Goal: Task Accomplishment & Management: Manage account settings

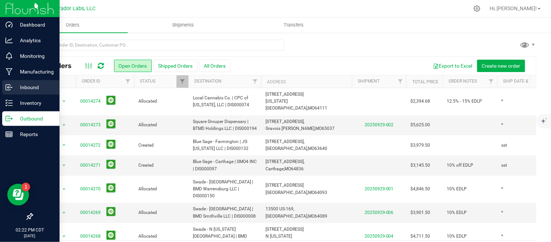
click at [40, 89] on p "Inbound" at bounding box center [35, 87] width 44 height 9
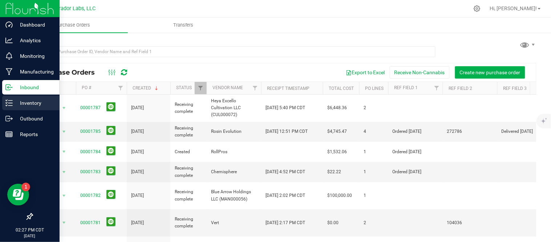
click at [6, 100] on icon at bounding box center [8, 102] width 7 height 7
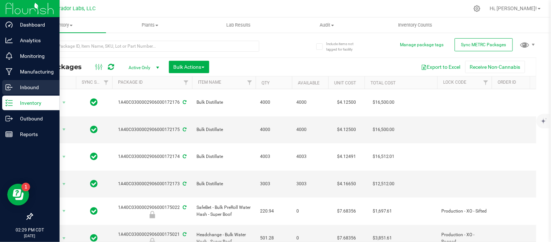
click at [34, 85] on p "Inbound" at bounding box center [35, 87] width 44 height 9
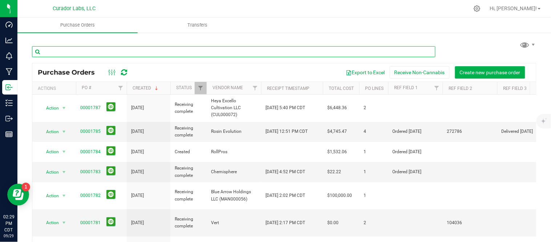
click at [117, 56] on input "text" at bounding box center [234, 51] width 404 height 11
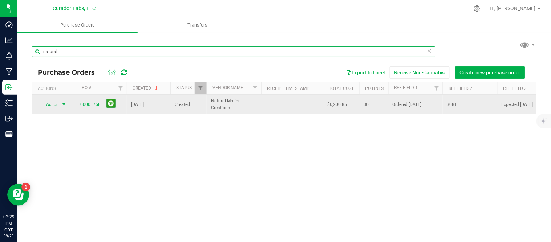
type input "natural"
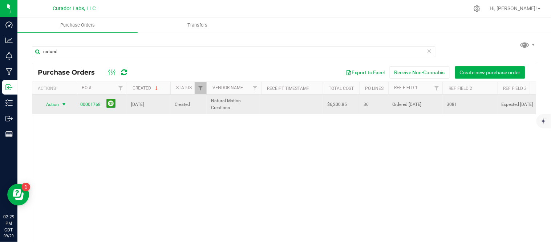
click at [65, 104] on span "select" at bounding box center [64, 104] width 6 height 6
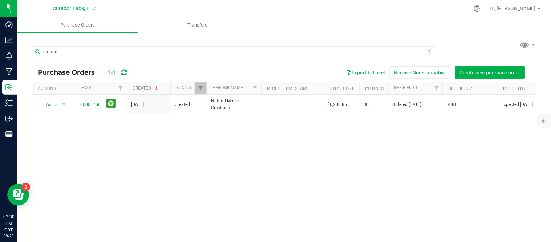
click at [158, 148] on div "Action Action Cancel purchase order Close purchase order Edit purchase order PO…" at bounding box center [284, 170] width 504 height 152
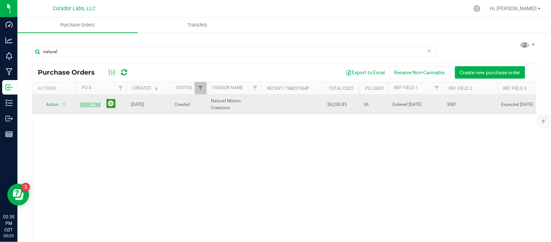
click at [86, 104] on link "00001768" at bounding box center [90, 104] width 20 height 5
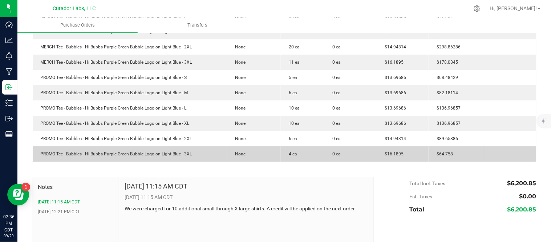
scroll to position [572, 0]
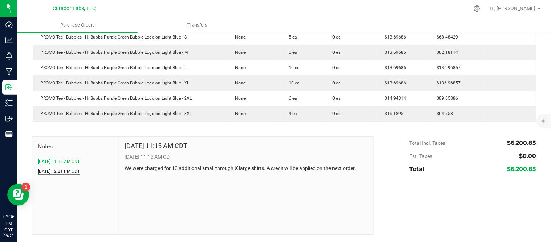
click at [68, 173] on button "[DATE] 12:21 PM CDT" at bounding box center [59, 171] width 42 height 7
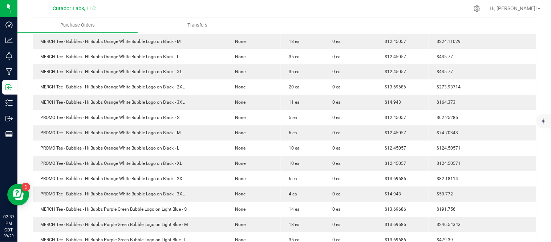
scroll to position [0, 0]
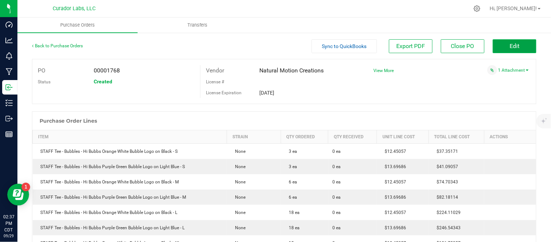
click at [501, 52] on button "Edit" at bounding box center [515, 46] width 44 height 14
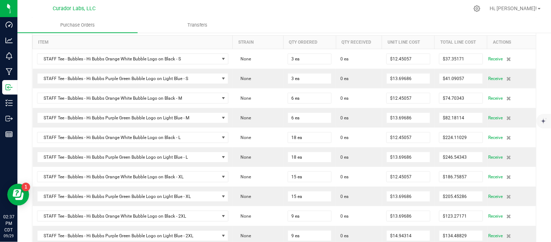
scroll to position [81, 0]
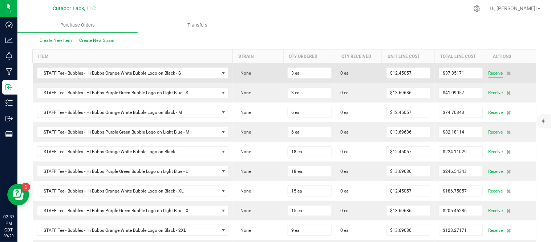
click at [489, 74] on span "Receive" at bounding box center [496, 73] width 15 height 9
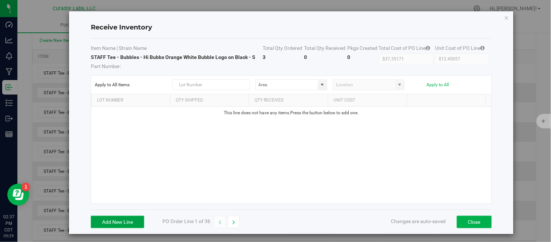
click at [122, 224] on button "Add New Line" at bounding box center [117, 221] width 53 height 12
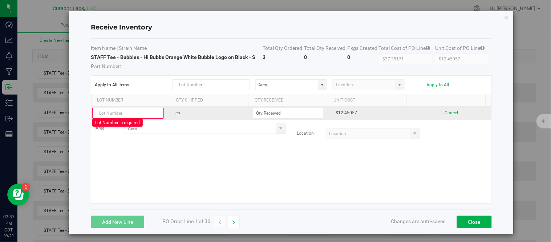
click at [136, 113] on input "text" at bounding box center [127, 113] width 71 height 11
type input "092425 - Natural Motion Creation - 1768"
click at [295, 111] on input at bounding box center [288, 113] width 70 height 10
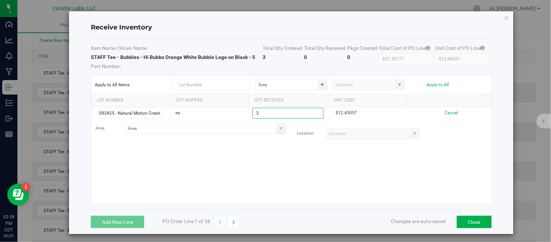
type input "3 ea"
click at [289, 169] on kendo-grid-list "092425 - Natural Motion Creation - 1768 ea 3 ea $12.45057 Cancel Area Location" at bounding box center [291, 154] width 400 height 97
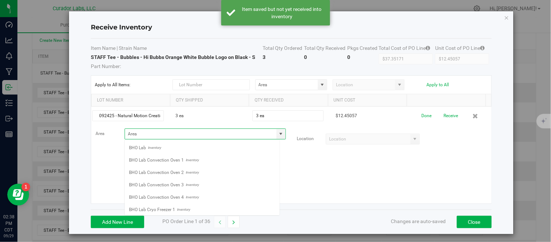
scroll to position [11, 156]
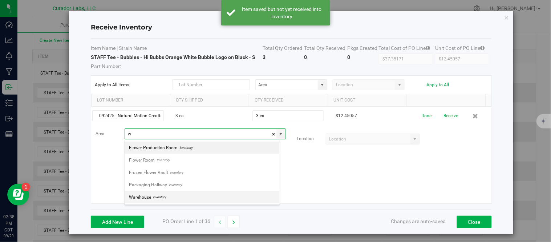
click at [175, 196] on li "Warehouse Inventory" at bounding box center [202, 197] width 155 height 12
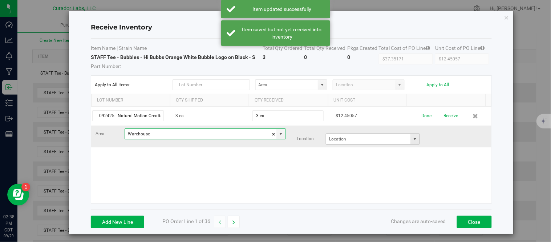
click at [412, 139] on span at bounding box center [415, 139] width 6 height 6
type input "Warehouse"
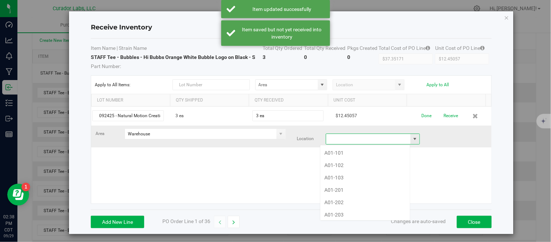
scroll to position [11, 91]
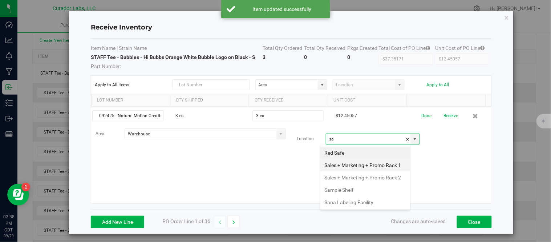
click at [348, 171] on li "Sales + Marketing + Promo Rack 1" at bounding box center [366, 165] width 90 height 12
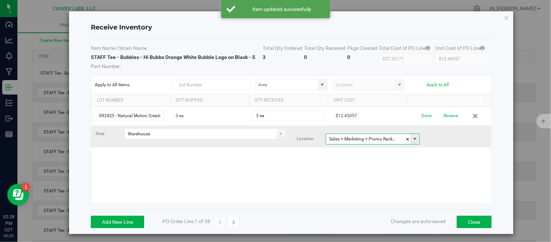
click at [412, 140] on span at bounding box center [415, 139] width 6 height 6
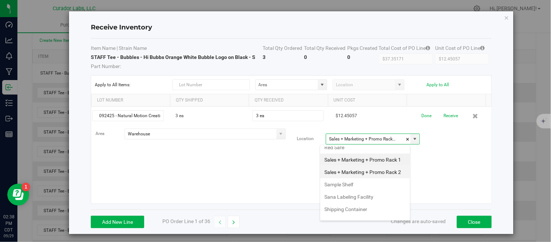
scroll to position [983, 0]
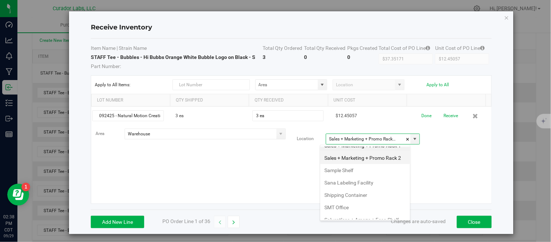
click at [363, 164] on li "Sales + Marketing + Promo Rack 2" at bounding box center [366, 158] width 90 height 12
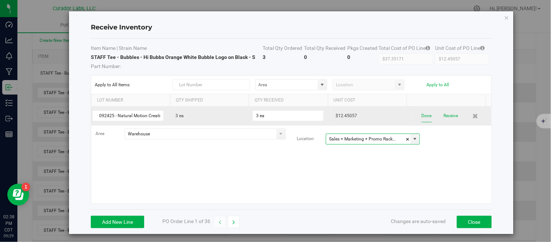
type input "Sales + Marketing + Promo Rack 2"
click at [422, 118] on button "Done" at bounding box center [427, 115] width 10 height 13
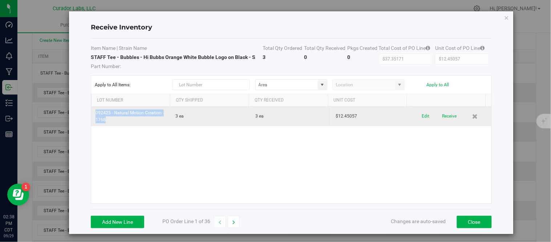
drag, startPoint x: 95, startPoint y: 114, endPoint x: 131, endPoint y: 124, distance: 37.1
click at [131, 124] on td "092425 - Natural Motion Creation - 1768" at bounding box center [131, 116] width 80 height 20
copy td "092425 - Natural Motion Creation - 1768"
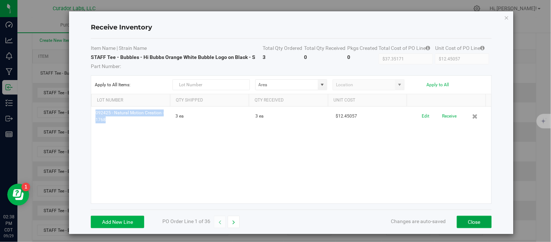
click at [466, 223] on button "Close" at bounding box center [474, 221] width 35 height 12
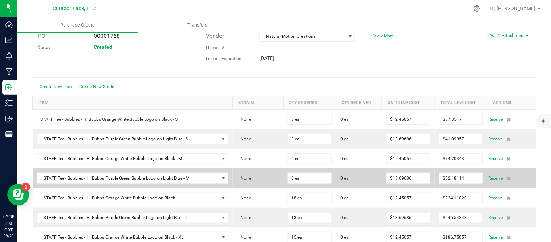
scroll to position [0, 0]
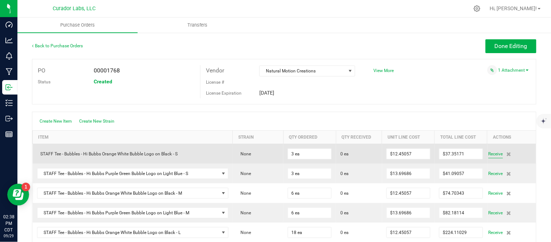
click at [493, 156] on span "Receive" at bounding box center [496, 153] width 15 height 9
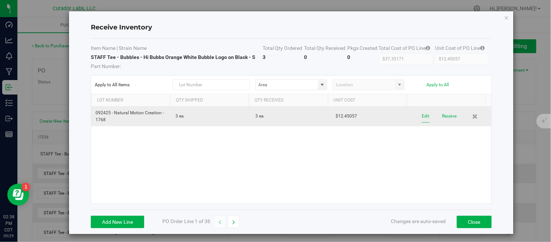
click at [422, 119] on button "Edit" at bounding box center [426, 116] width 8 height 13
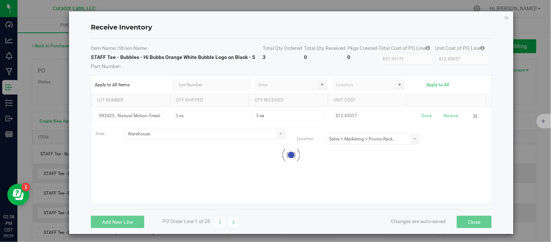
scroll to position [0, 19]
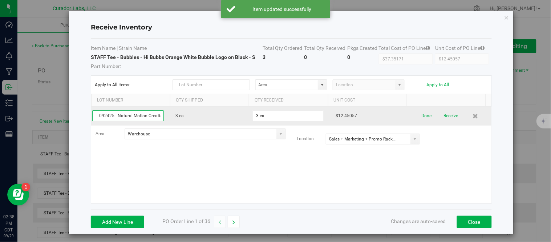
click at [144, 115] on input "092425 - Natural Motion Creation - 1768" at bounding box center [127, 115] width 71 height 11
click at [145, 115] on input "092425 - Natural Motion Creation - 1768" at bounding box center [127, 115] width 71 height 11
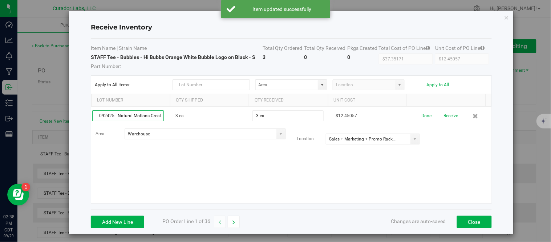
type input "092425 - Natural Motions Creation - 1768"
click at [182, 155] on kendo-grid-list "092425 - Natural Motions Creation - 1768 3 ea 3 ea $12.45057 Done Receive Area …" at bounding box center [291, 154] width 400 height 97
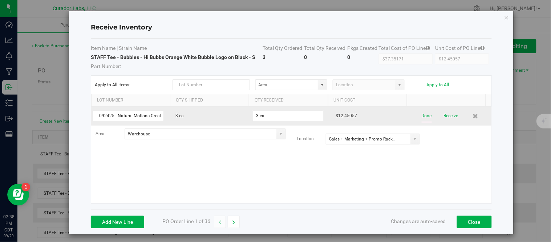
click at [422, 117] on button "Done" at bounding box center [427, 115] width 10 height 13
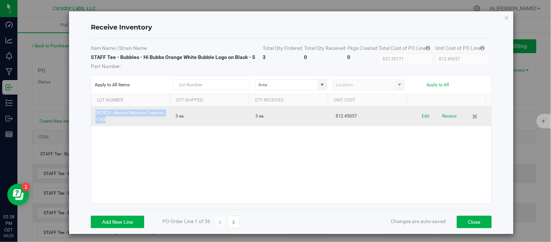
drag, startPoint x: 96, startPoint y: 113, endPoint x: 109, endPoint y: 119, distance: 14.8
click at [109, 119] on td "092425 - Natural Motions Creation - 1768" at bounding box center [131, 116] width 80 height 20
copy td "092425 - Natural Motions Creation - 1768"
click at [444, 116] on button "Receive" at bounding box center [450, 116] width 15 height 13
click at [235, 223] on icon "button" at bounding box center [234, 221] width 3 height 5
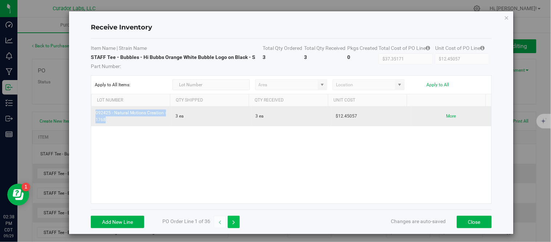
type input "$41.09057"
type input "$13.69686"
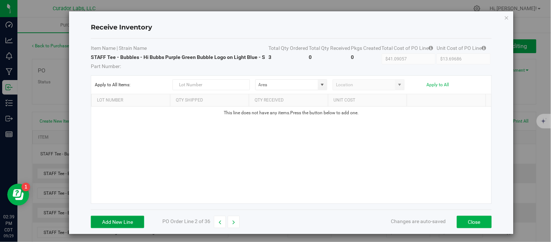
click at [135, 224] on button "Add New Line" at bounding box center [117, 221] width 53 height 12
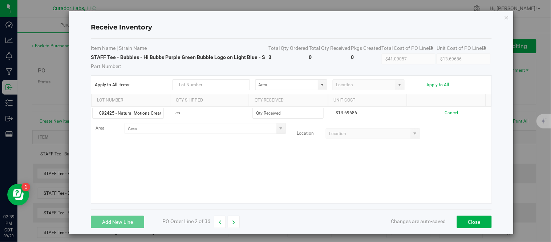
scroll to position [0, 20]
type input "092425 - Natural Motions Creation - 1768"
click at [217, 219] on button "button" at bounding box center [220, 221] width 12 height 12
type input "$37.35171"
type input "$12.45057"
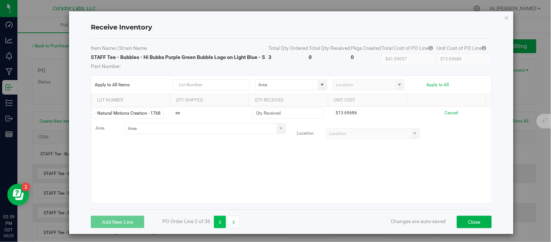
scroll to position [0, 0]
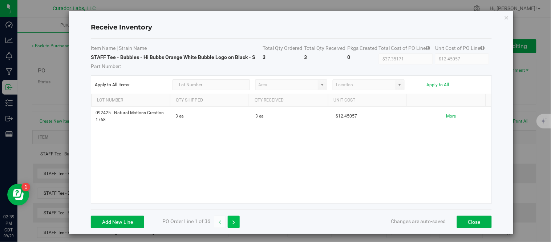
click at [236, 222] on button "button" at bounding box center [234, 221] width 12 height 12
type input "$41.09057"
type input "$13.69686"
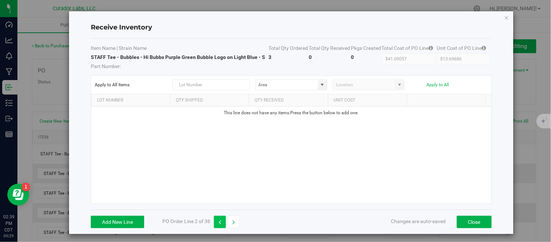
click at [220, 221] on icon "button" at bounding box center [220, 221] width 3 height 5
type input "$37.35171"
type input "$12.45057"
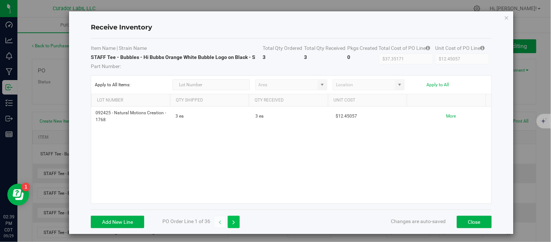
click at [232, 221] on button "button" at bounding box center [234, 221] width 12 height 12
type input "$41.09057"
type input "$13.69686"
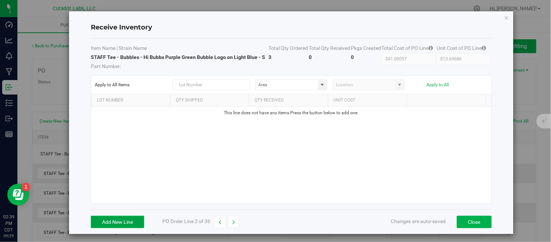
click at [137, 219] on button "Add New Line" at bounding box center [117, 221] width 53 height 12
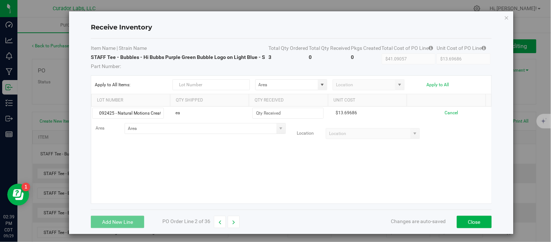
scroll to position [0, 20]
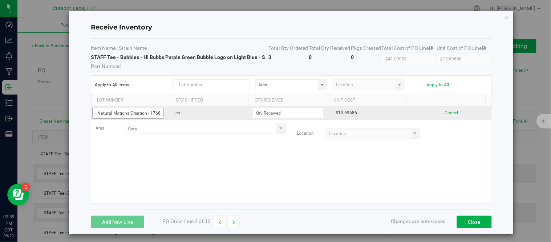
click at [144, 114] on input "092425 - Natural Motions Creation - 1768" at bounding box center [127, 113] width 71 height 11
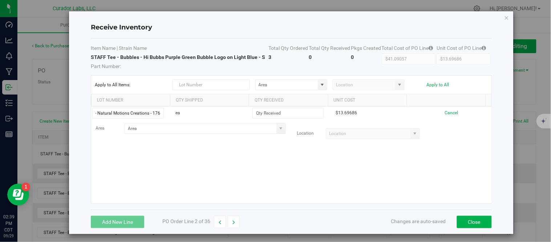
scroll to position [0, 0]
click at [158, 158] on div "092425 - Natural Motions Creations - 1768 ea $13.69686 Cancel Area Location" at bounding box center [291, 154] width 400 height 97
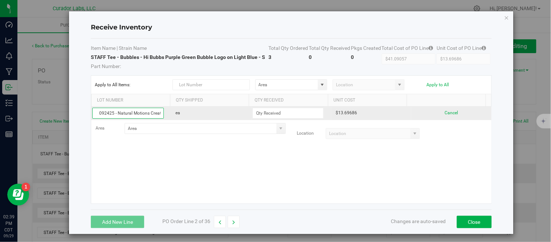
click at [146, 114] on input "092425 - Natural Motions Creations - 1768" at bounding box center [127, 113] width 71 height 11
click at [150, 113] on input "092425 - Natural Motions Creations - 1768" at bounding box center [127, 113] width 71 height 11
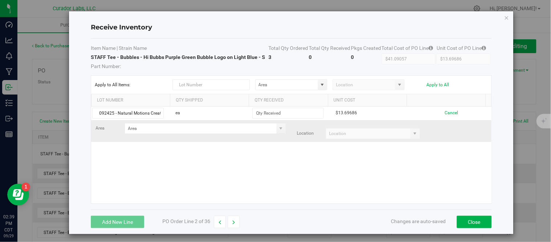
click at [158, 138] on div "Area Location" at bounding box center [291, 131] width 403 height 16
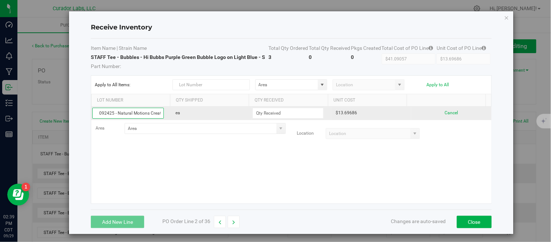
click at [147, 114] on input "092425 - Natural Motions Creations - 1768" at bounding box center [127, 113] width 71 height 11
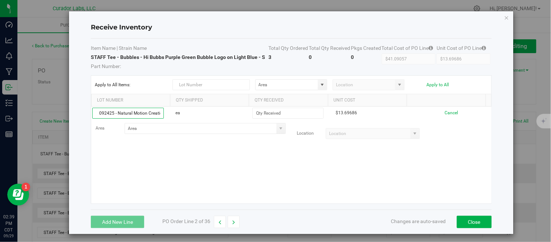
type input "092425 - Natural Motion Creations - 1768"
click at [169, 161] on div "092425 - Natural Motion Creations - 1768 ea $13.69686 Cancel Area Location" at bounding box center [291, 154] width 400 height 97
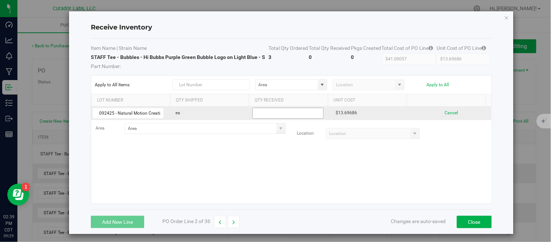
click at [280, 114] on input at bounding box center [288, 113] width 70 height 10
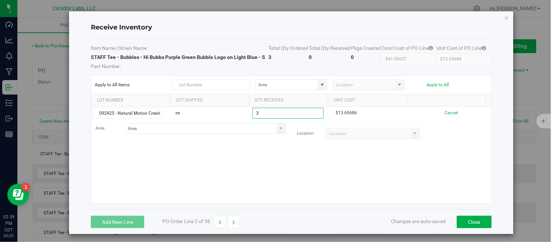
type input "3 ea"
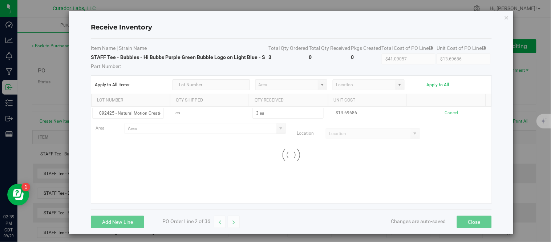
click at [270, 168] on kendo-grid-list "092425 - Natural Motion Creations - 1768 ea 3 ea $13.69686 Cancel Area Location…" at bounding box center [291, 154] width 400 height 97
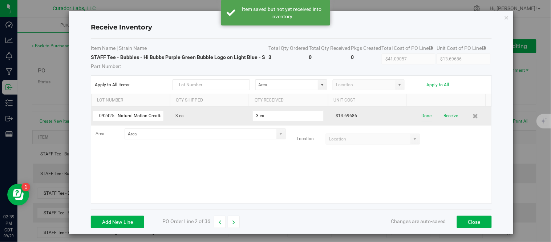
click at [422, 117] on button "Done" at bounding box center [427, 115] width 10 height 13
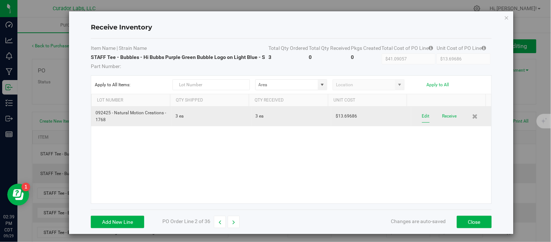
click at [422, 117] on button "Edit" at bounding box center [426, 116] width 8 height 13
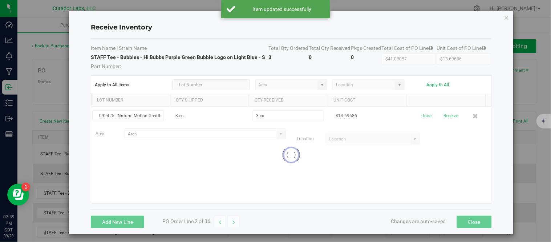
scroll to position [0, 20]
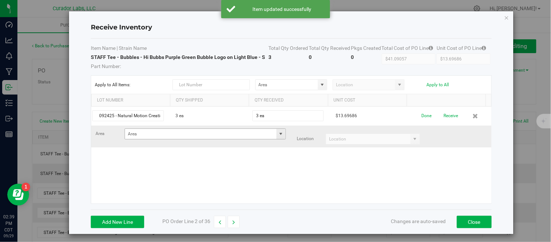
click at [278, 134] on span at bounding box center [281, 134] width 6 height 6
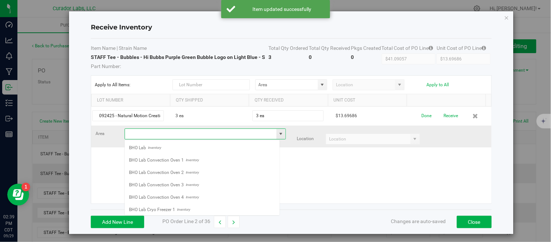
scroll to position [11, 156]
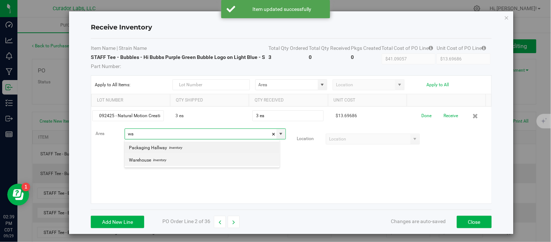
click at [155, 160] on span "Inventory" at bounding box center [158, 159] width 15 height 11
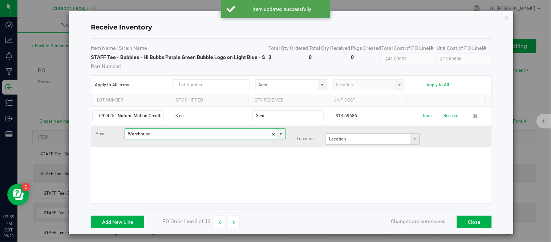
type input "Warehouse"
click at [372, 141] on input at bounding box center [368, 139] width 84 height 10
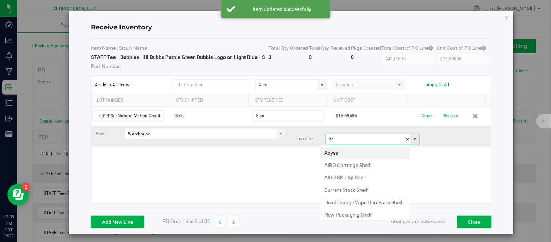
scroll to position [11, 91]
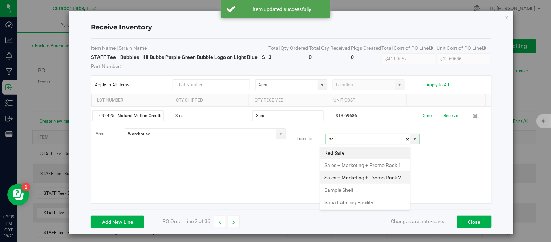
click at [348, 184] on li "Sales + Marketing + Promo Rack 2" at bounding box center [366, 177] width 90 height 12
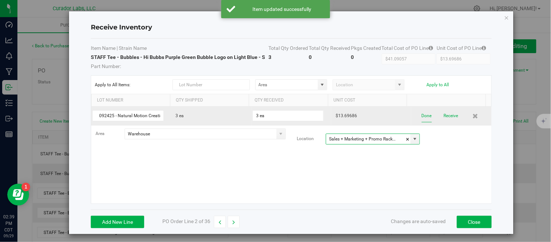
type input "Sales + Marketing + Promo Rack 2"
click at [422, 117] on button "Done" at bounding box center [427, 115] width 10 height 13
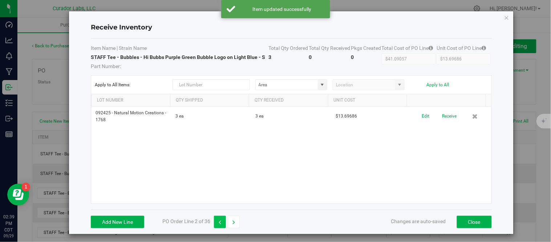
click at [225, 224] on button "button" at bounding box center [220, 221] width 12 height 12
type input "$37.35171"
type input "$12.45057"
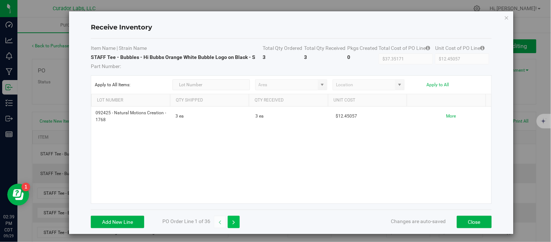
click at [230, 222] on button "button" at bounding box center [234, 221] width 12 height 12
type input "$41.09057"
type input "$13.69686"
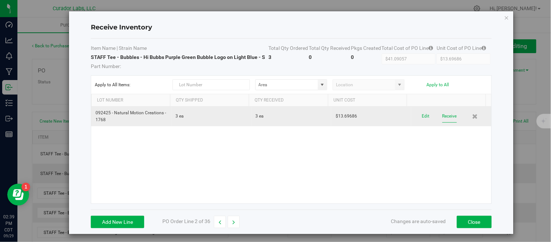
click at [443, 113] on button "Receive" at bounding box center [450, 116] width 15 height 13
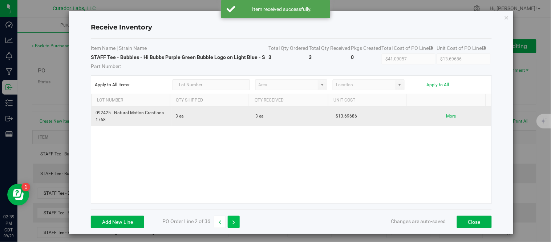
click at [235, 219] on button "button" at bounding box center [234, 221] width 12 height 12
type input "$74.70343"
type input "$12.45057"
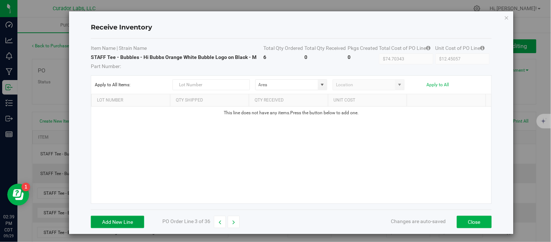
click at [121, 222] on button "Add New Line" at bounding box center [117, 221] width 53 height 12
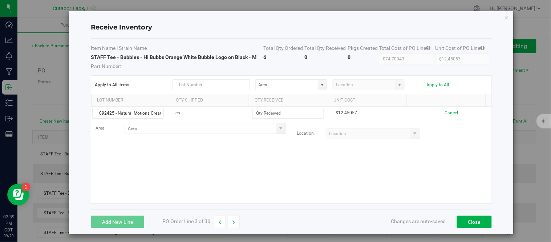
scroll to position [0, 20]
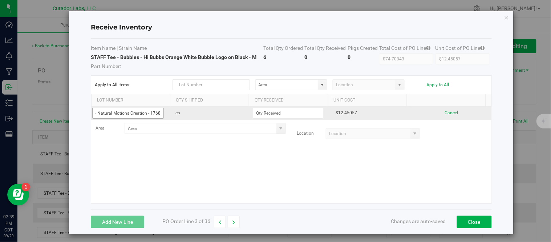
click at [144, 114] on input "092425 - Natural Motions Creation - 1768" at bounding box center [127, 113] width 71 height 11
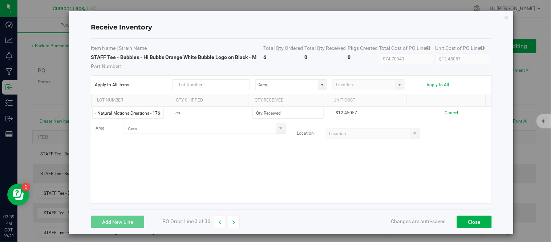
type input "092425 - Natural Motions Creations - 1768"
click at [157, 158] on div "092425 - Natural Motions Creations - 1768 ea $12.45057 Cancel Area Location" at bounding box center [291, 154] width 400 height 97
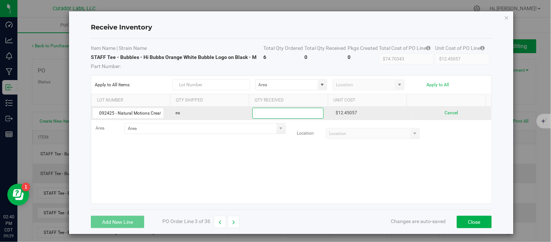
click at [279, 112] on input at bounding box center [288, 113] width 70 height 10
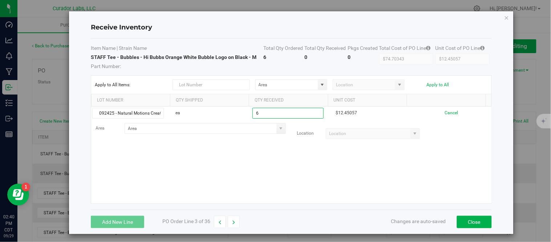
type input "6 ea"
click at [267, 157] on kendo-grid-list "092425 - Natural Motions Creations - 1768 ea 6 ea $12.45057 Cancel Area Location" at bounding box center [291, 154] width 400 height 97
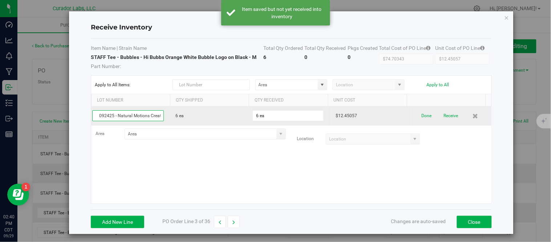
click at [146, 117] on input "092425 - Natural Motions Creations - 1768" at bounding box center [127, 115] width 71 height 11
click at [148, 114] on input "092425 - Natural Motions Creations - 1768" at bounding box center [127, 115] width 71 height 11
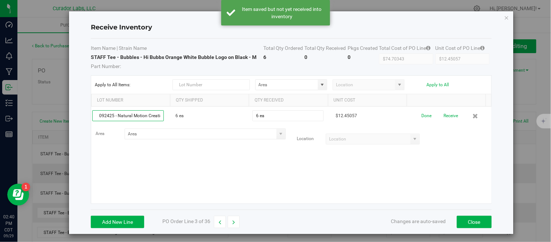
type input "092425 - Natural Motion Creations - 1768"
click at [157, 165] on kendo-grid-list "092425 - Natural Motion Creations - 1768 6 ea 6 ea $12.45057 Done Receive Area …" at bounding box center [291, 154] width 400 height 97
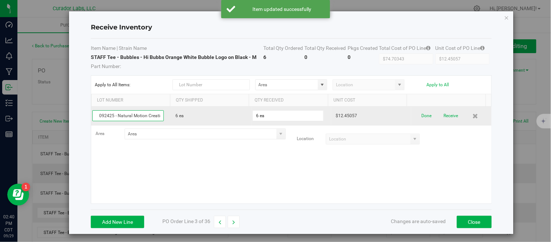
click at [154, 116] on input "092425 - Natural Motion Creations - 1768" at bounding box center [127, 115] width 71 height 11
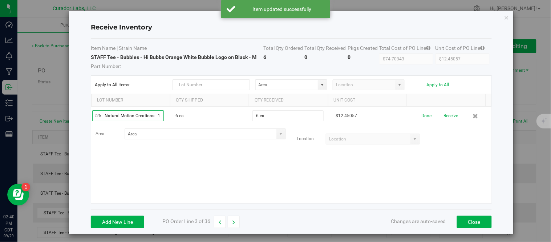
scroll to position [0, 16]
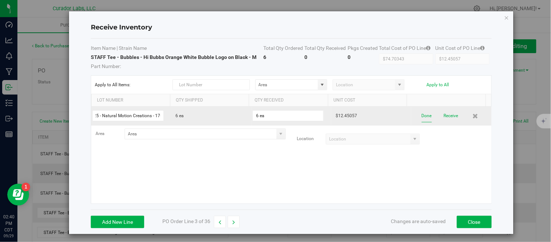
click at [422, 116] on button "Done" at bounding box center [427, 115] width 10 height 13
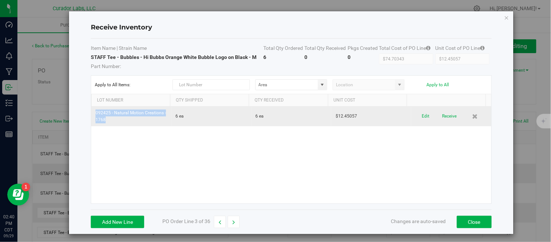
drag, startPoint x: 96, startPoint y: 114, endPoint x: 115, endPoint y: 124, distance: 21.6
click at [115, 124] on td "092425 - Natural Motion Creations - 1768" at bounding box center [131, 116] width 80 height 20
copy td "092425 - Natural Motion Creations - 1768"
click at [422, 118] on button "Edit" at bounding box center [426, 116] width 8 height 13
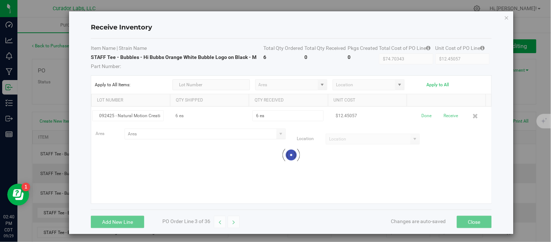
scroll to position [0, 20]
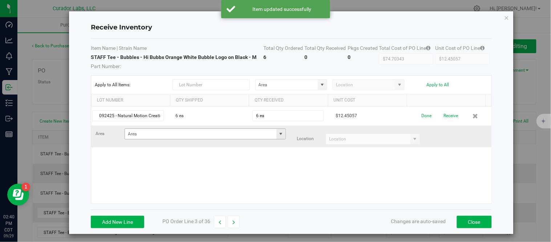
click at [278, 135] on span at bounding box center [281, 134] width 6 height 6
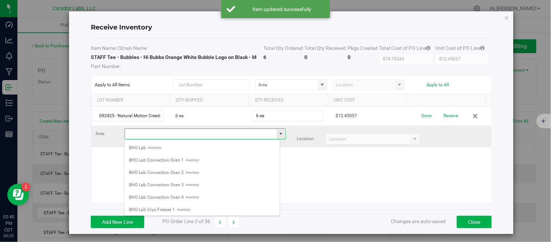
scroll to position [11, 156]
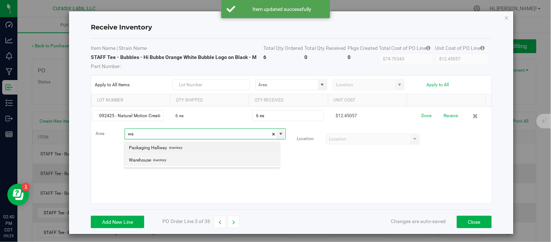
click at [155, 162] on span "Inventory" at bounding box center [158, 159] width 15 height 11
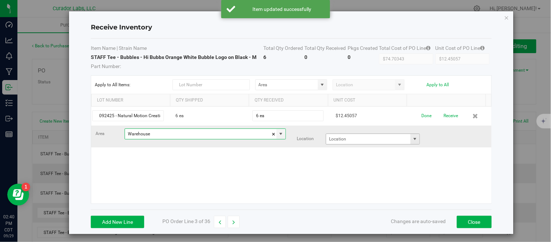
click at [412, 140] on span at bounding box center [415, 139] width 6 height 6
type input "Warehouse"
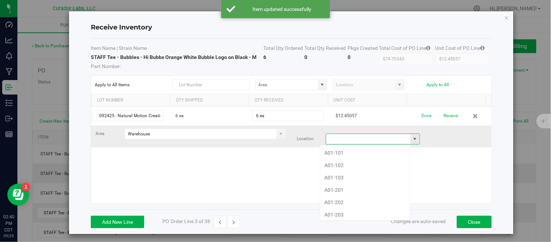
scroll to position [11, 91]
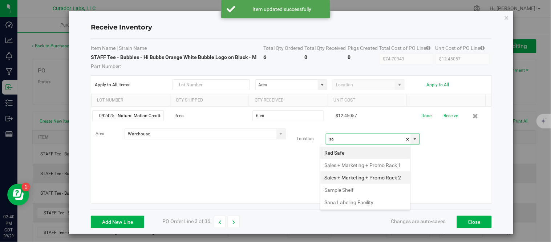
click at [350, 184] on li "Sales + Marketing + Promo Rack 2" at bounding box center [366, 177] width 90 height 12
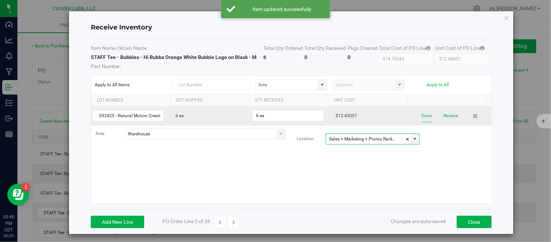
type input "Sales + Marketing + Promo Rack 2"
click at [422, 120] on button "Done" at bounding box center [427, 115] width 10 height 13
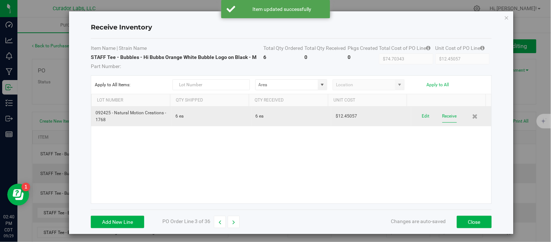
click at [443, 117] on button "Receive" at bounding box center [450, 116] width 15 height 13
click at [233, 222] on icon "button" at bounding box center [234, 221] width 3 height 5
type input "$82.18114"
type input "$13.69686"
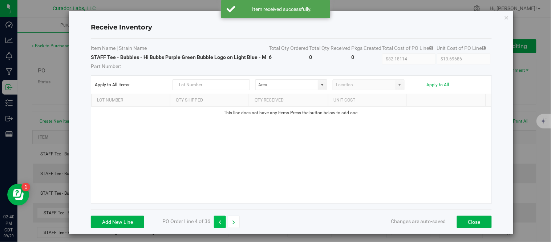
click at [223, 219] on button "button" at bounding box center [220, 221] width 12 height 12
type input "$74.70343"
type input "$12.45057"
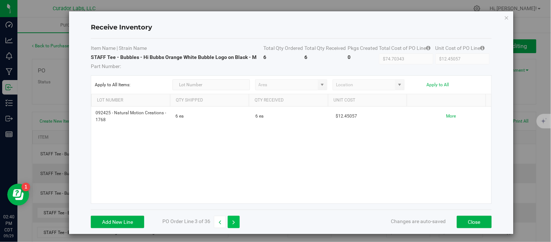
click at [237, 221] on button "button" at bounding box center [234, 221] width 12 height 12
type input "$82.18114"
type input "$13.69686"
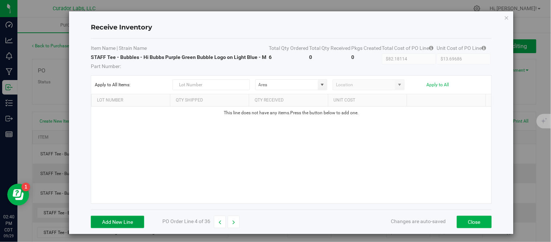
click at [139, 222] on button "Add New Line" at bounding box center [117, 221] width 53 height 12
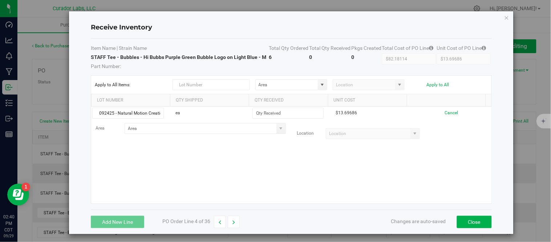
scroll to position [0, 20]
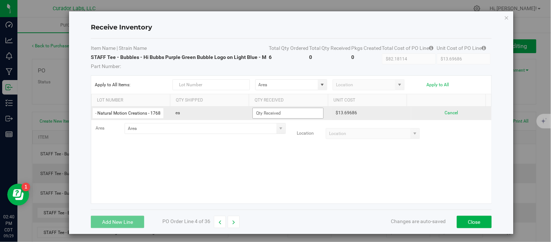
type input "092425 - Natural Motion Creations - 1768"
click at [275, 114] on input at bounding box center [288, 113] width 70 height 10
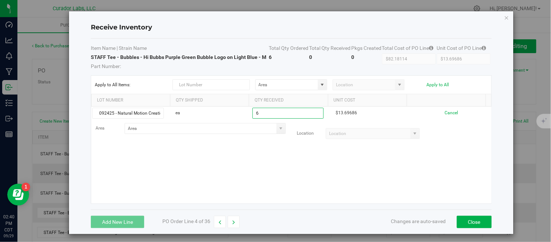
type input "6 ea"
click at [269, 154] on kendo-grid-list "092425 - Natural Motion Creations - 1768 ea 6 ea $13.69686 Cancel Area Location" at bounding box center [291, 154] width 400 height 97
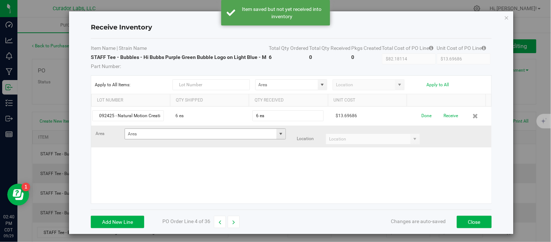
click at [278, 136] on span at bounding box center [281, 134] width 6 height 6
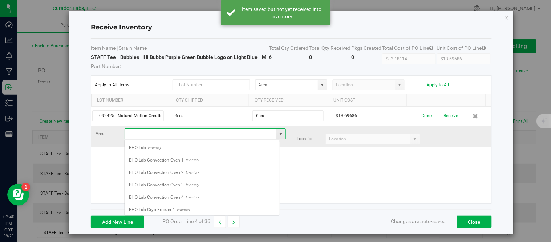
scroll to position [11, 156]
type input "2"
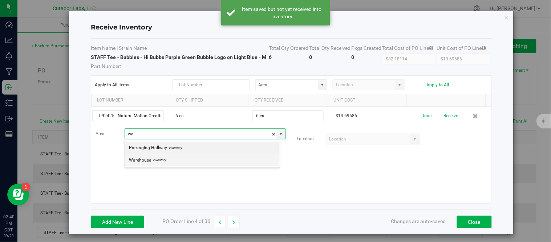
click at [158, 164] on span "Inventory" at bounding box center [158, 159] width 15 height 11
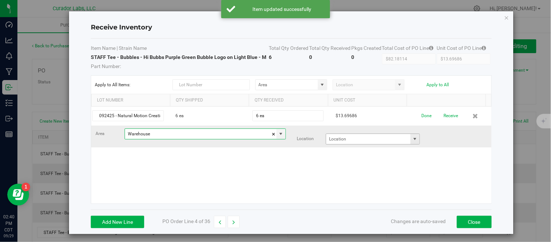
click at [412, 141] on span at bounding box center [415, 139] width 6 height 6
type input "Warehouse"
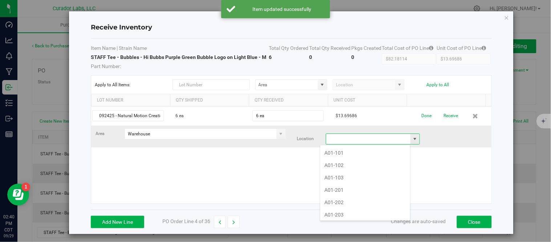
scroll to position [11, 91]
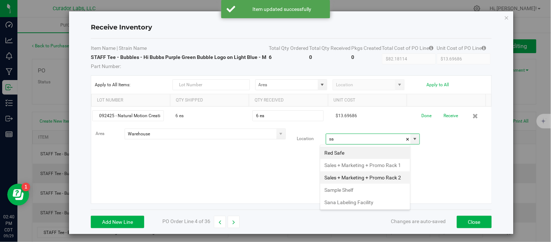
click at [372, 184] on li "Sales + Marketing + Promo Rack 2" at bounding box center [366, 177] width 90 height 12
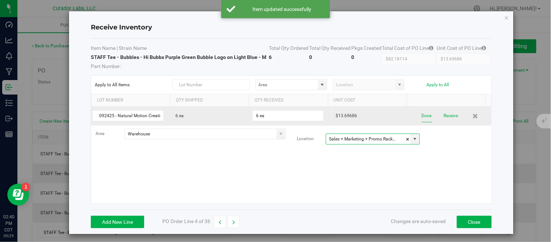
type input "Sales + Marketing + Promo Rack 2"
click at [422, 117] on button "Done" at bounding box center [427, 115] width 10 height 13
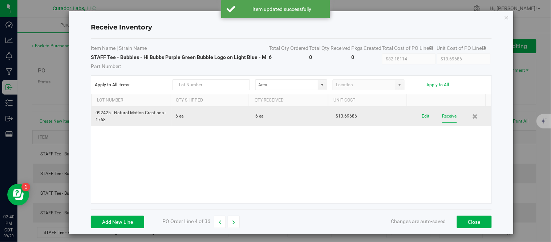
click at [443, 120] on button "Receive" at bounding box center [450, 116] width 15 height 13
click at [234, 221] on icon "button" at bounding box center [234, 221] width 3 height 5
type input "$224.11029"
type input "$12.45057"
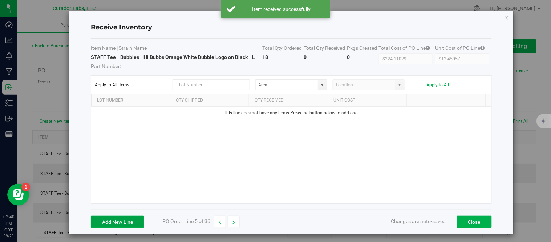
click at [137, 215] on button "Add New Line" at bounding box center [117, 221] width 53 height 12
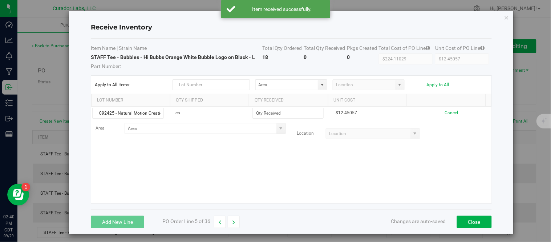
scroll to position [0, 20]
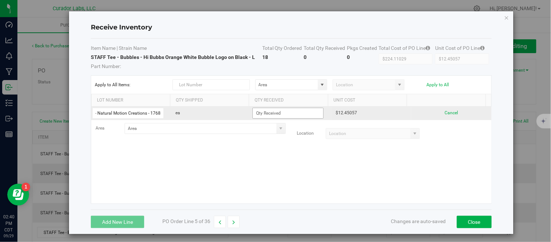
type input "092425 - Natural Motion Creations - 1768"
click at [272, 114] on input at bounding box center [288, 113] width 70 height 10
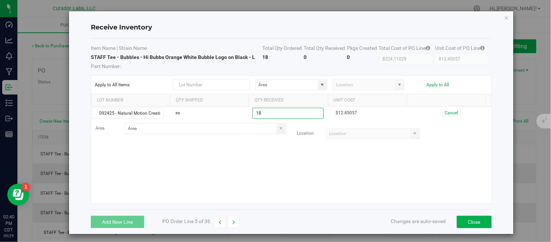
type input "18 ea"
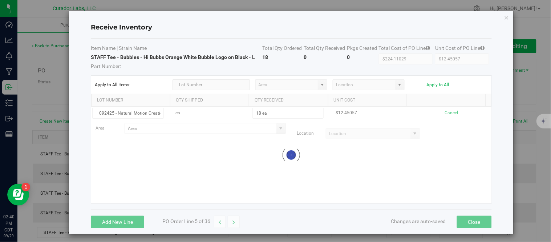
click at [285, 177] on kendo-grid-list "092425 - Natural Motion Creations - 1768 ea 18 ea $12.45057 Cancel Area Locatio…" at bounding box center [291, 154] width 400 height 97
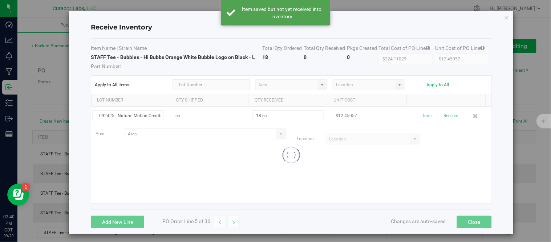
click at [192, 131] on div at bounding box center [291, 154] width 400 height 97
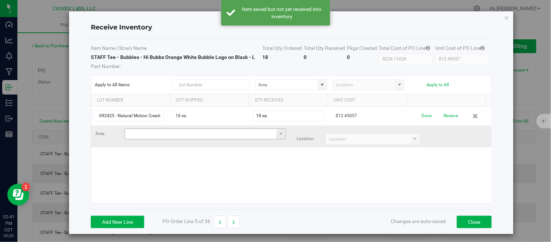
click at [196, 134] on input at bounding box center [201, 134] width 152 height 10
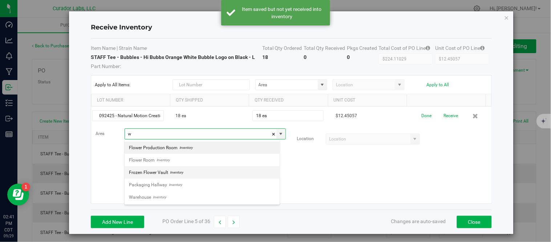
scroll to position [11, 156]
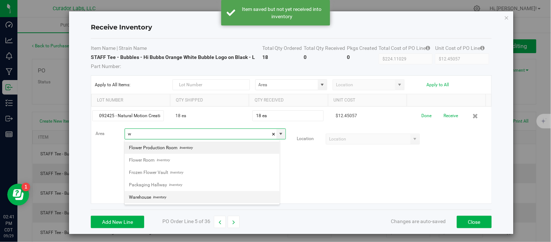
click at [158, 197] on span "Inventory" at bounding box center [158, 197] width 15 height 11
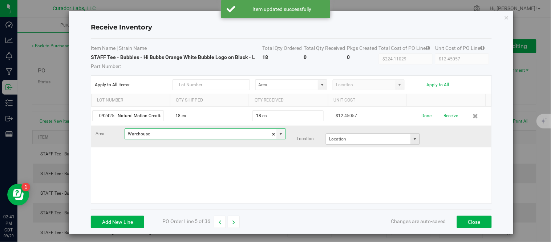
click at [412, 139] on span at bounding box center [415, 139] width 6 height 6
type input "Warehouse"
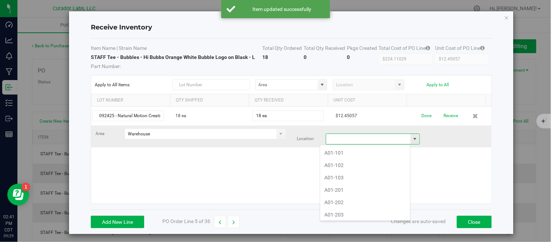
scroll to position [11, 91]
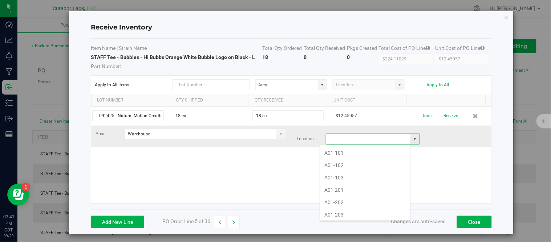
type input "d"
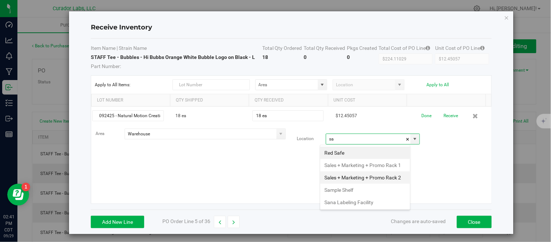
click at [355, 184] on li "Sales + Marketing + Promo Rack 2" at bounding box center [366, 177] width 90 height 12
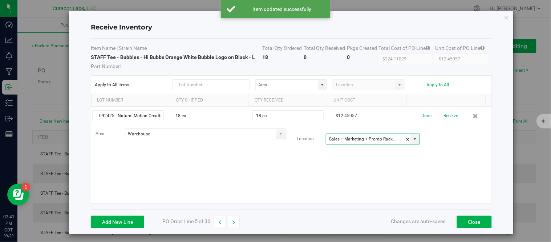
type input "Sales + Marketing + Promo Rack 2"
click at [308, 158] on div "092425 - Natural Motion Creations - 1768 18 ea 18 ea $12.45057 Done Receive Are…" at bounding box center [291, 154] width 400 height 97
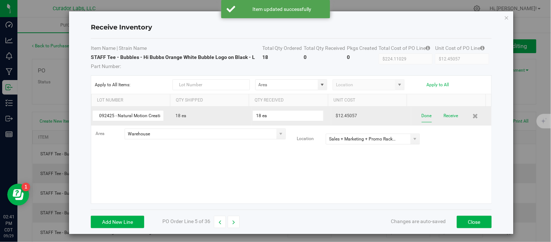
click at [422, 117] on button "Done" at bounding box center [427, 115] width 10 height 13
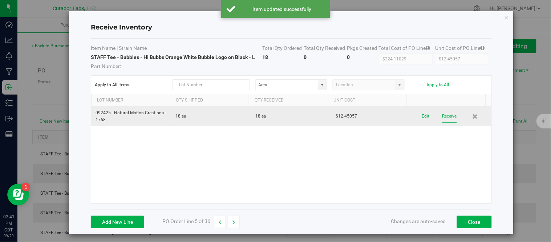
click at [443, 117] on button "Receive" at bounding box center [450, 116] width 15 height 13
click at [233, 221] on icon "button" at bounding box center [234, 221] width 3 height 5
type input "$246.54343"
type input "$13.69686"
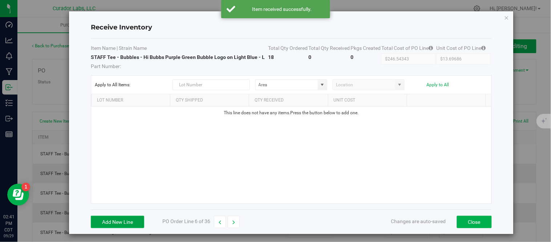
click at [139, 221] on button "Add New Line" at bounding box center [117, 221] width 53 height 12
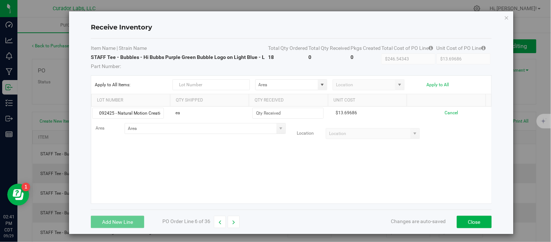
scroll to position [0, 20]
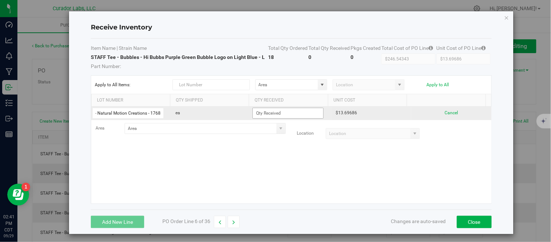
type input "092425 - Natural Motion Creations - 1768"
click at [282, 115] on input at bounding box center [288, 113] width 70 height 10
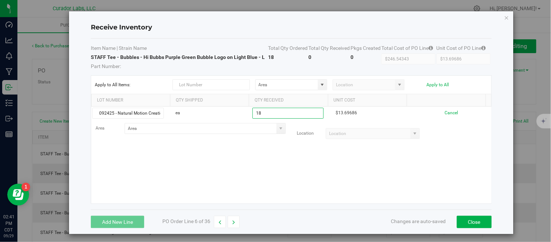
type input "18 ea"
click at [274, 161] on kendo-grid-list "092425 - Natural Motion Creations - 1768 ea 18 ea $13.69686 Cancel Area Location" at bounding box center [291, 154] width 400 height 97
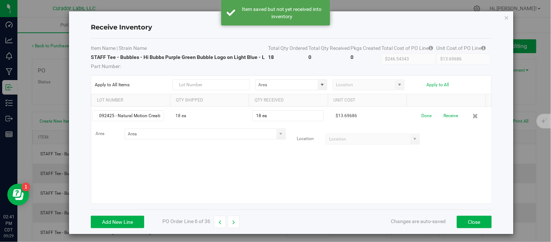
click at [278, 132] on span at bounding box center [281, 134] width 9 height 10
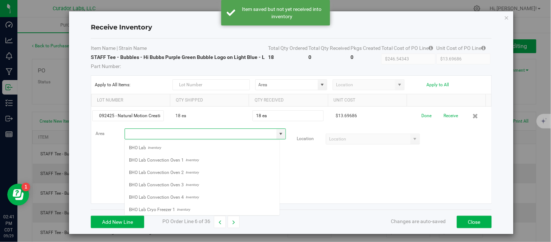
scroll to position [11, 156]
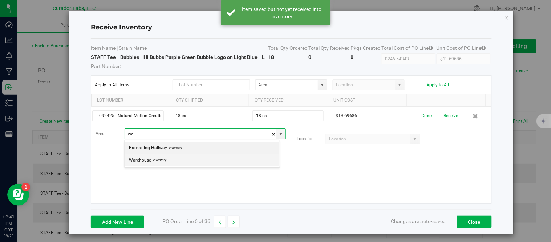
click at [151, 161] on span "Inventory" at bounding box center [158, 159] width 15 height 11
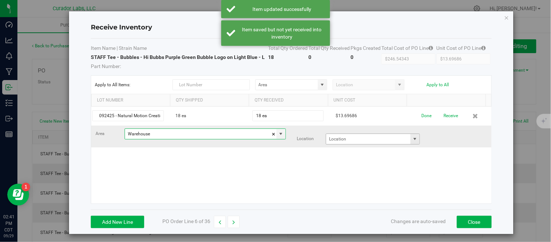
click at [412, 140] on span at bounding box center [415, 139] width 6 height 6
type input "Warehouse"
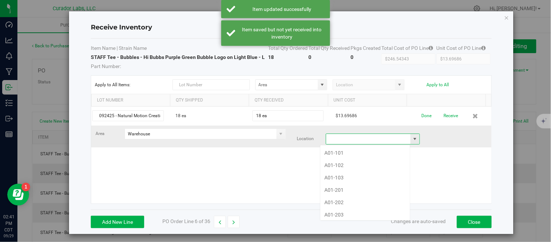
scroll to position [11, 91]
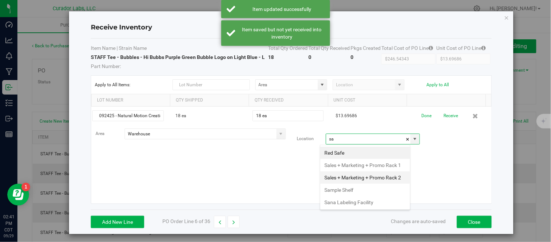
click at [347, 184] on li "Sales + Marketing + Promo Rack 2" at bounding box center [366, 177] width 90 height 12
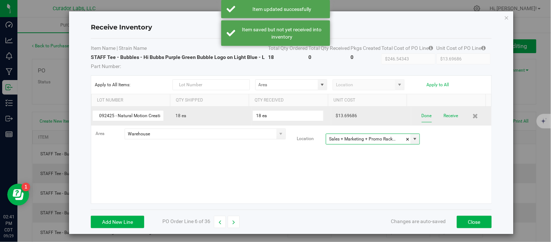
type input "Sales + Marketing + Promo Rack 2"
click at [422, 114] on button "Done" at bounding box center [427, 115] width 10 height 13
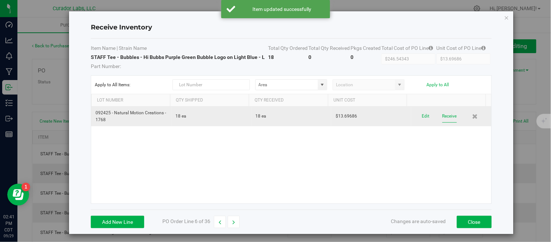
click at [443, 115] on button "Receive" at bounding box center [450, 116] width 15 height 13
click at [219, 221] on icon "button" at bounding box center [220, 221] width 3 height 5
type input "$224.11029"
type input "$12.45057"
click at [234, 222] on icon "button" at bounding box center [234, 221] width 3 height 5
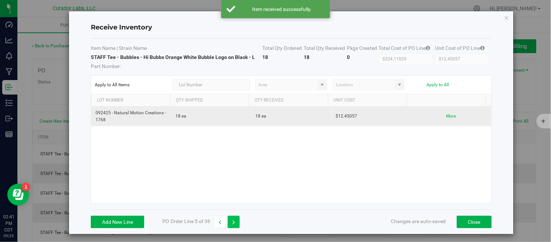
type input "$246.54343"
type input "$13.69686"
click at [234, 222] on icon "button" at bounding box center [234, 221] width 3 height 5
type input "$186.75857"
type input "$12.45057"
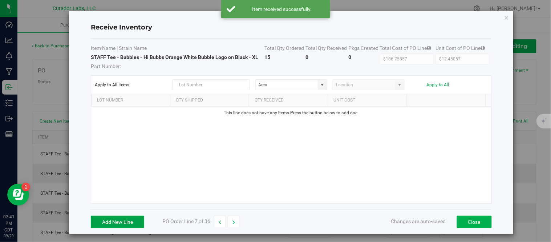
click at [129, 221] on button "Add New Line" at bounding box center [117, 221] width 53 height 12
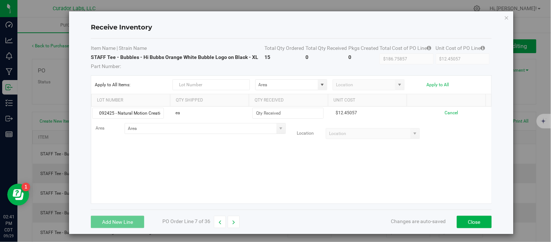
scroll to position [0, 20]
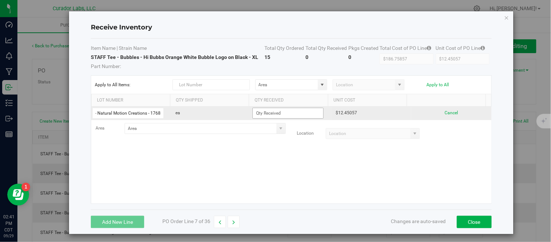
type input "092425 - Natural Motion Creations - 1768"
click at [267, 113] on input at bounding box center [288, 113] width 70 height 10
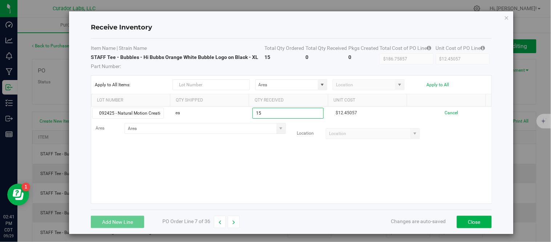
type input "15 ea"
click at [265, 169] on kendo-grid-list "092425 - Natural Motion Creations - 1768 ea 15 ea $12.45057 Cancel Area Location" at bounding box center [291, 154] width 400 height 97
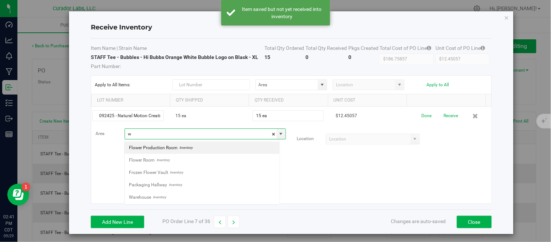
scroll to position [11, 156]
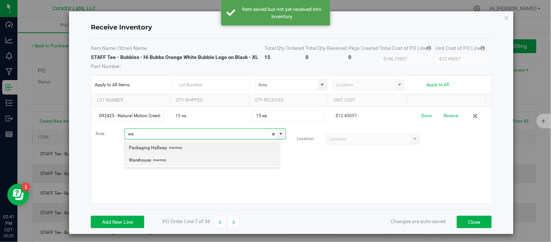
click at [154, 160] on span "Inventory" at bounding box center [158, 159] width 15 height 11
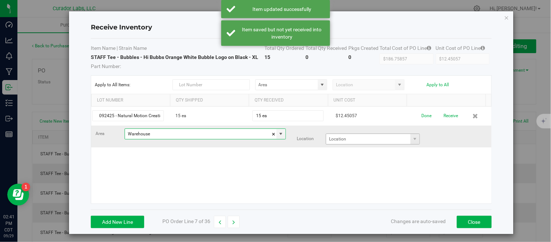
click at [411, 139] on span at bounding box center [415, 139] width 9 height 10
type input "Warehouse"
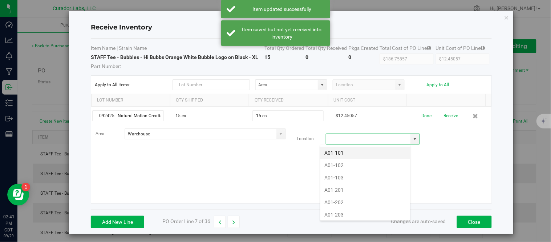
scroll to position [11, 91]
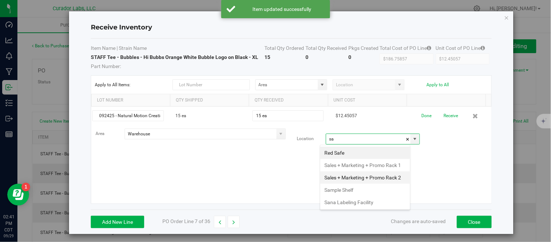
click at [347, 184] on li "Sales + Marketing + Promo Rack 2" at bounding box center [366, 177] width 90 height 12
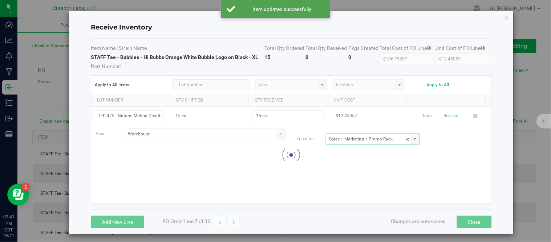
type input "Sales + Marketing + Promo Rack 2"
click at [424, 166] on div at bounding box center [291, 154] width 400 height 97
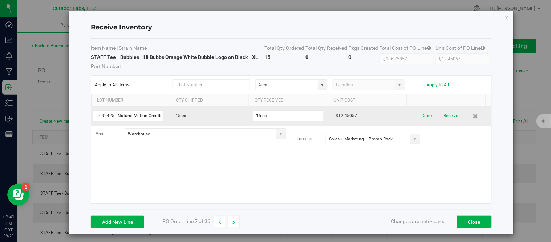
click at [422, 117] on button "Done" at bounding box center [427, 115] width 10 height 13
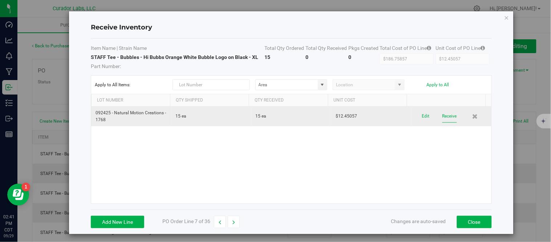
click at [443, 121] on button "Receive" at bounding box center [450, 116] width 15 height 13
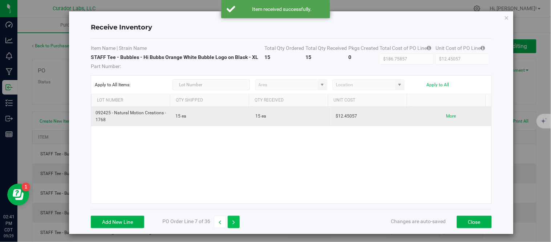
click at [235, 223] on button "button" at bounding box center [234, 221] width 12 height 12
type input "$205.45286"
type input "$13.69686"
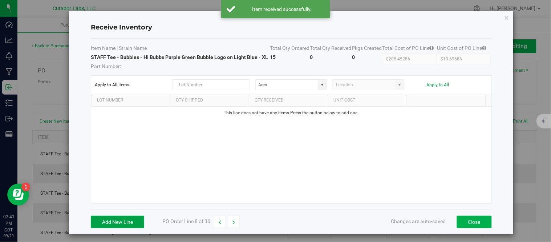
click at [128, 223] on button "Add New Line" at bounding box center [117, 221] width 53 height 12
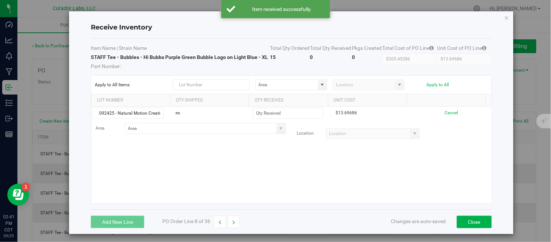
scroll to position [0, 20]
type input "092425 - Natural Motion Creations - 1768"
click at [270, 164] on div "092425 - Natural Motion Creations - 1768 ea $13.69686 Cancel Area Location" at bounding box center [291, 154] width 400 height 97
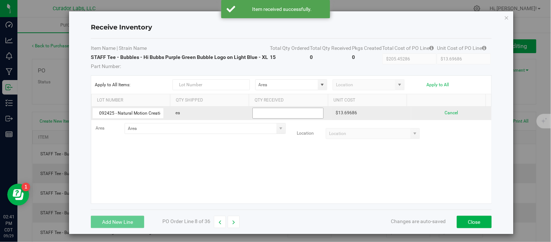
click at [279, 116] on input at bounding box center [288, 113] width 70 height 10
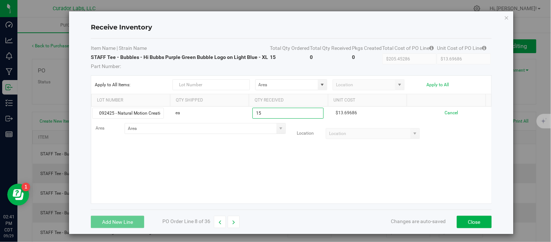
type input "15 ea"
click at [264, 172] on kendo-grid-list "092425 - Natural Motion Creations - 1768 ea 15 ea $13.69686 Cancel Area Location" at bounding box center [291, 154] width 400 height 97
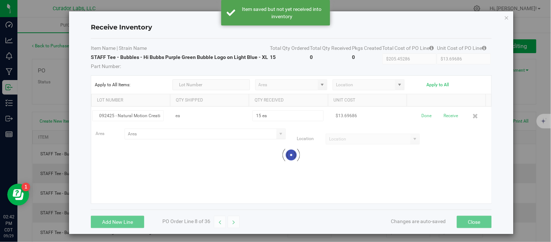
click at [275, 130] on div at bounding box center [291, 154] width 400 height 97
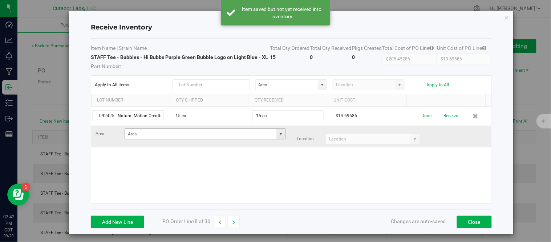
click at [278, 132] on span at bounding box center [281, 134] width 6 height 6
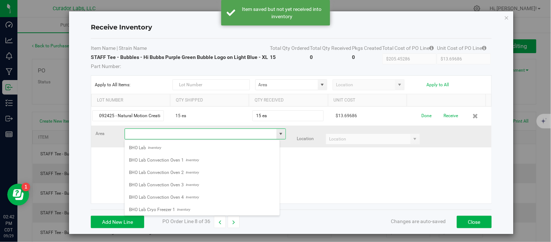
scroll to position [11, 156]
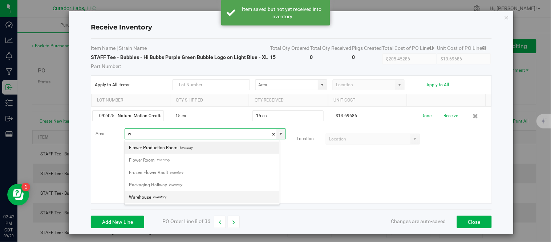
click at [170, 193] on li "Warehouse Inventory" at bounding box center [202, 197] width 155 height 12
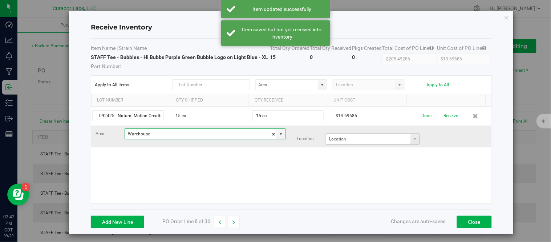
type input "Warehouse"
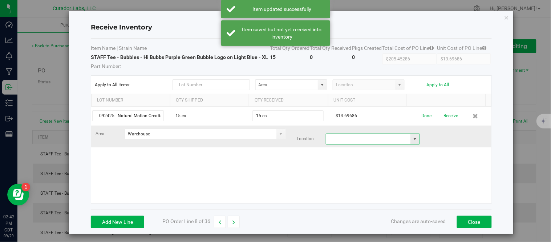
click at [400, 139] on input at bounding box center [368, 139] width 84 height 10
click at [412, 140] on span at bounding box center [415, 139] width 6 height 6
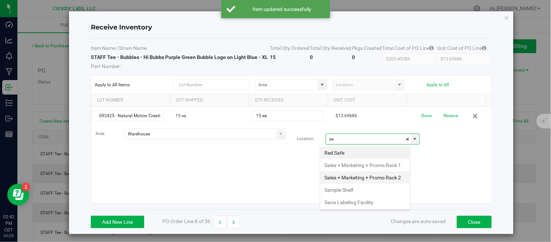
click at [361, 184] on li "Sales + Marketing + Promo Rack 2" at bounding box center [366, 177] width 90 height 12
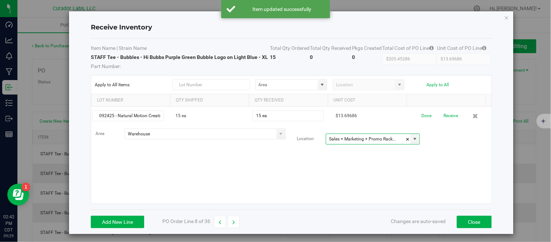
type input "Sales + Marketing + Promo Rack 2"
click at [424, 166] on div "092425 - Natural Motion Creations - 1768 15 ea 15 ea $13.69686 Done Receive Are…" at bounding box center [291, 154] width 400 height 97
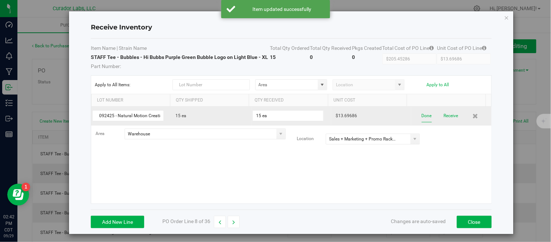
click at [422, 118] on button "Done" at bounding box center [427, 115] width 10 height 13
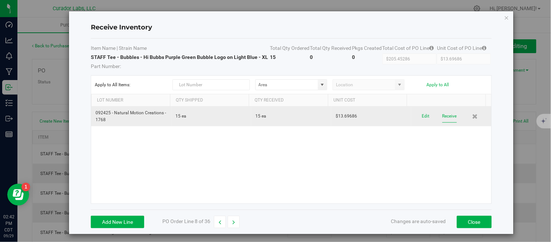
click at [443, 120] on button "Receive" at bounding box center [450, 116] width 15 height 13
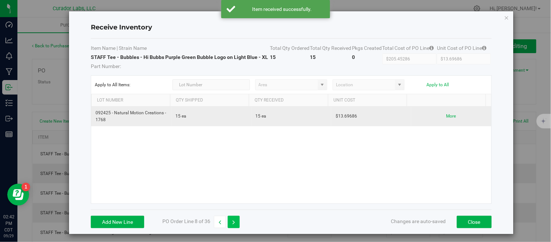
click at [236, 218] on button "button" at bounding box center [234, 221] width 12 height 12
type input "$123.27171"
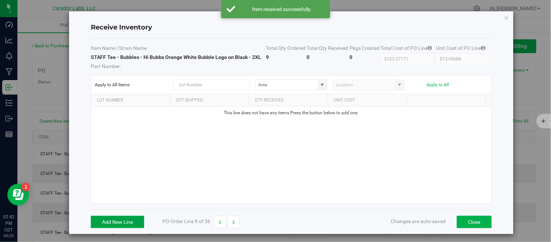
click at [130, 217] on button "Add New Line" at bounding box center [117, 221] width 53 height 12
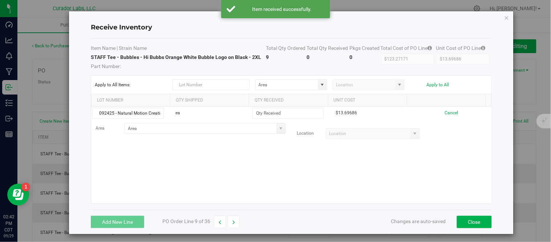
scroll to position [0, 20]
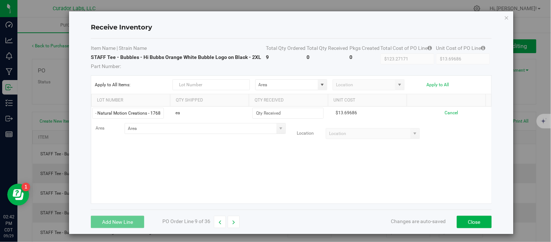
type input "092425 - Natural Motion Creations - 1768"
click at [275, 168] on div "092425 - Natural Motion Creations - 1768 ea $13.69686 Cancel Area Location" at bounding box center [291, 154] width 400 height 97
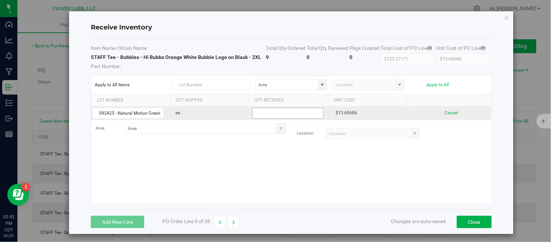
click at [281, 113] on input at bounding box center [288, 113] width 70 height 10
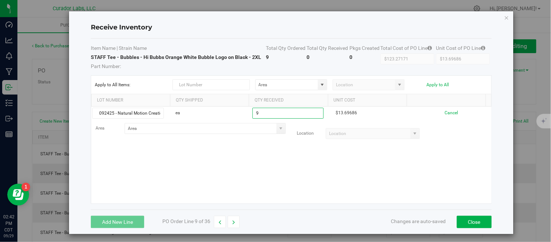
type input "9 ea"
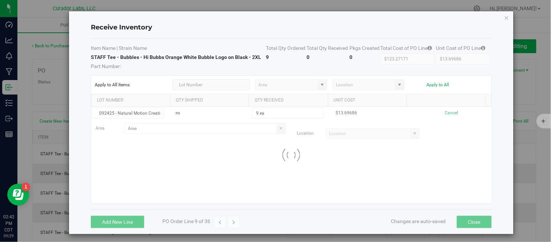
click at [261, 167] on kendo-grid-list "092425 - Natural Motion Creations - 1768 ea 9 ea $13.69686 Cancel Area Location…" at bounding box center [291, 154] width 400 height 97
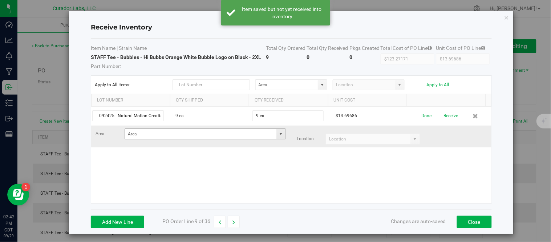
click at [278, 133] on span at bounding box center [281, 134] width 6 height 6
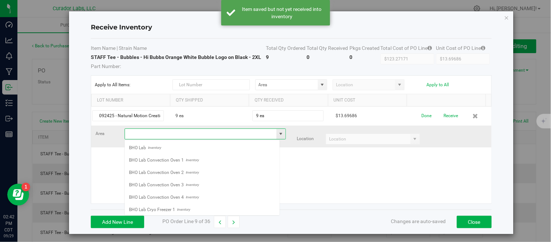
scroll to position [11, 156]
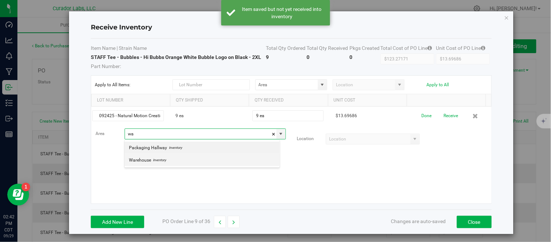
click at [166, 159] on li "Warehouse Inventory" at bounding box center [202, 160] width 155 height 12
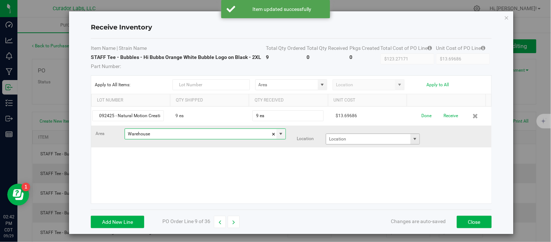
click at [412, 138] on span at bounding box center [415, 139] width 6 height 6
type input "Warehouse"
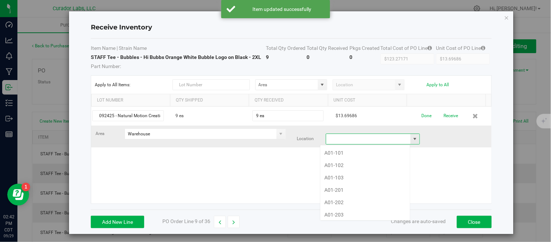
scroll to position [11, 91]
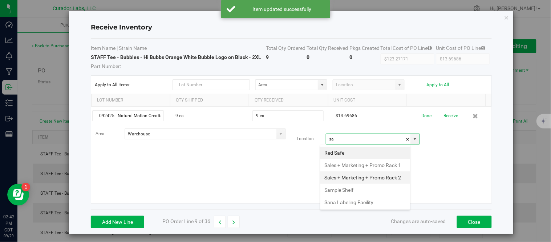
click at [365, 184] on li "Sales + Marketing + Promo Rack 2" at bounding box center [366, 177] width 90 height 12
type input "Sales + Marketing + Promo Rack 2"
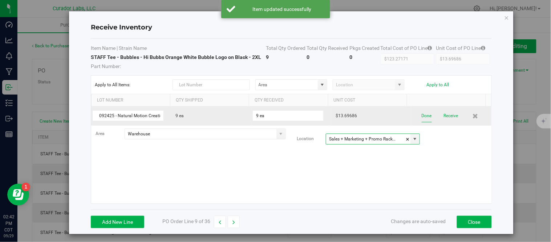
click at [422, 118] on button "Done" at bounding box center [427, 115] width 10 height 13
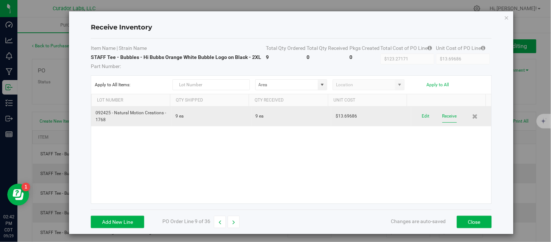
click at [443, 117] on button "Receive" at bounding box center [450, 116] width 15 height 13
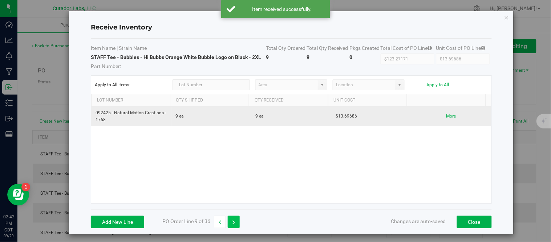
click at [238, 221] on button "button" at bounding box center [234, 221] width 12 height 12
type input "$134.48829"
type input "$14.94314"
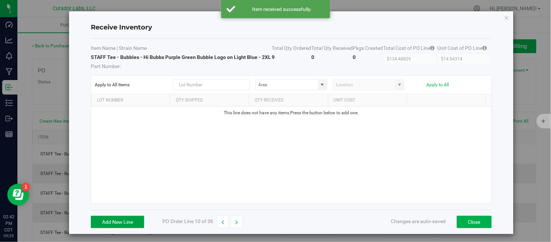
click at [132, 228] on button "Add New Line" at bounding box center [117, 221] width 53 height 12
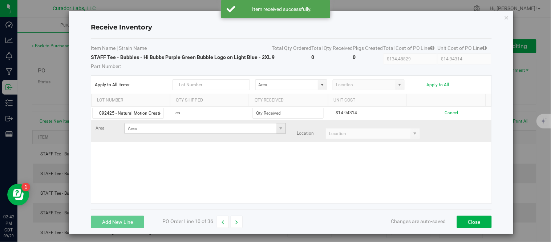
scroll to position [0, 20]
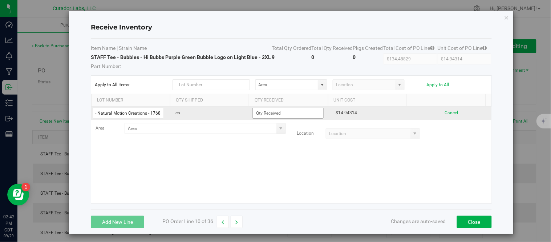
type input "092425 - Natural Motion Creations - 1768"
click at [311, 118] on input at bounding box center [288, 113] width 70 height 10
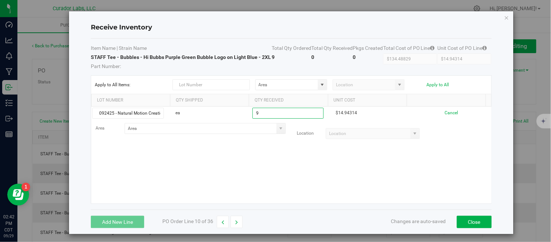
type input "9 ea"
click at [278, 178] on kendo-grid-list "092425 - Natural Motion Creations - 1768 ea 9 ea $14.94314 Cancel Area Location" at bounding box center [291, 154] width 400 height 97
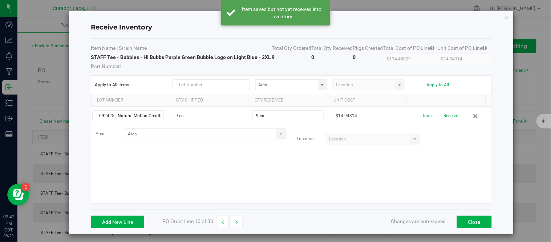
click at [278, 137] on span at bounding box center [281, 134] width 6 height 6
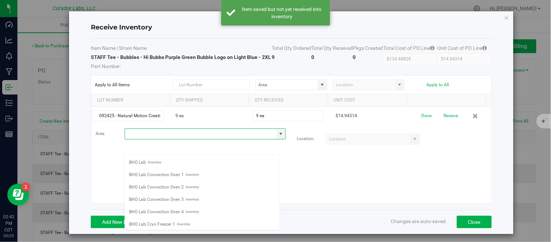
scroll to position [11, 156]
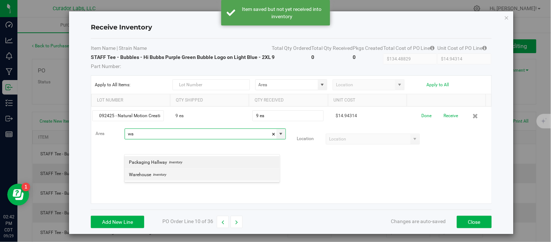
click at [162, 176] on span "Inventory" at bounding box center [158, 174] width 15 height 11
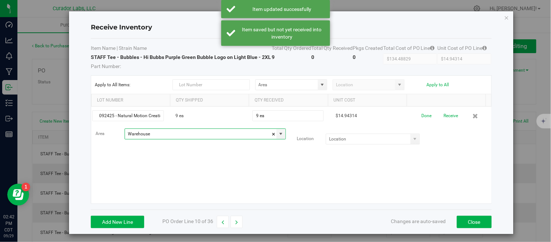
type input "Warehouse"
click at [267, 187] on div "092425 - Natural Motion Creations - 1768 9 ea 9 ea $14.94314 Done Receive Area …" at bounding box center [291, 154] width 400 height 97
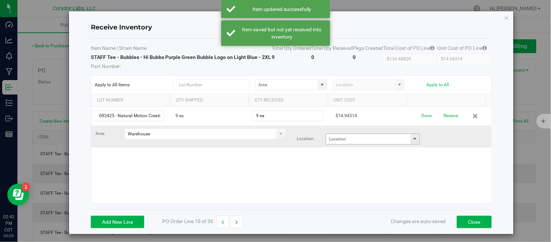
click at [412, 142] on span at bounding box center [415, 139] width 6 height 6
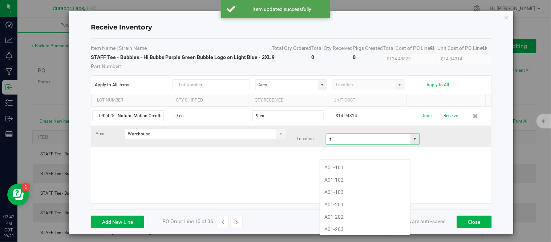
scroll to position [11, 91]
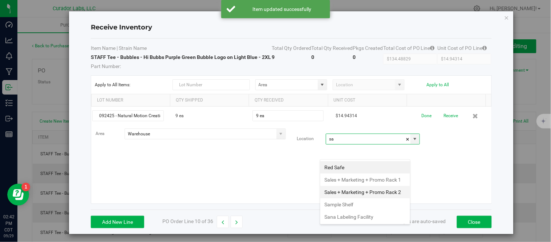
click at [347, 198] on li "Sales + Marketing + Promo Rack 2" at bounding box center [366, 192] width 90 height 12
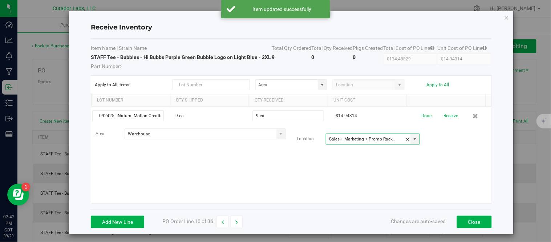
type input "Sales + Marketing + Promo Rack 2"
click at [300, 184] on div "092425 - Natural Motion Creations - 1768 9 ea 9 ea $14.94314 Done Receive Area …" at bounding box center [291, 154] width 400 height 97
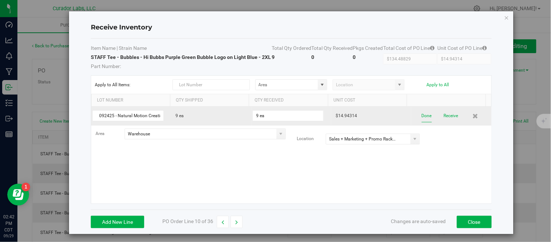
click at [422, 122] on button "Done" at bounding box center [427, 115] width 10 height 13
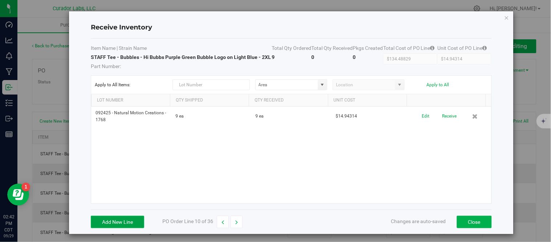
click at [116, 228] on button "Add New Line" at bounding box center [117, 221] width 53 height 12
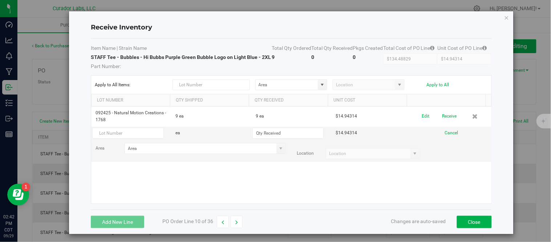
click at [227, 189] on div "092425 - Natural Motion Creations - 1768 9 ea 9 ea $14.94314 Edit Receive ea $1…" at bounding box center [291, 154] width 400 height 97
click at [445, 136] on button "Cancel" at bounding box center [451, 132] width 13 height 7
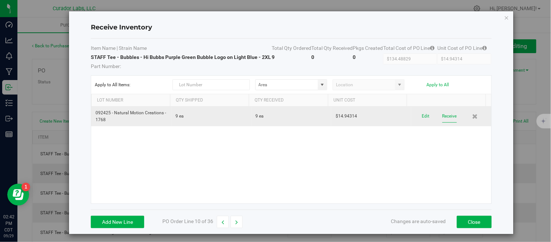
click at [443, 122] on button "Receive" at bounding box center [450, 116] width 15 height 13
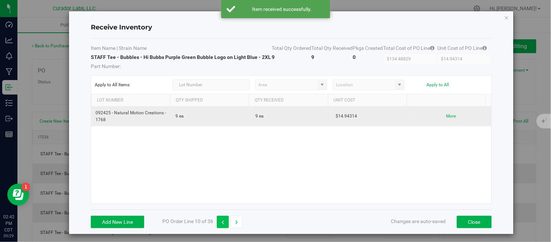
click at [223, 225] on icon "button" at bounding box center [223, 221] width 3 height 5
type input "$123.27171"
type input "$13.69686"
click at [235, 222] on button "button" at bounding box center [234, 221] width 12 height 12
type input "$134.48829"
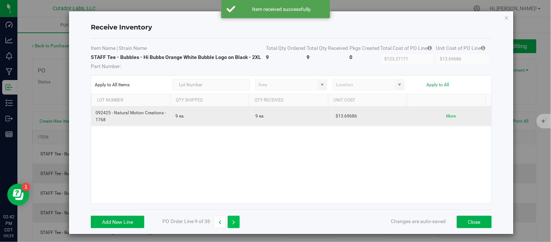
type input "$14.94314"
click at [238, 228] on button "button" at bounding box center [237, 221] width 12 height 12
type input "$74.71500"
type input "$14.94300"
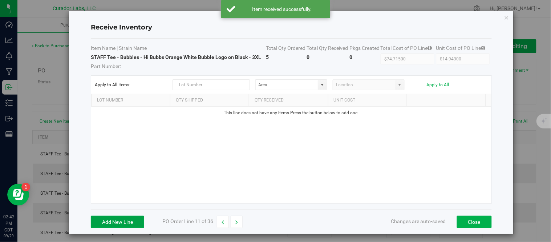
click at [104, 221] on button "Add New Line" at bounding box center [117, 221] width 53 height 12
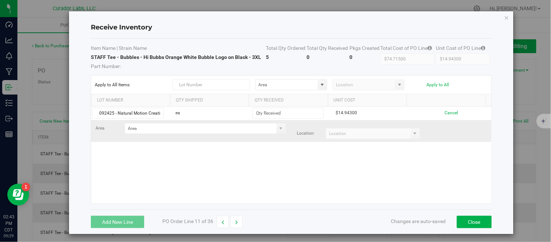
scroll to position [0, 20]
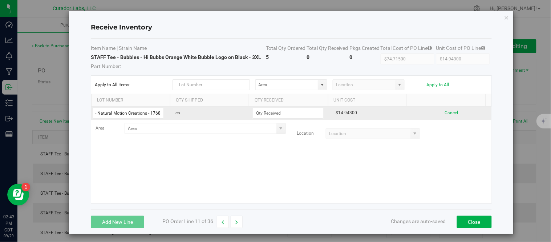
type input "092425 - Natural Motion Creations - 1768"
click at [295, 107] on td at bounding box center [291, 112] width 80 height 13
click at [294, 113] on input at bounding box center [288, 113] width 70 height 10
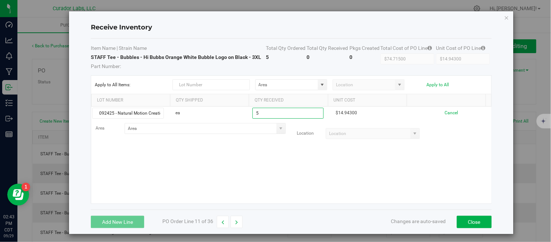
type input "5 ea"
click at [274, 158] on kendo-grid-list "092425 - Natural Motion Creations - 1768 ea 5 ea $14.94300 Cancel Area Location" at bounding box center [291, 154] width 400 height 97
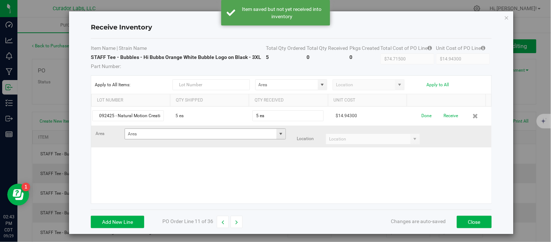
click at [278, 137] on span at bounding box center [281, 134] width 6 height 6
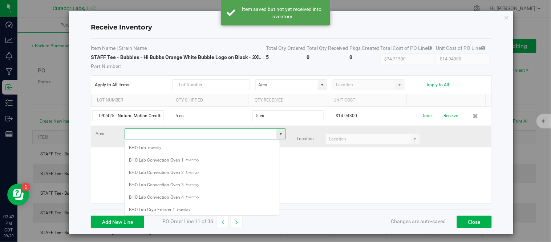
scroll to position [11, 156]
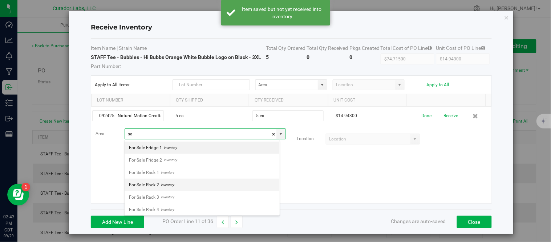
type input "s"
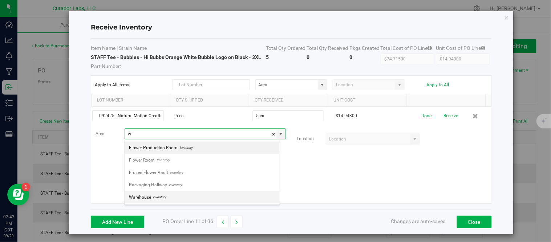
click at [148, 196] on span "Warehouse" at bounding box center [140, 197] width 22 height 11
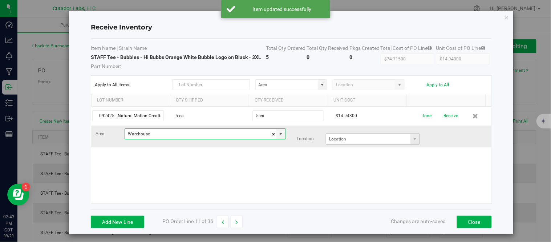
type input "Warehouse"
click at [356, 138] on input at bounding box center [368, 139] width 84 height 10
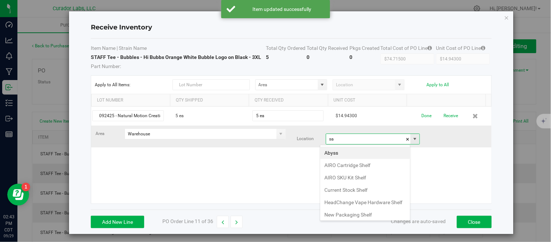
scroll to position [11, 91]
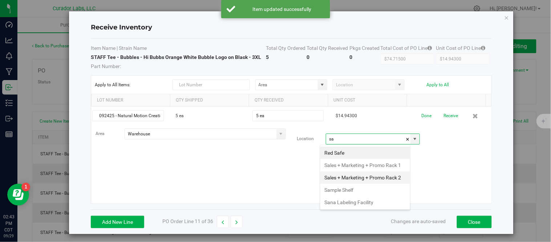
click at [340, 184] on li "Sales + Marketing + Promo Rack 2" at bounding box center [366, 177] width 90 height 12
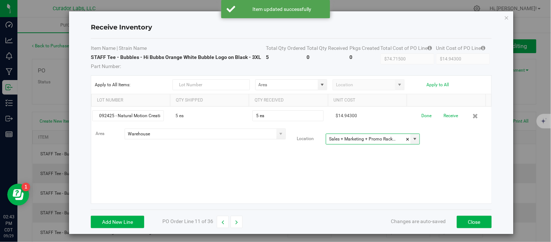
type input "Sales + Marketing + Promo Rack 2"
click at [281, 171] on div "092425 - Natural Motion Creations - 1768 5 ea 5 ea $14.94300 Done Receive Area …" at bounding box center [291, 154] width 400 height 97
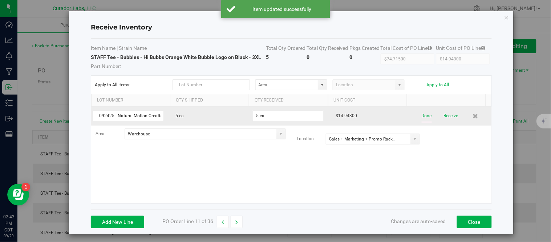
click at [422, 114] on button "Done" at bounding box center [427, 115] width 10 height 13
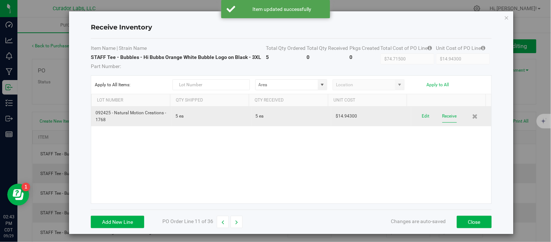
click at [443, 117] on button "Receive" at bounding box center [450, 116] width 15 height 13
click at [238, 223] on icon "button" at bounding box center [236, 221] width 3 height 5
type input "$80.94750"
type input "$16.18950"
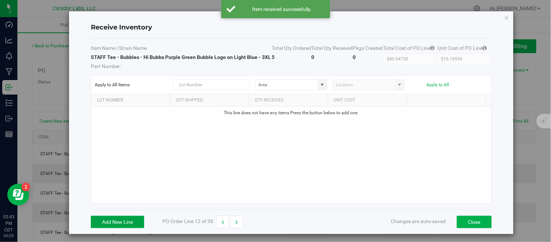
click at [131, 228] on button "Add New Line" at bounding box center [117, 221] width 53 height 12
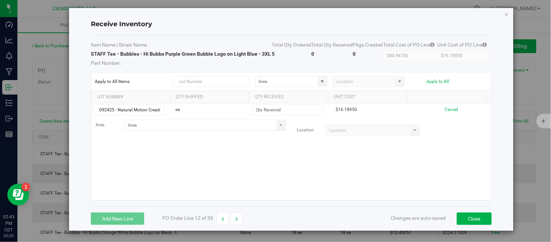
scroll to position [0, 20]
type input "092425 - Natural Motion Creations - 1768"
click at [186, 153] on div "092425 - Natural Motion Creations - 1768 ea $16.18950 Cancel Area Location" at bounding box center [291, 151] width 400 height 97
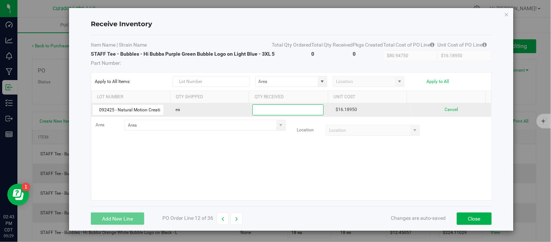
click at [263, 106] on input at bounding box center [288, 110] width 70 height 10
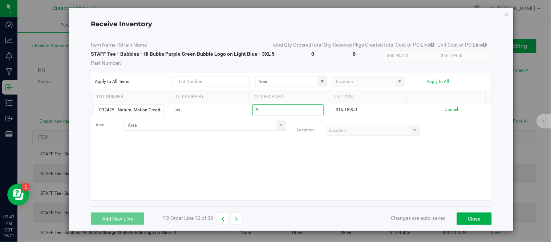
type input "5 ea"
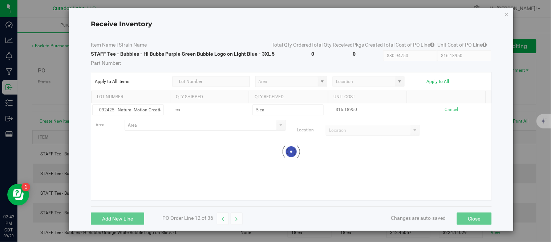
click at [266, 159] on kendo-grid-list "092425 - Natural Motion Creations - 1768 ea 5 ea $16.18950 Cancel Area Location…" at bounding box center [291, 151] width 400 height 97
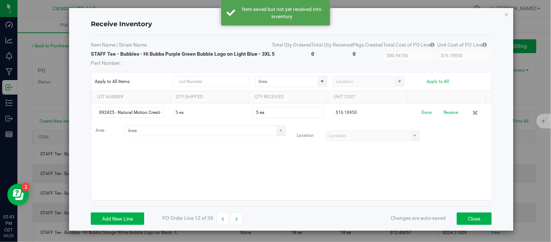
click at [278, 132] on span at bounding box center [281, 131] width 6 height 6
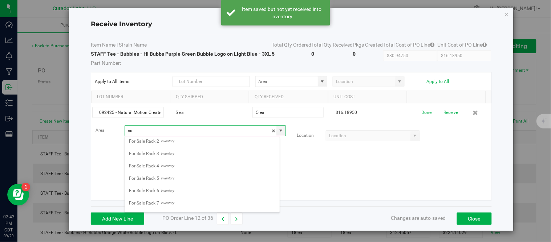
scroll to position [64, 0]
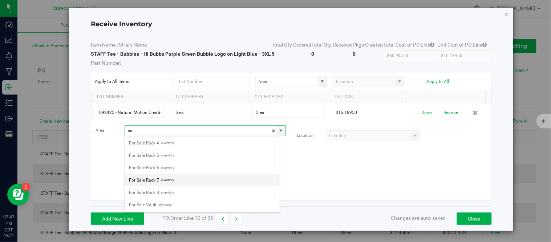
type input "s"
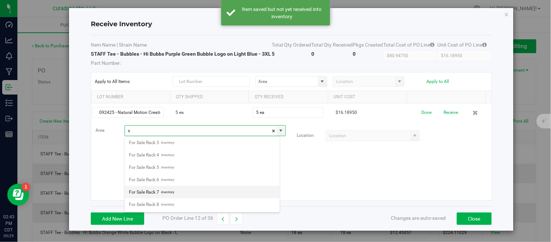
scroll to position [0, 0]
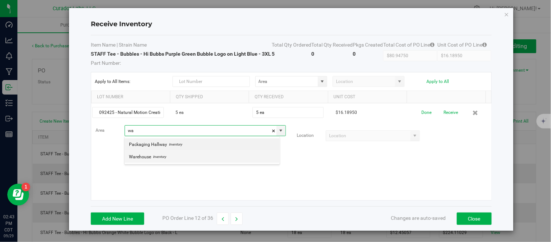
click at [151, 154] on span "Inventory" at bounding box center [158, 156] width 15 height 11
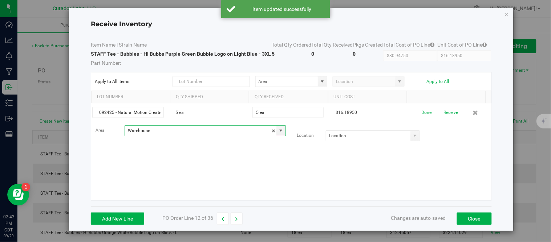
type input "Warehouse"
click at [272, 166] on div "092425 - Natural Motion Creations - 1768 5 ea 5 ea $16.18950 Done Receive Area …" at bounding box center [291, 151] width 400 height 97
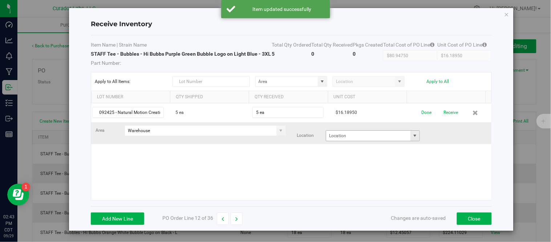
click at [412, 136] on span at bounding box center [415, 136] width 6 height 6
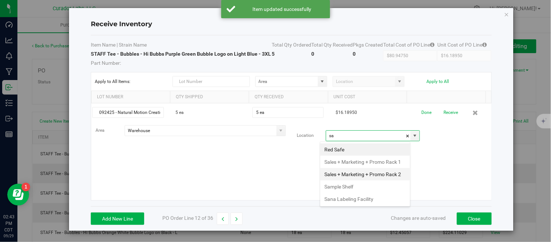
click at [353, 180] on li "Sales + Marketing + Promo Rack 2" at bounding box center [366, 174] width 90 height 12
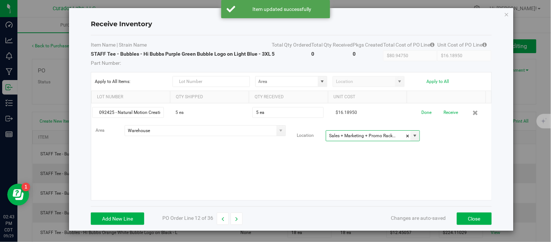
type input "Sales + Marketing + Promo Rack 2"
click at [286, 171] on div "092425 - Natural Motion Creations - 1768 5 ea 5 ea $16.18950 Done Receive Area …" at bounding box center [291, 151] width 400 height 97
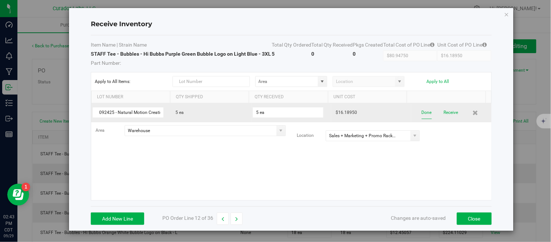
click at [422, 110] on button "Done" at bounding box center [427, 112] width 10 height 13
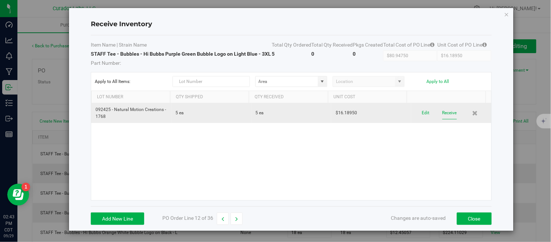
click at [443, 113] on button "Receive" at bounding box center [450, 112] width 15 height 13
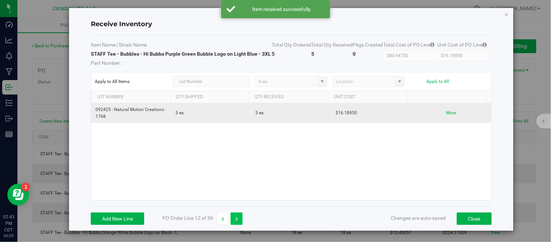
click at [236, 220] on icon "button" at bounding box center [236, 218] width 3 height 5
type input "$174.30800"
type input "$12.45057"
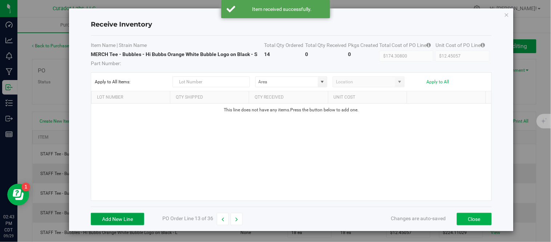
click at [121, 217] on button "Add New Line" at bounding box center [117, 219] width 53 height 12
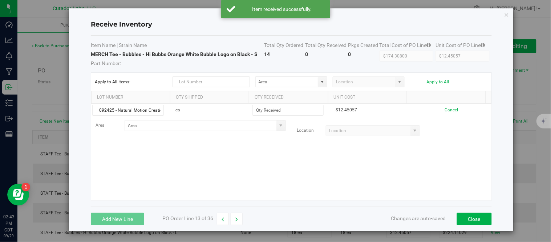
scroll to position [0, 20]
type input "092425 - Natural Motion Creations - 1768"
click at [317, 151] on div "092425 - Natural Motion Creations - 1768 ea $12.45057 Cancel Area Location" at bounding box center [291, 152] width 400 height 97
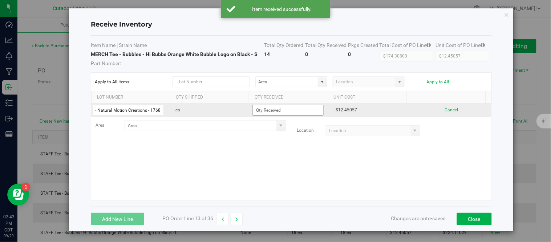
scroll to position [0, 0]
click at [294, 110] on input at bounding box center [288, 110] width 70 height 10
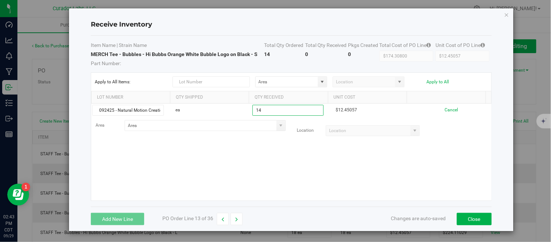
type input "14 ea"
click at [278, 168] on kendo-grid-list "092425 - Natural Motion Creations - 1768 ea 14 ea $12.45057 Cancel Area Locatio…" at bounding box center [291, 152] width 400 height 97
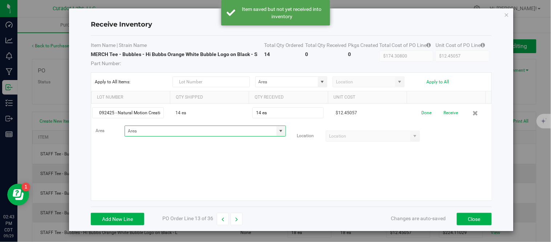
click at [215, 129] on input at bounding box center [201, 131] width 152 height 10
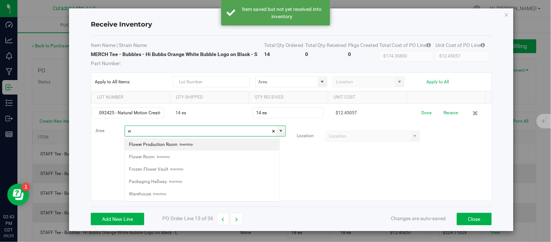
scroll to position [11, 156]
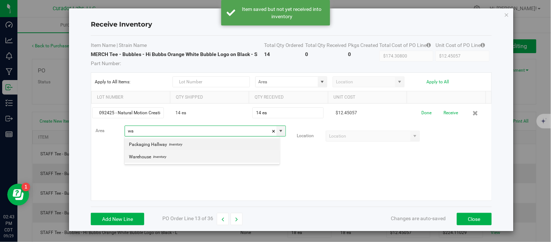
click at [165, 157] on span "Inventory" at bounding box center [158, 156] width 15 height 11
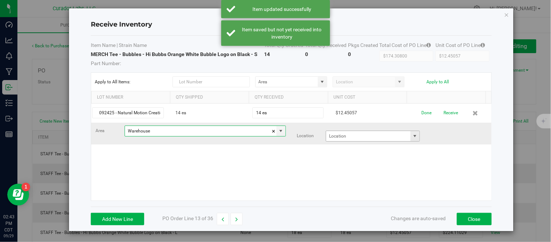
click at [412, 136] on span at bounding box center [415, 136] width 6 height 6
type input "Warehouse"
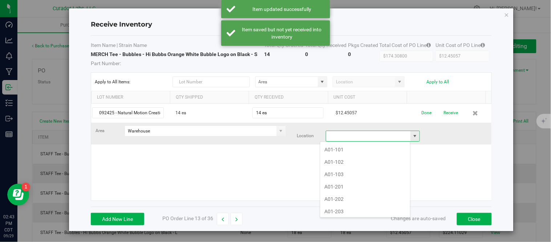
scroll to position [11, 91]
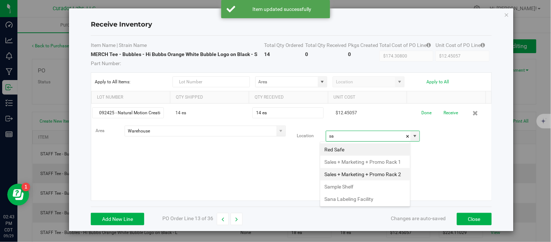
click at [353, 180] on li "Sales + Marketing + Promo Rack 2" at bounding box center [366, 174] width 90 height 12
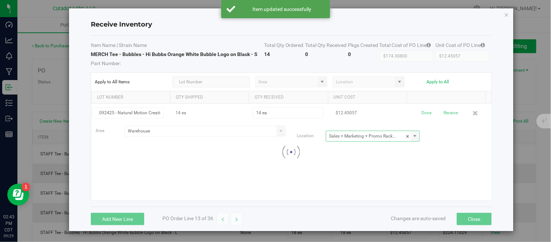
type input "Sales + Marketing + Promo Rack 2"
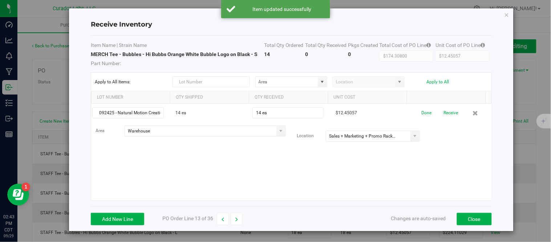
click at [283, 174] on div "092425 - Natural Motion Creations - 1768 14 ea 14 ea $12.45057 Done Receive Are…" at bounding box center [291, 152] width 400 height 97
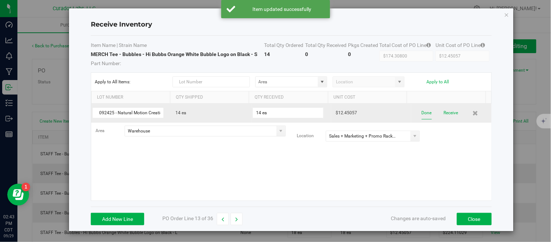
click at [422, 113] on button "Done" at bounding box center [427, 112] width 10 height 13
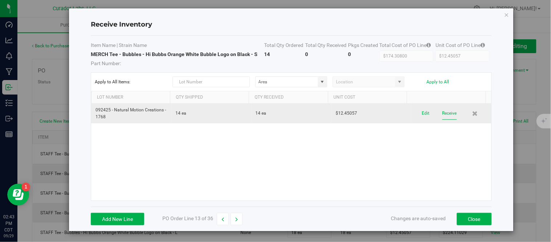
click at [443, 117] on button "Receive" at bounding box center [450, 113] width 15 height 13
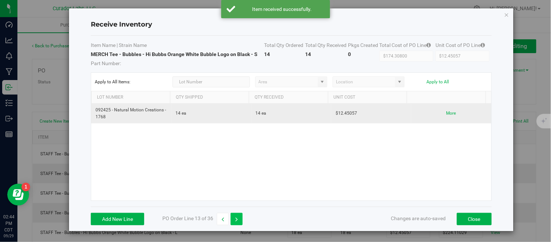
click at [238, 218] on button "button" at bounding box center [237, 219] width 12 height 12
type input "$224.11029"
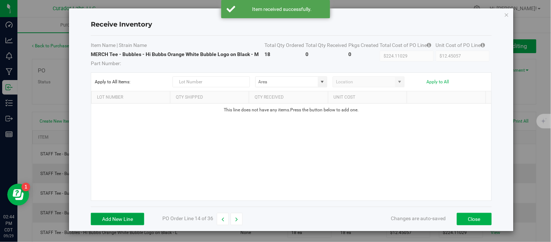
click at [108, 219] on button "Add New Line" at bounding box center [117, 219] width 53 height 12
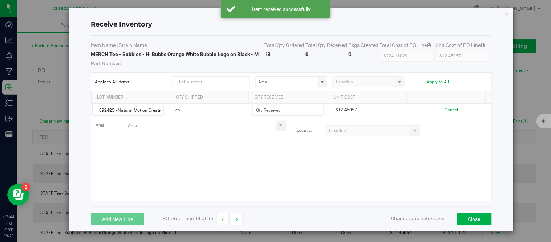
scroll to position [0, 20]
type input "092425 - Natural Motion Creations - 1768"
click at [195, 160] on div "092425 - Natural Motion Creations - 1768 ea $12.45057 Cancel Area Location" at bounding box center [291, 152] width 400 height 97
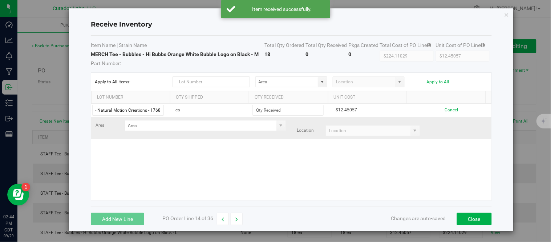
scroll to position [0, 0]
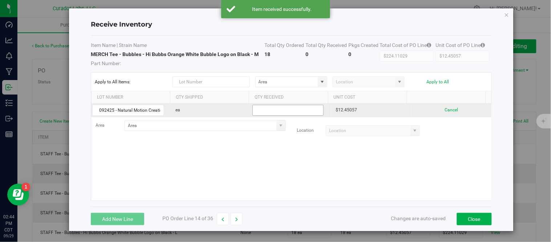
click at [283, 111] on input at bounding box center [288, 110] width 70 height 10
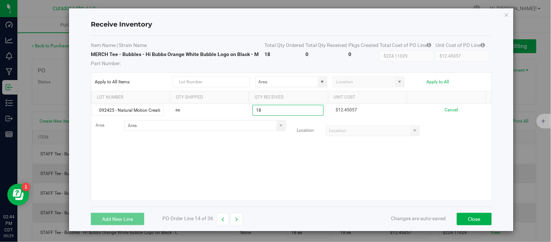
type input "18 ea"
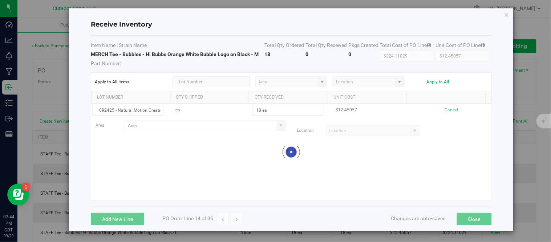
click at [268, 176] on kendo-grid-list "092425 - Natural Motion Creations - 1768 ea 18 ea $12.45057 Cancel Area Locatio…" at bounding box center [291, 152] width 400 height 97
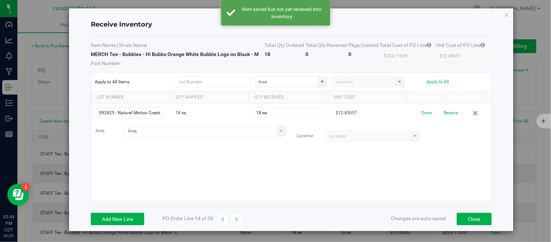
click at [278, 133] on span at bounding box center [281, 131] width 6 height 6
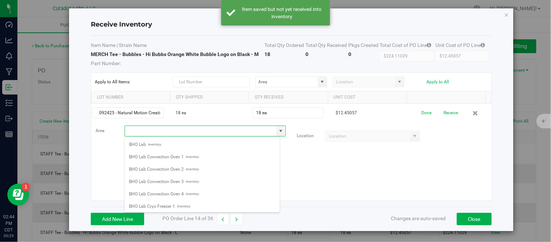
scroll to position [11, 156]
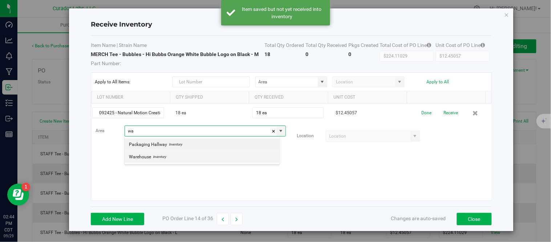
click at [162, 157] on span "Inventory" at bounding box center [158, 156] width 15 height 11
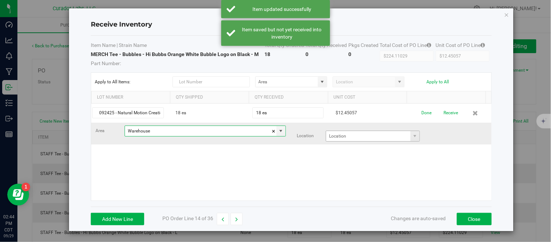
type input "Warehouse"
click at [351, 138] on input at bounding box center [368, 136] width 84 height 10
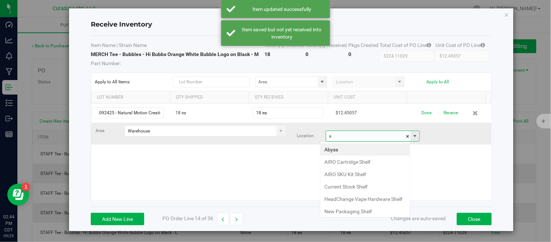
scroll to position [11, 91]
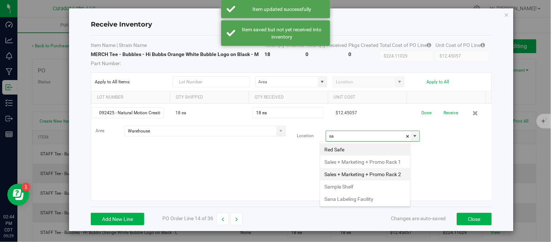
click at [363, 180] on li "Sales + Marketing + Promo Rack 2" at bounding box center [366, 174] width 90 height 12
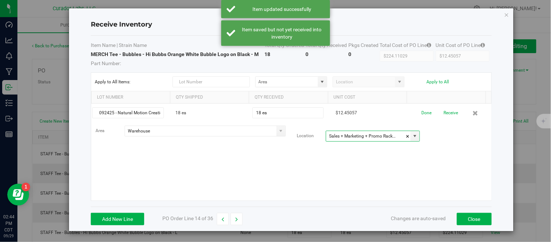
type input "Sales + Marketing + Promo Rack 2"
click at [390, 172] on div "092425 - Natural Motion Creations - 1768 18 ea 18 ea $12.45057 Done Receive Are…" at bounding box center [291, 152] width 400 height 97
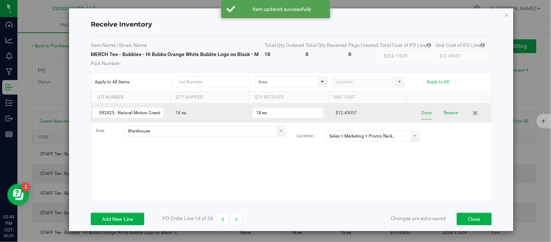
click at [422, 114] on button "Done" at bounding box center [427, 112] width 10 height 13
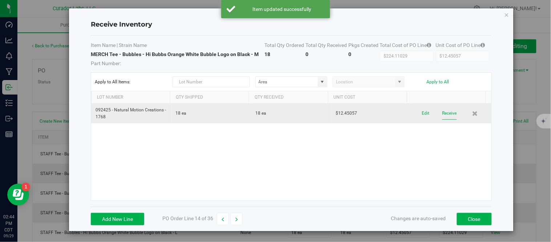
click at [443, 111] on button "Receive" at bounding box center [450, 113] width 15 height 13
click at [239, 218] on button "button" at bounding box center [237, 219] width 12 height 12
type input "$435.77000"
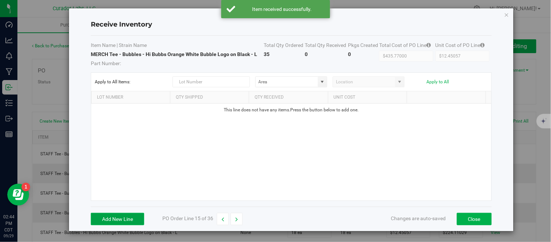
click at [129, 218] on button "Add New Line" at bounding box center [117, 219] width 53 height 12
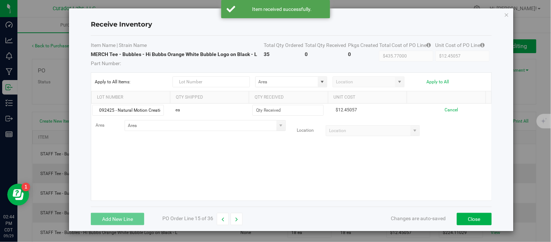
scroll to position [0, 20]
type input "092425 - Natural Motion Creations - 1768"
click at [198, 160] on div "092425 - Natural Motion Creations - 1768 ea $12.45057 Cancel Area Location" at bounding box center [291, 152] width 400 height 97
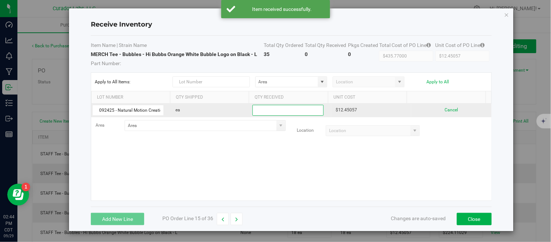
click at [284, 111] on input at bounding box center [288, 110] width 70 height 10
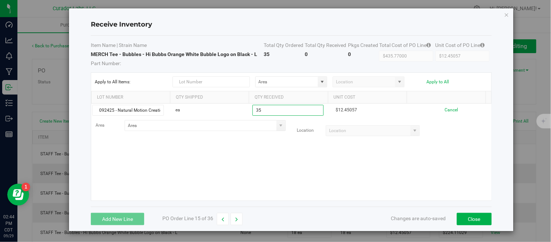
type input "35 ea"
click at [257, 162] on kendo-grid-list "092425 - Natural Motion Creations - 1768 ea 35 ea $12.45057 Cancel Area Location" at bounding box center [291, 152] width 400 height 97
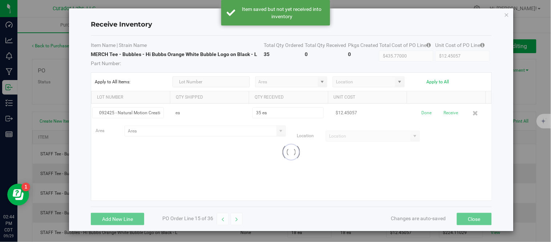
click at [222, 128] on div at bounding box center [291, 152] width 400 height 97
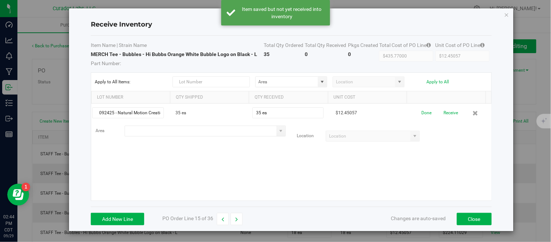
click at [219, 132] on input at bounding box center [201, 131] width 152 height 10
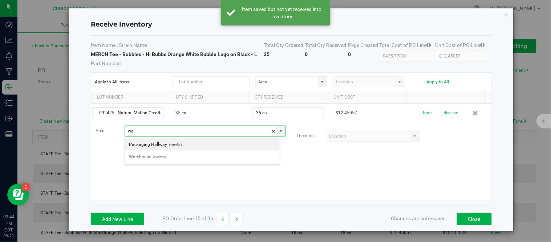
scroll to position [11, 156]
click at [168, 146] on li "Warehouse Inventory" at bounding box center [202, 144] width 155 height 12
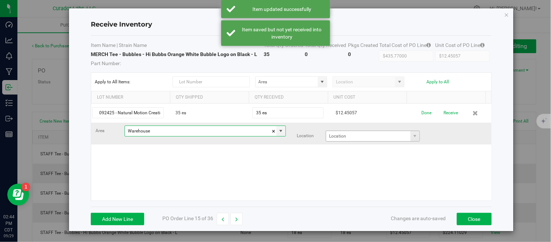
type input "Warehouse"
click at [362, 137] on input at bounding box center [368, 136] width 84 height 10
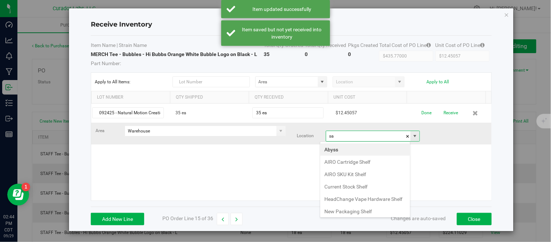
scroll to position [11, 91]
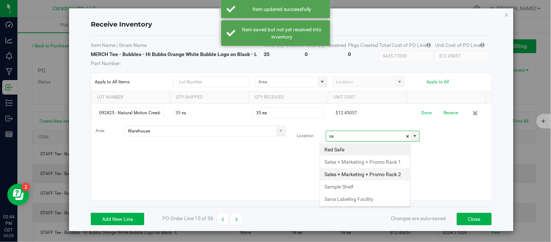
click at [358, 180] on li "Sales + Marketing + Promo Rack 2" at bounding box center [366, 174] width 90 height 12
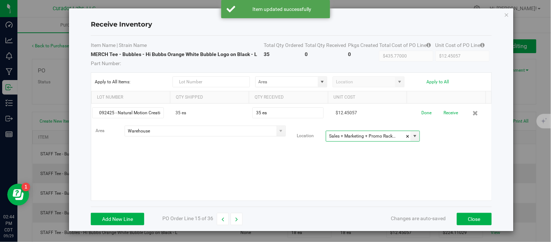
type input "Sales + Marketing + Promo Rack 2"
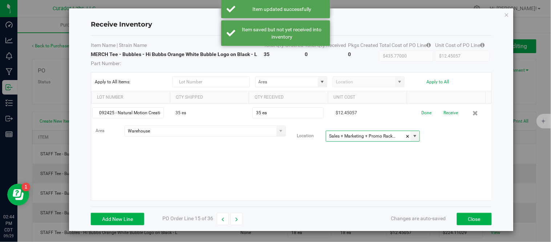
click at [314, 169] on div "092425 - Natural Motion Creations - 1768 35 ea 35 ea $12.45057 Done Receive Are…" at bounding box center [291, 152] width 400 height 97
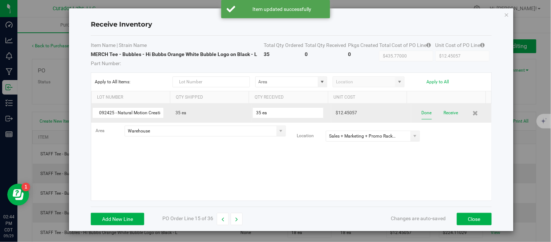
click at [422, 114] on button "Done" at bounding box center [427, 112] width 10 height 13
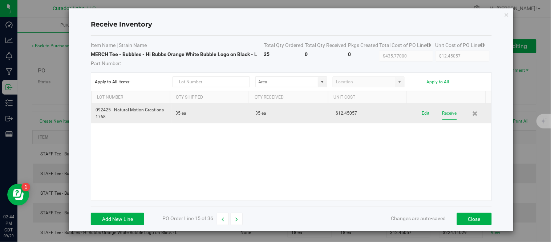
click at [443, 110] on button "Receive" at bounding box center [450, 113] width 15 height 13
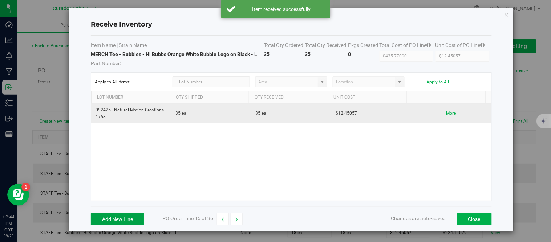
click at [113, 213] on button "Add New Line" at bounding box center [117, 219] width 53 height 12
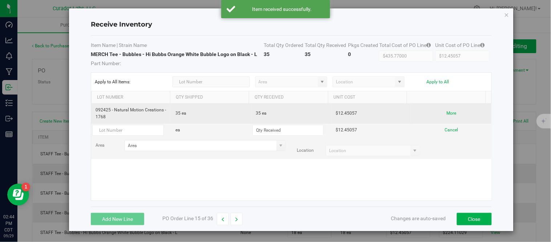
click at [391, 176] on div "092425 - Natural Motion Creations - 1768 35 ea 35 ea $12.45057 More ea $12.4505…" at bounding box center [291, 152] width 400 height 97
click at [445, 131] on button "Cancel" at bounding box center [451, 129] width 13 height 7
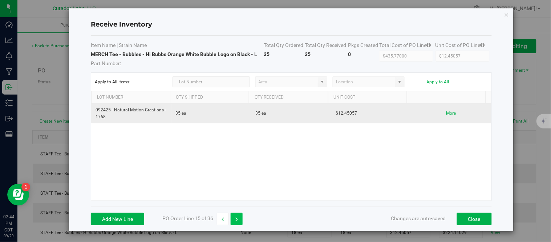
click at [239, 216] on button "button" at bounding box center [237, 219] width 12 height 12
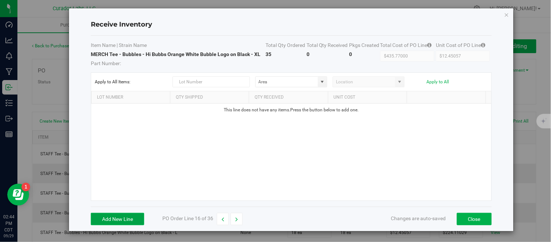
click at [102, 221] on button "Add New Line" at bounding box center [117, 219] width 53 height 12
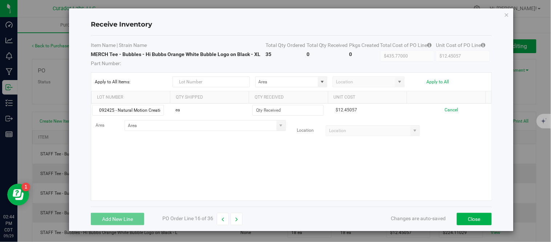
scroll to position [0, 20]
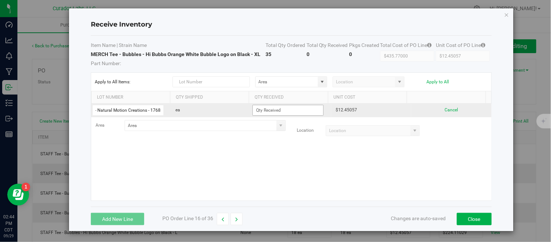
type input "092425 - Natural Motion Creations - 1768"
click at [297, 112] on input at bounding box center [288, 110] width 70 height 10
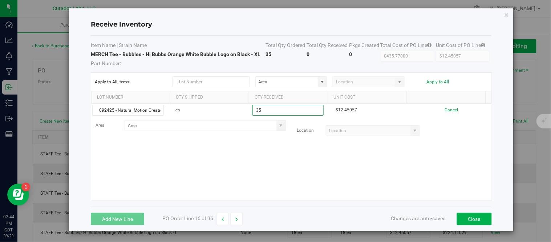
type input "35 ea"
click at [269, 148] on kendo-grid-list "092425 - Natural Motion Creations - 1768 ea 35 ea $12.45057 Cancel Area Location" at bounding box center [291, 152] width 400 height 97
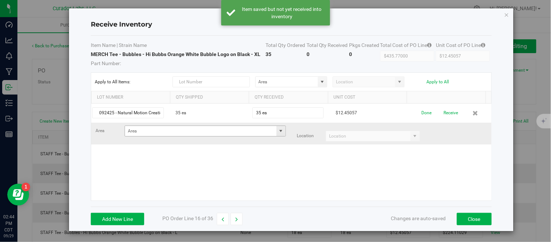
click at [278, 133] on span at bounding box center [281, 131] width 6 height 6
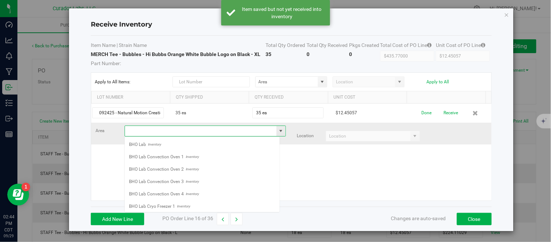
scroll to position [11, 156]
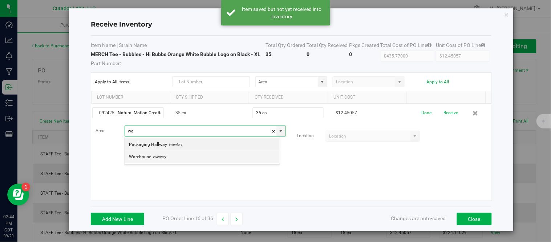
click at [158, 155] on span "Inventory" at bounding box center [158, 156] width 15 height 11
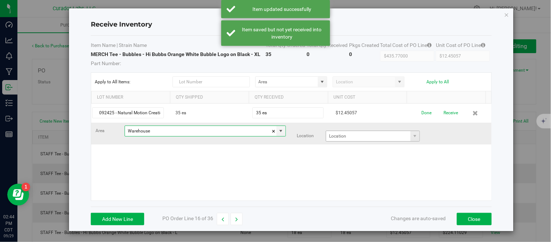
click at [411, 137] on span at bounding box center [415, 136] width 9 height 10
type input "Warehouse"
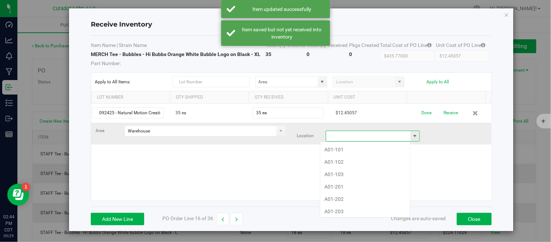
scroll to position [11, 91]
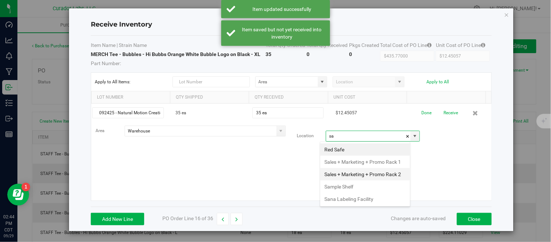
click at [353, 180] on li "Sales + Marketing + Promo Rack 2" at bounding box center [366, 174] width 90 height 12
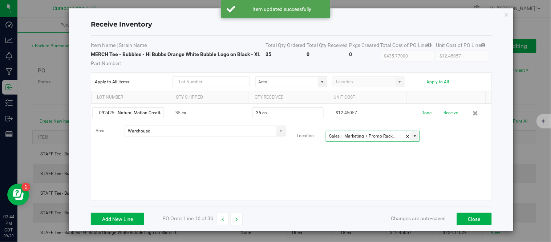
type input "Sales + Marketing + Promo Rack 2"
click at [296, 169] on div "092425 - Natural Motion Creations - 1768 35 ea 35 ea $12.45057 Done Receive Are…" at bounding box center [291, 152] width 400 height 97
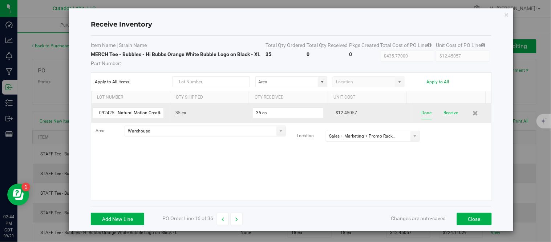
click at [422, 113] on button "Done" at bounding box center [427, 112] width 10 height 13
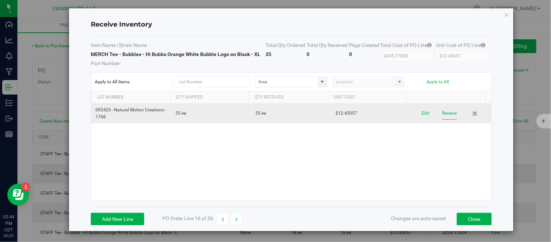
click at [446, 115] on button "Receive" at bounding box center [450, 113] width 15 height 13
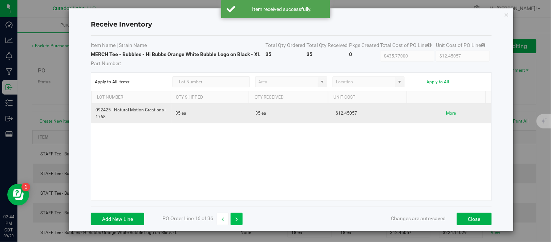
click at [241, 219] on button "button" at bounding box center [237, 219] width 12 height 12
type input "$273.93714"
type input "$13.69686"
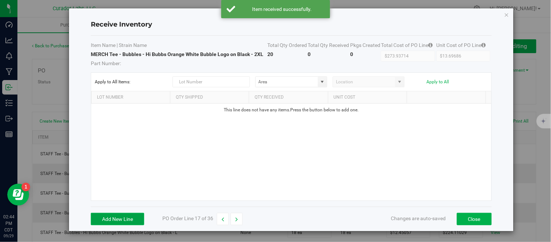
click at [138, 220] on button "Add New Line" at bounding box center [117, 219] width 53 height 12
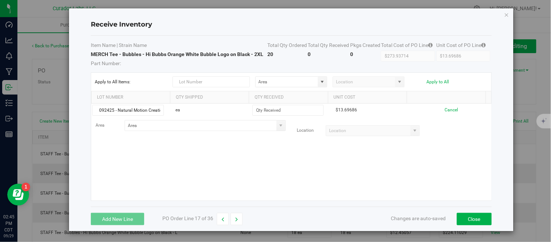
scroll to position [0, 20]
type input "092425 - Natural Motion Creations - 1768"
click at [272, 155] on div "092425 - Natural Motion Creations - 1768 ea $13.69686 Cancel Area Location" at bounding box center [291, 152] width 400 height 97
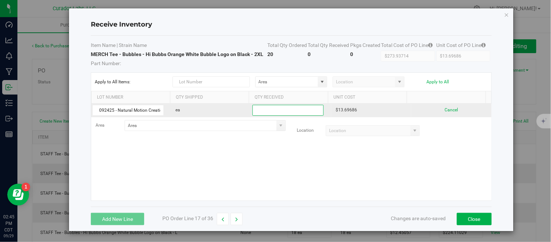
click at [278, 110] on input at bounding box center [288, 110] width 70 height 10
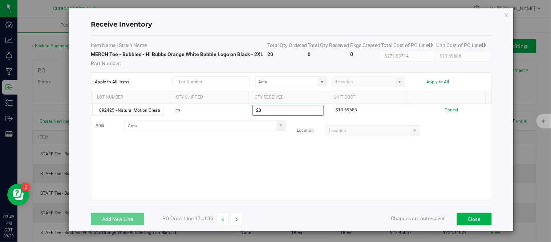
type input "20 ea"
click at [274, 154] on kendo-grid-list "092425 - Natural Motion Creations - 1768 ea 20 ea $13.69686 Cancel Area Locatio…" at bounding box center [291, 152] width 400 height 97
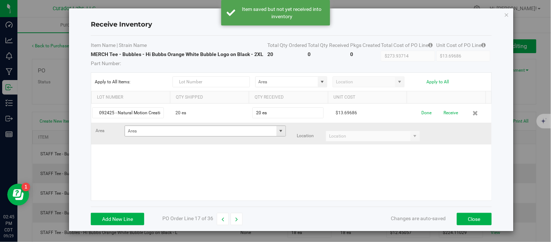
click at [278, 131] on span at bounding box center [281, 131] width 6 height 6
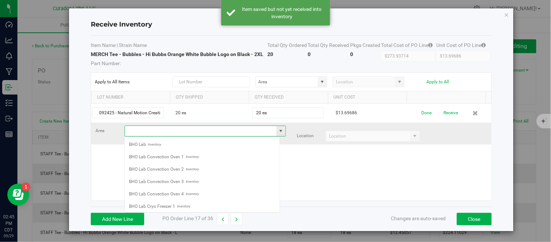
scroll to position [11, 156]
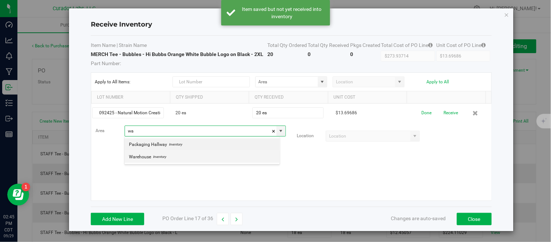
click at [168, 156] on li "Warehouse Inventory" at bounding box center [202, 156] width 155 height 12
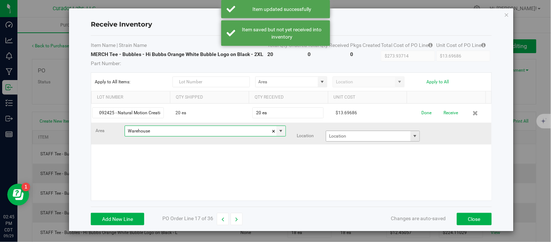
click at [412, 136] on span at bounding box center [415, 136] width 6 height 6
type input "Warehouse"
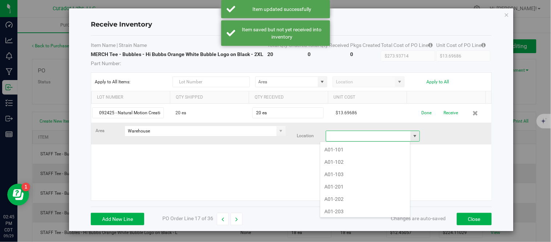
scroll to position [11, 91]
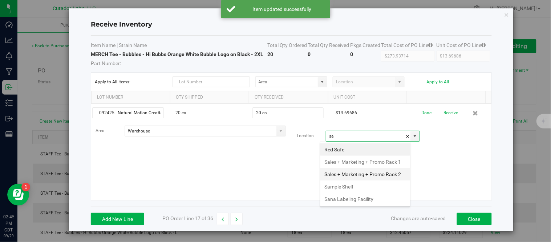
click at [353, 180] on li "Sales + Marketing + Promo Rack 2" at bounding box center [366, 174] width 90 height 12
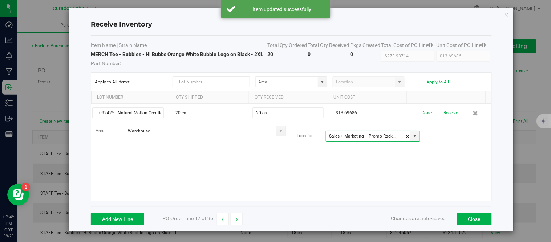
type input "Sales + Marketing + Promo Rack 2"
click at [407, 174] on div "092425 - Natural Motion Creations - 1768 20 ea 20 ea $13.69686 Done Receive Are…" at bounding box center [291, 152] width 400 height 97
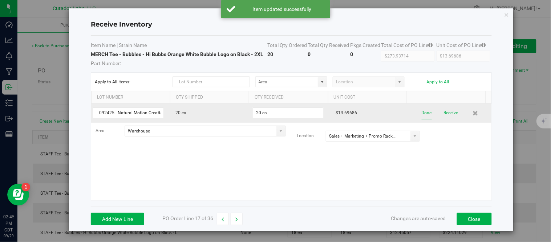
click at [422, 117] on button "Done" at bounding box center [427, 112] width 10 height 13
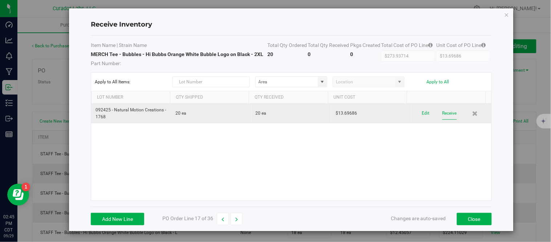
click at [443, 110] on button "Receive" at bounding box center [450, 113] width 15 height 13
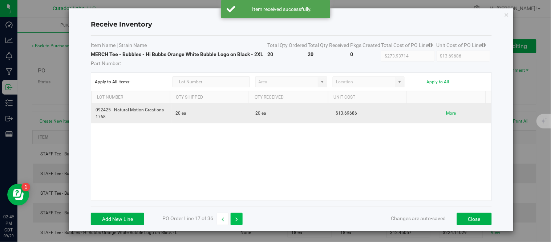
click at [241, 215] on button "button" at bounding box center [237, 219] width 12 height 12
type input "$164.37300"
type input "$14.94300"
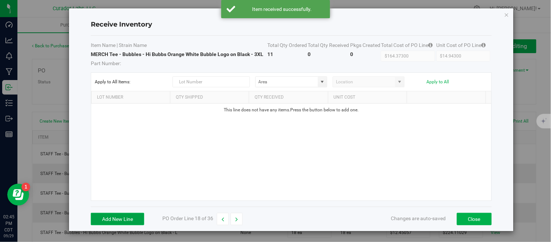
click at [129, 216] on button "Add New Line" at bounding box center [117, 219] width 53 height 12
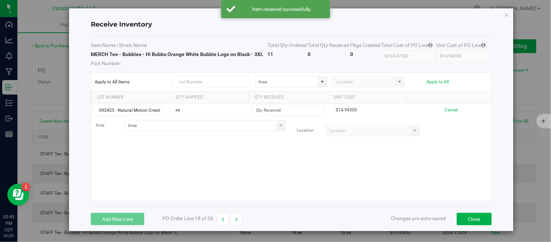
scroll to position [0, 20]
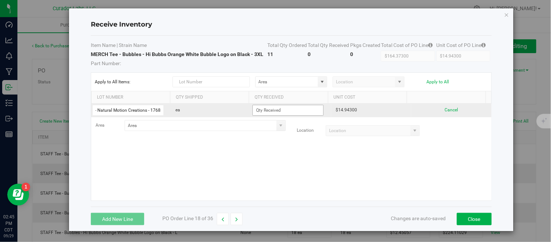
type input "092425 - Natural Motion Creations - 1768"
click at [275, 109] on input at bounding box center [288, 110] width 70 height 10
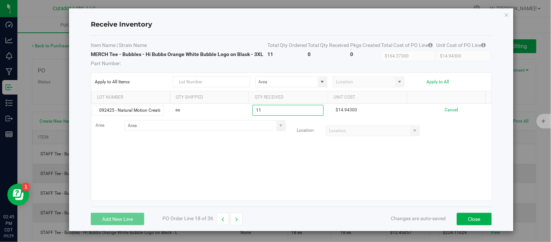
type input "11 ea"
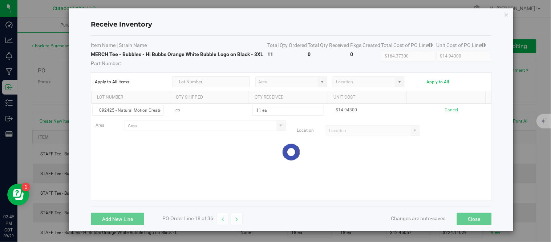
click at [245, 180] on kendo-grid-list "092425 - Natural Motion Creations - 1768 ea 11 ea $14.94300 Cancel Area Locatio…" at bounding box center [291, 152] width 400 height 97
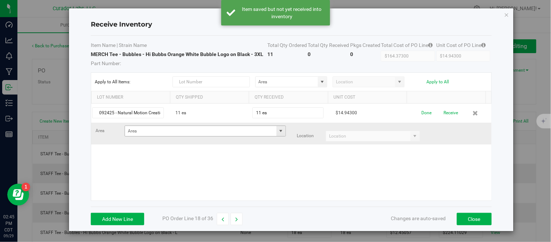
click at [278, 132] on span at bounding box center [281, 131] width 6 height 6
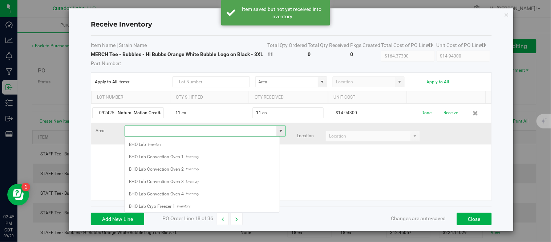
scroll to position [11, 156]
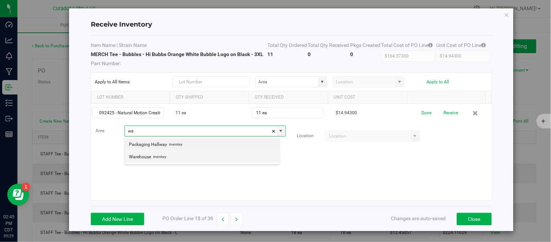
click at [149, 159] on span "Warehouse" at bounding box center [140, 156] width 22 height 11
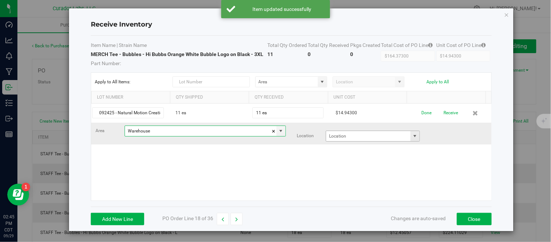
click at [412, 136] on span at bounding box center [415, 136] width 6 height 6
type input "Warehouse"
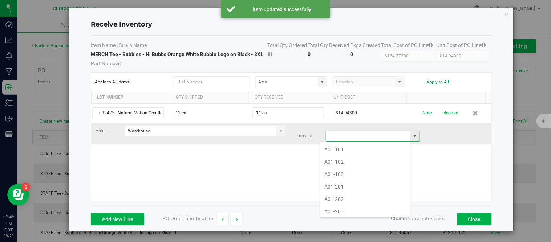
scroll to position [11, 91]
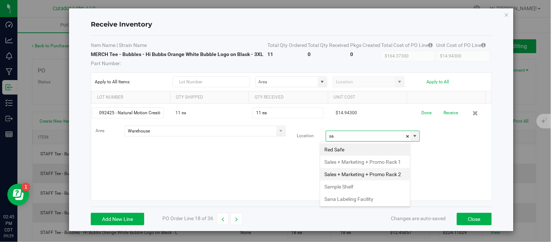
click at [360, 180] on li "Sales + Marketing + Promo Rack 2" at bounding box center [366, 174] width 90 height 12
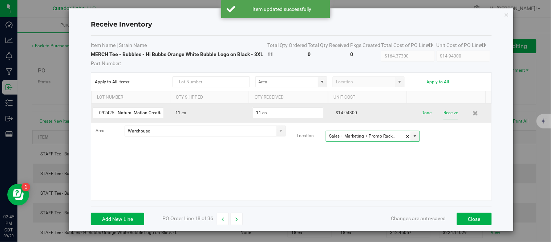
type input "Sales + Marketing + Promo Rack 2"
click at [444, 114] on button "Receive" at bounding box center [451, 112] width 15 height 13
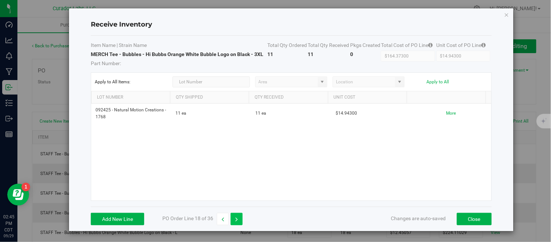
click at [238, 217] on icon "button" at bounding box center [236, 219] width 3 height 5
type input "$62.25286"
type input "$12.45057"
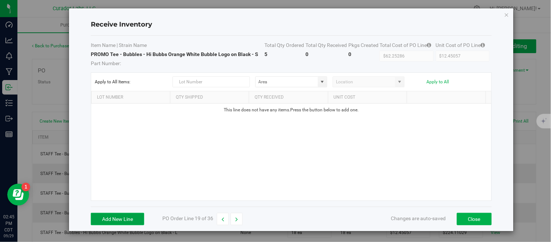
drag, startPoint x: 119, startPoint y: 219, endPoint x: 124, endPoint y: 215, distance: 5.7
click at [120, 219] on button "Add New Line" at bounding box center [117, 219] width 53 height 12
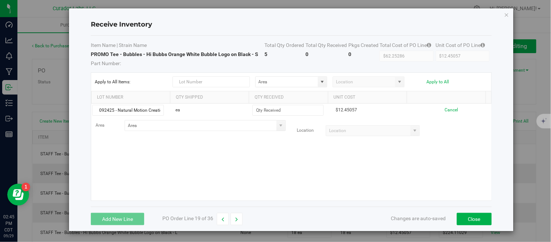
scroll to position [0, 20]
type input "092425 - Natural Motion Creations - 1768"
click at [261, 166] on div "092425 - Natural Motion Creations - 1768 ea $12.45057 Cancel Area Location" at bounding box center [291, 152] width 400 height 97
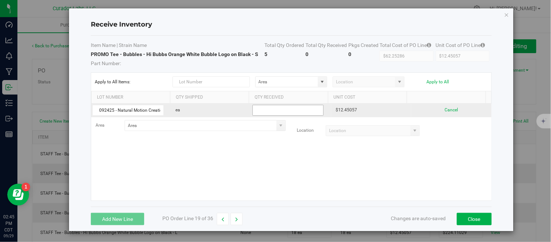
click at [282, 109] on input at bounding box center [288, 110] width 70 height 10
type input "6"
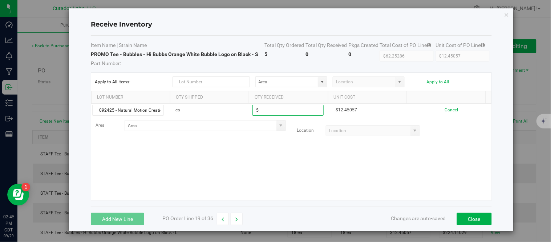
type input "5 ea"
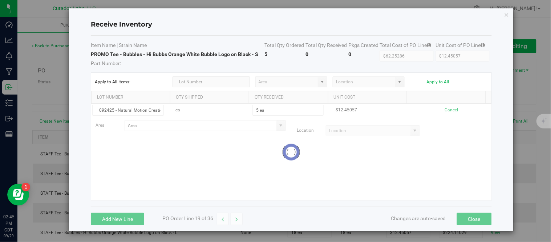
click at [271, 161] on kendo-grid-list "092425 - Natural Motion Creations - 1768 ea 5 ea $12.45057 Cancel Area Location…" at bounding box center [291, 152] width 400 height 97
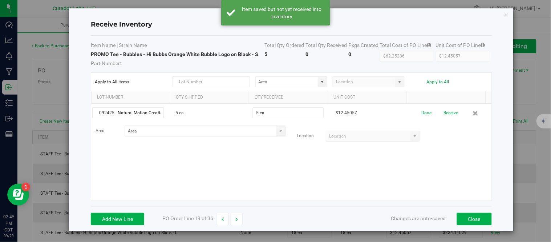
click at [278, 130] on span at bounding box center [281, 131] width 6 height 6
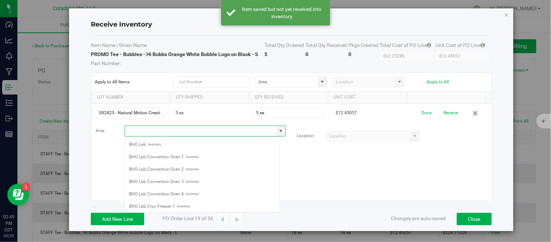
scroll to position [11, 156]
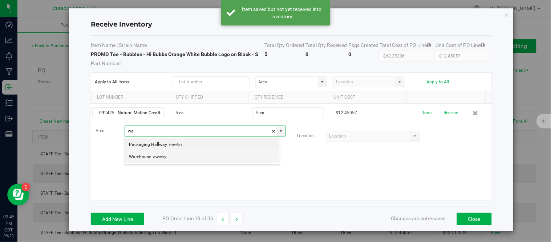
click at [157, 160] on span "Inventory" at bounding box center [158, 156] width 15 height 11
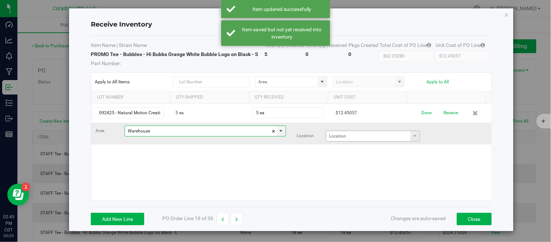
click at [411, 136] on span at bounding box center [415, 136] width 9 height 10
type input "Warehouse"
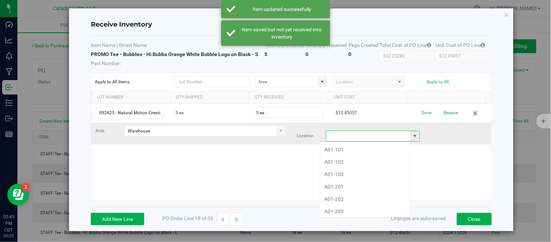
scroll to position [11, 91]
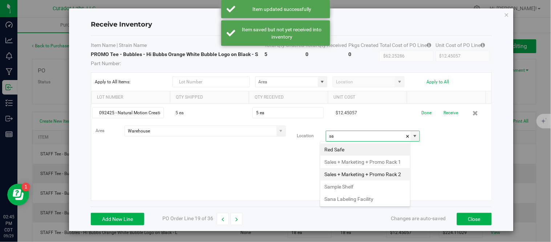
click at [362, 180] on li "Sales + Marketing + Promo Rack 2" at bounding box center [366, 174] width 90 height 12
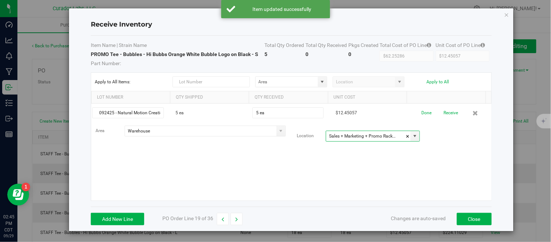
type input "Sales + Marketing + Promo Rack 2"
click at [327, 175] on div "092425 - Natural Motion Creations - 1768 5 ea 5 ea $12.45057 Done Receive Area …" at bounding box center [291, 152] width 400 height 97
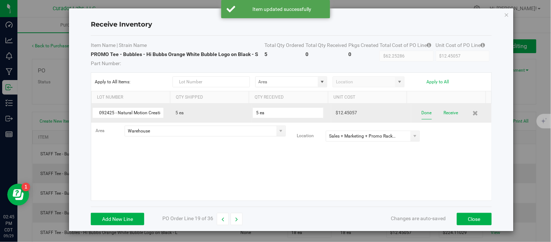
click at [422, 114] on button "Done" at bounding box center [427, 112] width 10 height 13
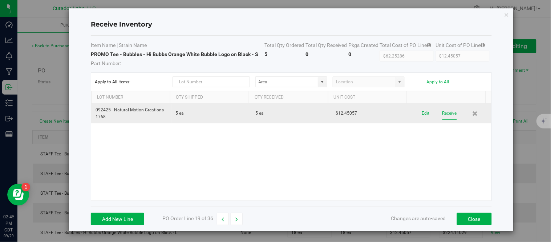
click at [443, 115] on button "Receive" at bounding box center [450, 113] width 15 height 13
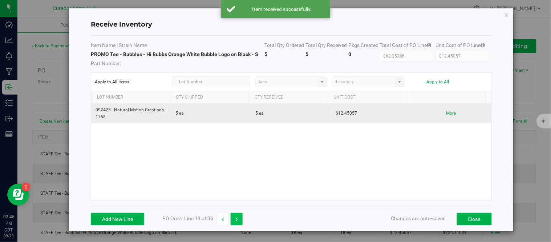
click at [242, 216] on button "button" at bounding box center [237, 219] width 12 height 12
type input "$74.70343"
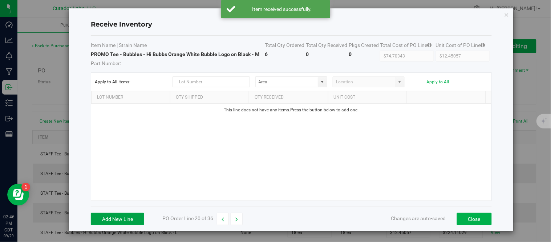
click at [129, 219] on button "Add New Line" at bounding box center [117, 219] width 53 height 12
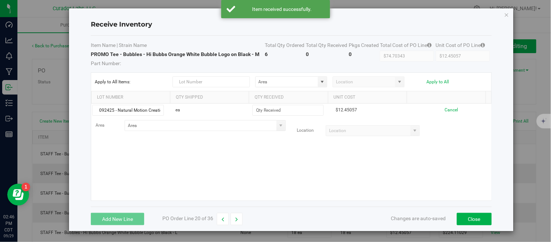
scroll to position [0, 20]
type input "092425 - Natural Motion Creations - 1768"
click at [184, 156] on div "092425 - Natural Motion Creations - 1768 ea $12.45057 Cancel Area Location" at bounding box center [291, 152] width 400 height 97
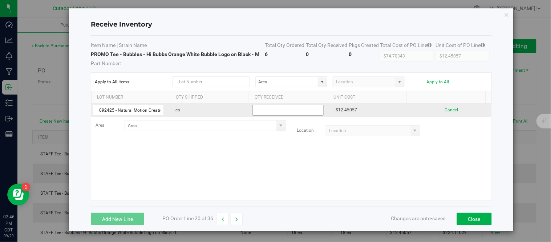
click at [305, 113] on input at bounding box center [288, 110] width 70 height 10
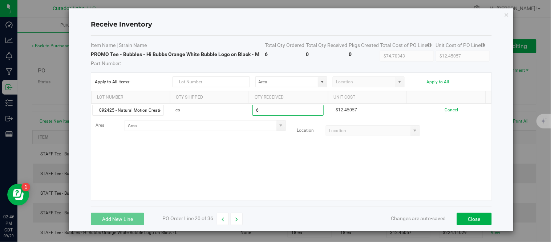
type input "6 ea"
click at [269, 168] on kendo-grid-list "092425 - Natural Motion Creations - 1768 ea 6 ea $12.45057 Cancel Area Location" at bounding box center [291, 152] width 400 height 97
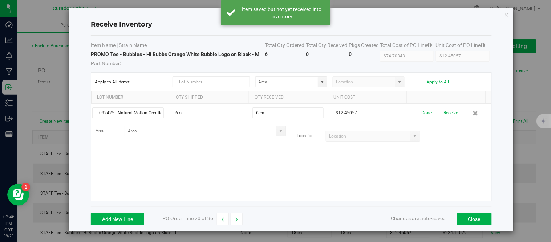
click at [278, 132] on span at bounding box center [281, 131] width 6 height 6
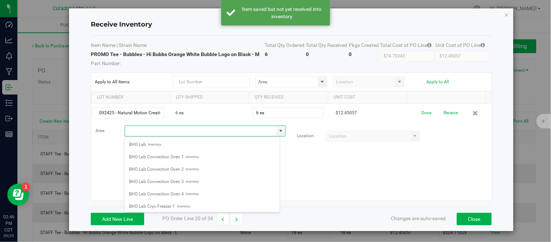
scroll to position [11, 156]
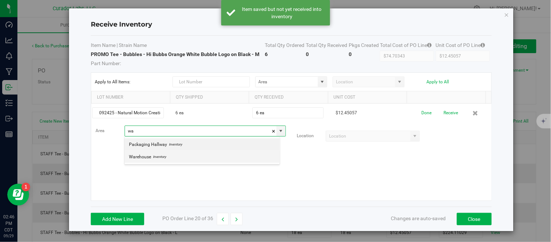
click at [175, 158] on li "Warehouse Inventory" at bounding box center [202, 156] width 155 height 12
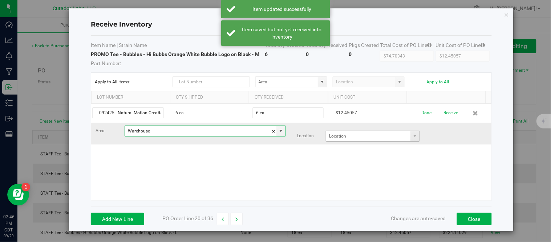
click at [411, 137] on span at bounding box center [415, 136] width 9 height 10
type input "Warehouse"
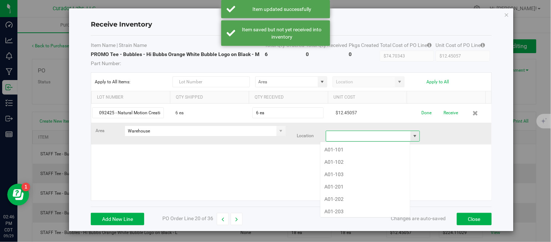
scroll to position [11, 91]
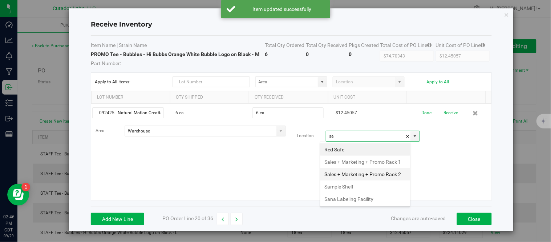
click at [361, 180] on li "Sales + Marketing + Promo Rack 2" at bounding box center [366, 174] width 90 height 12
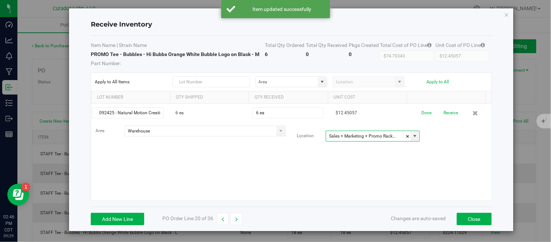
type input "Sales + Marketing + Promo Rack 2"
click at [401, 165] on div "092425 - Natural Motion Creations - 1768 6 ea 6 ea $12.45057 Done Receive Area …" at bounding box center [291, 152] width 400 height 97
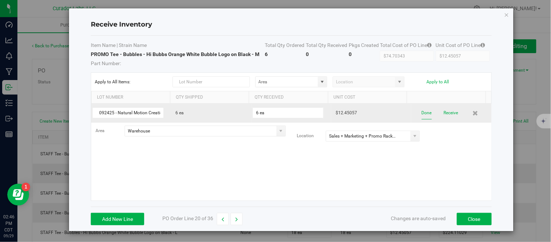
click at [422, 111] on button "Done" at bounding box center [427, 112] width 10 height 13
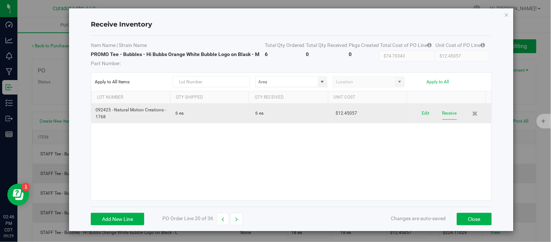
click at [445, 113] on button "Receive" at bounding box center [450, 113] width 15 height 13
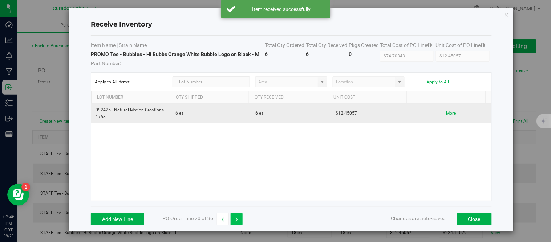
click at [240, 219] on button "button" at bounding box center [237, 219] width 12 height 12
type input "$124.50571"
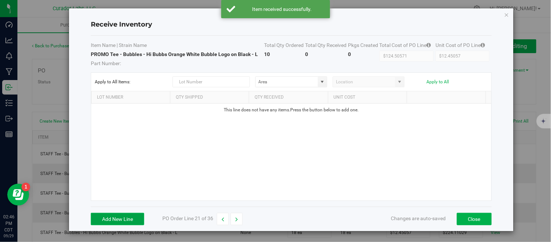
click at [125, 218] on button "Add New Line" at bounding box center [117, 219] width 53 height 12
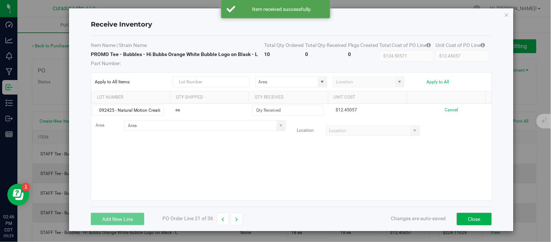
scroll to position [0, 20]
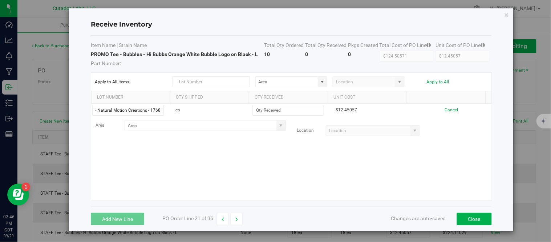
type input "092425 - Natural Motion Creations - 1768"
click at [214, 165] on div "092425 - Natural Motion Creations - 1768 ea $12.45057 Cancel Area Location" at bounding box center [291, 152] width 400 height 97
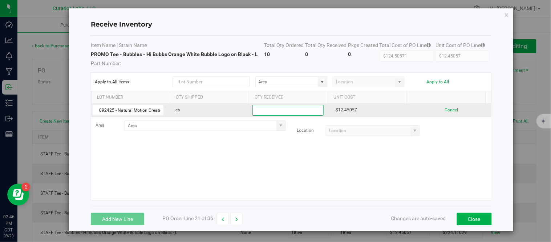
click at [297, 113] on input at bounding box center [288, 110] width 70 height 10
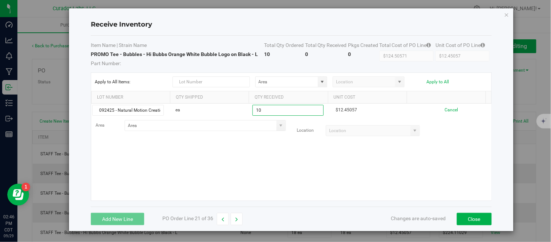
type input "10 ea"
click at [286, 156] on kendo-grid-list "092425 - Natural Motion Creations - 1768 ea 10 ea $12.45057 Cancel Area Location" at bounding box center [291, 152] width 400 height 97
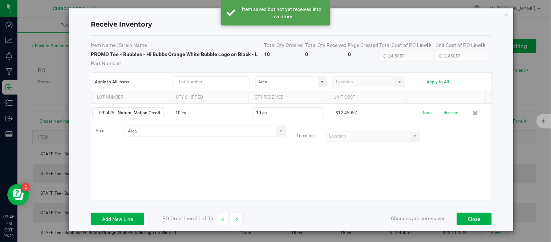
click at [278, 132] on span at bounding box center [281, 131] width 6 height 6
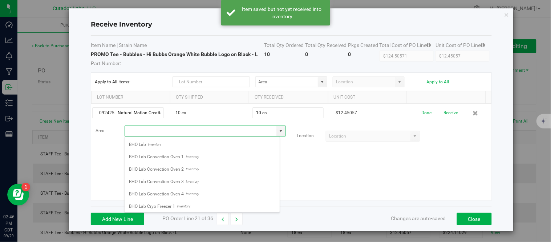
scroll to position [11, 156]
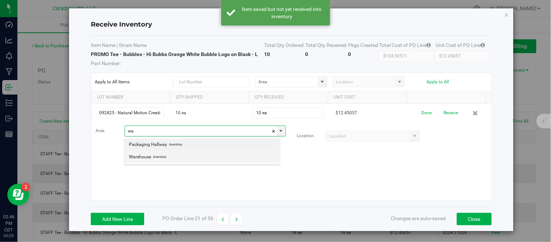
click at [173, 157] on li "Warehouse Inventory" at bounding box center [202, 156] width 155 height 12
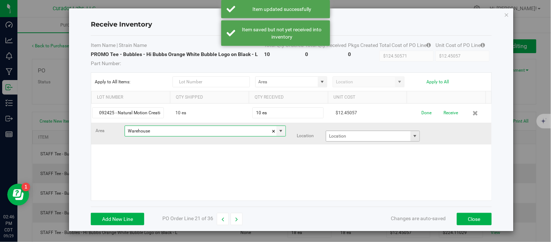
click at [412, 137] on span at bounding box center [415, 136] width 6 height 6
type input "Warehouse"
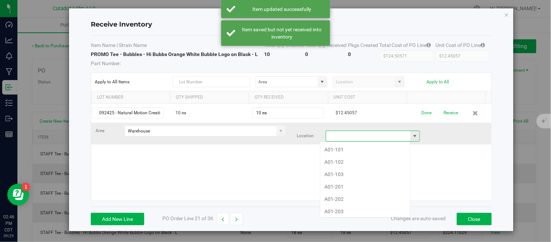
scroll to position [11, 91]
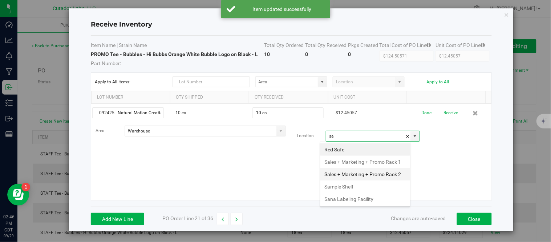
click at [354, 180] on li "Sales + Marketing + Promo Rack 2" at bounding box center [366, 174] width 90 height 12
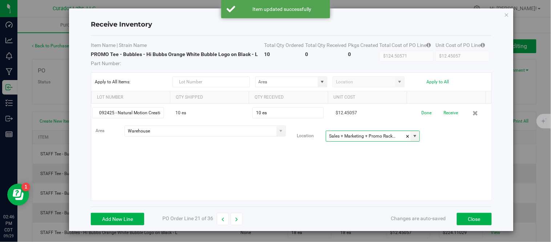
type input "Sales + Marketing + Promo Rack 2"
click at [314, 168] on div "092425 - Natural Motion Creations - 1768 10 ea 10 ea $12.45057 Done Receive Are…" at bounding box center [291, 152] width 400 height 97
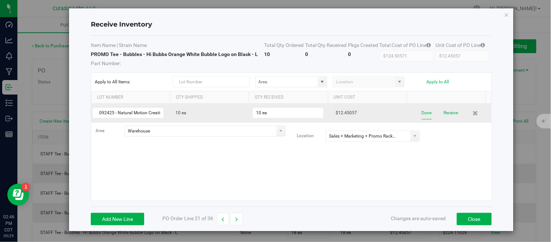
click at [422, 111] on button "Done" at bounding box center [427, 112] width 10 height 13
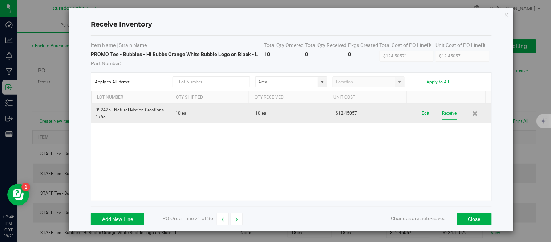
click at [443, 112] on button "Receive" at bounding box center [450, 113] width 15 height 13
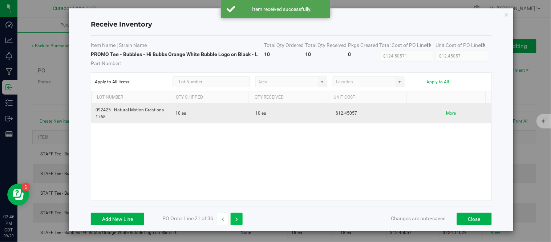
click at [241, 220] on button "button" at bounding box center [237, 219] width 12 height 12
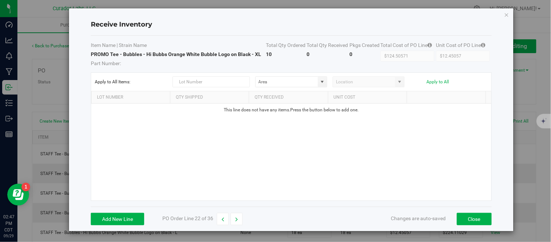
click at [120, 209] on div "Add New Line PO Order Line 22 of 36 Changes are auto-saved Close" at bounding box center [291, 218] width 401 height 24
click at [121, 222] on button "Add New Line" at bounding box center [117, 219] width 53 height 12
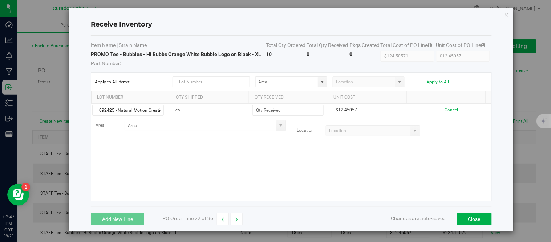
scroll to position [0, 20]
type input "092425 - Natural Motion Creations - 1768"
click at [218, 163] on div "092425 - Natural Motion Creations - 1768 ea $12.45057 Cancel Area Location" at bounding box center [291, 152] width 400 height 97
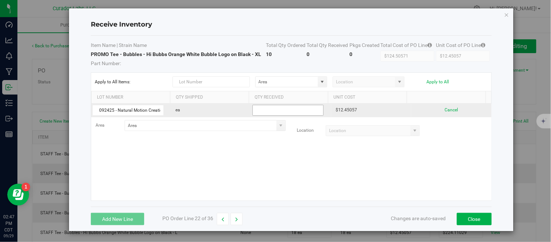
click at [268, 111] on input at bounding box center [288, 110] width 70 height 10
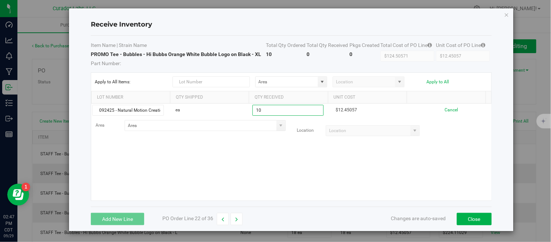
type input "10 ea"
click at [263, 157] on kendo-grid-list "092425 - Natural Motion Creations - 1768 ea 10 ea $12.45057 Cancel Area Location" at bounding box center [291, 152] width 400 height 97
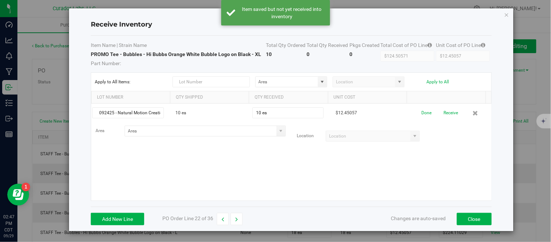
click at [278, 132] on span at bounding box center [281, 131] width 6 height 6
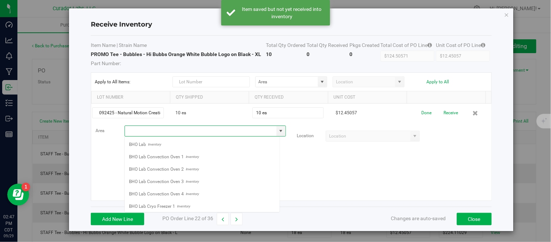
scroll to position [11, 156]
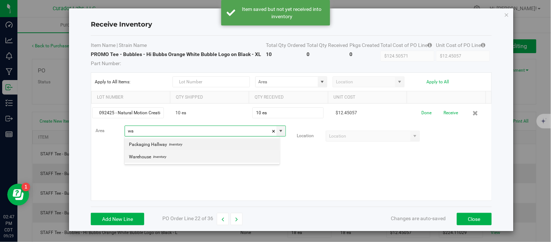
click at [170, 158] on li "Warehouse Inventory" at bounding box center [202, 156] width 155 height 12
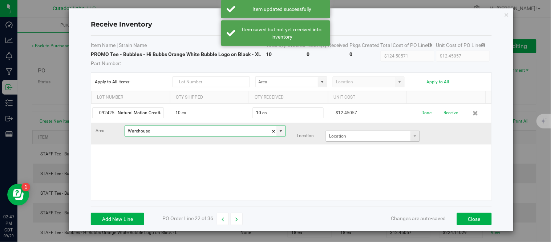
type input "Warehouse"
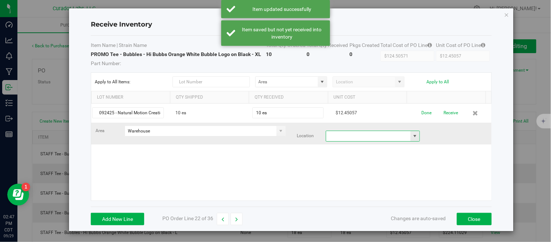
click at [375, 137] on input at bounding box center [368, 136] width 84 height 10
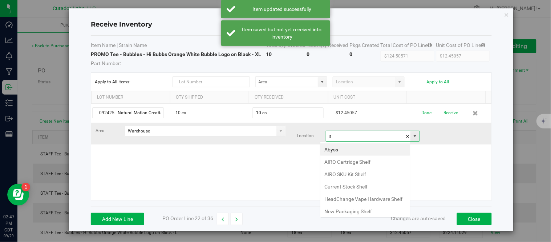
scroll to position [11, 91]
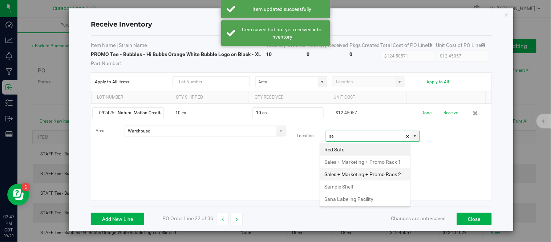
click at [342, 180] on li "Sales + Marketing + Promo Rack 2" at bounding box center [366, 174] width 90 height 12
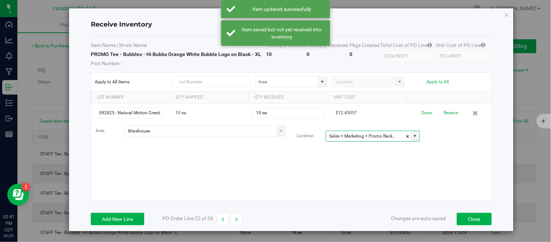
type input "Sales + Marketing + Promo Rack 2"
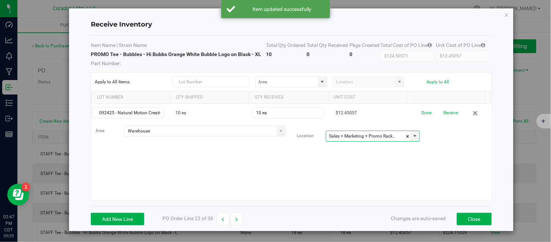
click at [420, 176] on div "092425 - Natural Motion Creations - 1768 10 ea 10 ea $12.45057 Done Receive Are…" at bounding box center [291, 152] width 400 height 97
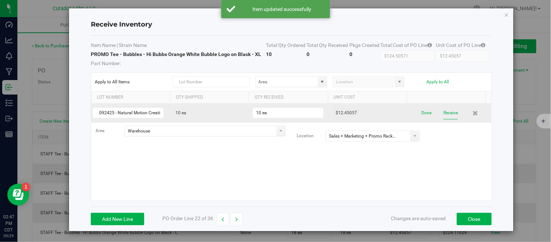
click at [444, 116] on button "Receive" at bounding box center [451, 112] width 15 height 13
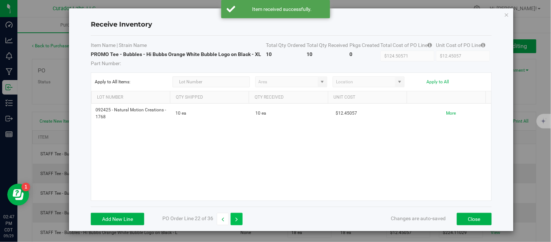
click at [238, 217] on icon "button" at bounding box center [236, 219] width 3 height 5
type input "$82.18114"
type input "$13.69686"
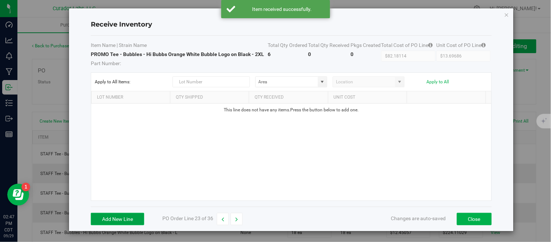
click at [131, 217] on button "Add New Line" at bounding box center [117, 219] width 53 height 12
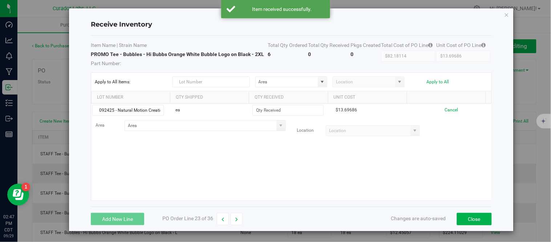
scroll to position [0, 20]
type input "092425 - Natural Motion Creations - 1768"
click at [217, 158] on div "092425 - Natural Motion Creations - 1768 ea $13.69686 Cancel Area Location" at bounding box center [291, 152] width 400 height 97
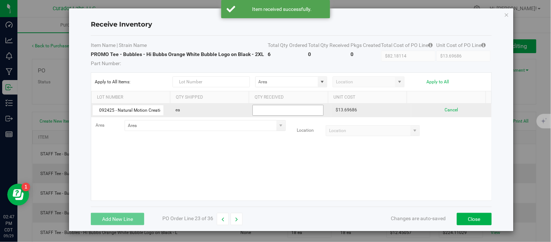
click at [291, 110] on input at bounding box center [288, 110] width 70 height 10
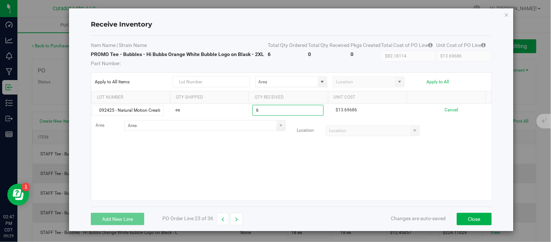
type input "6 ea"
click at [263, 165] on kendo-grid-list "092425 - Natural Motion Creations - 1768 ea 6 ea $13.69686 Cancel Area Location…" at bounding box center [291, 152] width 400 height 97
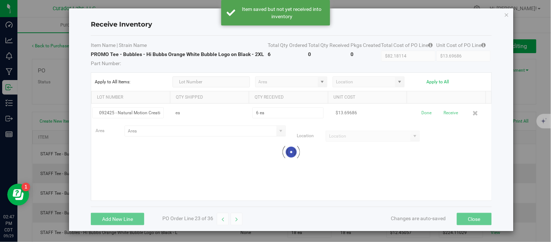
click at [275, 125] on div at bounding box center [291, 152] width 400 height 97
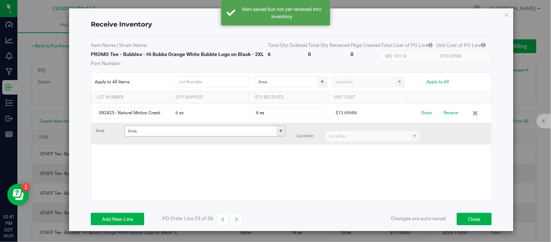
click at [278, 129] on span at bounding box center [281, 131] width 6 height 6
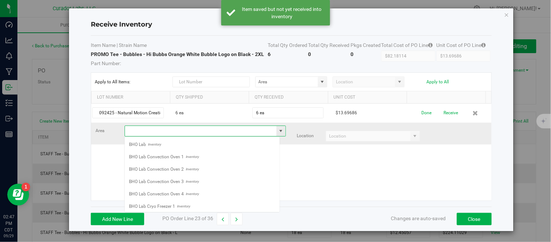
scroll to position [11, 156]
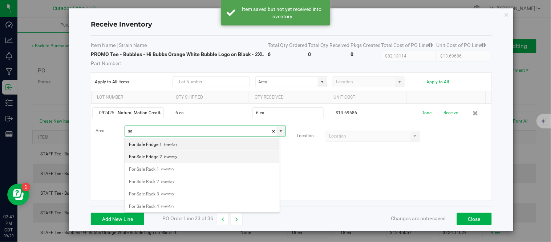
type input "s"
click at [142, 153] on span "Warehouse" at bounding box center [140, 156] width 22 height 11
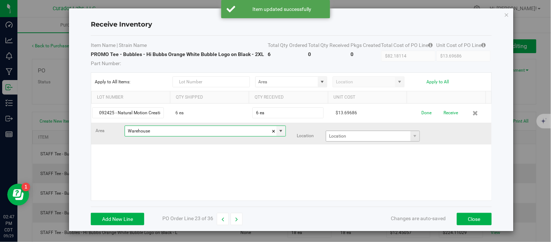
type input "Warehouse"
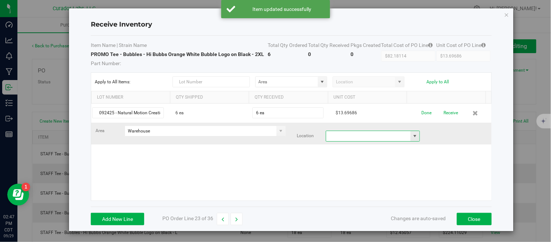
click at [383, 136] on input at bounding box center [368, 136] width 84 height 10
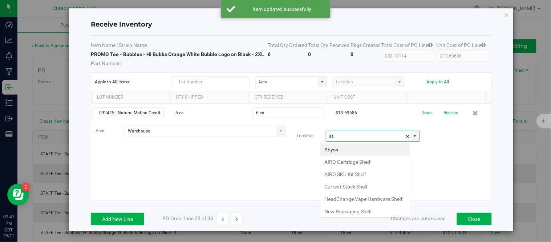
scroll to position [11, 91]
click at [363, 180] on li "Sales + Marketing + Promo Rack 2" at bounding box center [366, 174] width 90 height 12
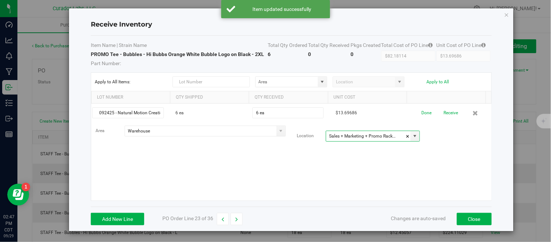
type input "Sales + Marketing + Promo Rack 2"
click at [271, 147] on div "092425 - Natural Motion Creations - 1768 6 ea 6 ea $13.69686 Done Receive Area …" at bounding box center [291, 152] width 400 height 97
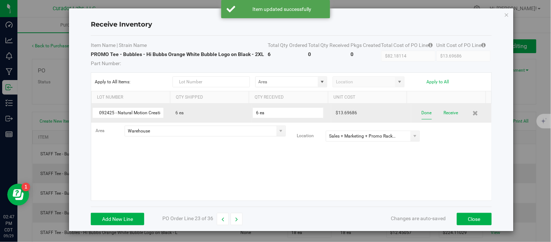
click at [422, 113] on button "Done" at bounding box center [427, 112] width 10 height 13
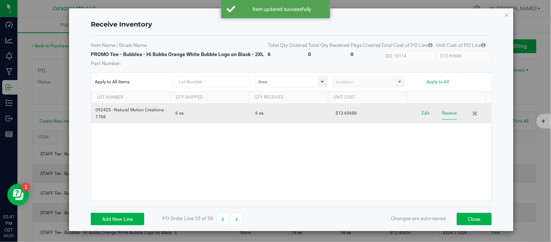
click at [443, 117] on button "Receive" at bounding box center [450, 113] width 15 height 13
click at [234, 219] on button "button" at bounding box center [237, 219] width 12 height 12
type input "$59.77200"
type input "$14.94300"
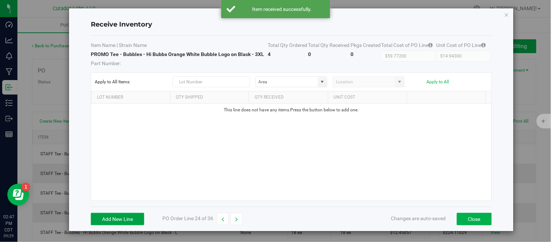
click at [129, 218] on button "Add New Line" at bounding box center [117, 219] width 53 height 12
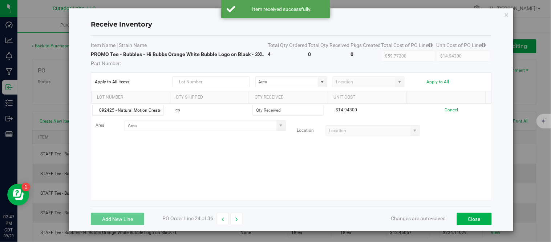
scroll to position [0, 20]
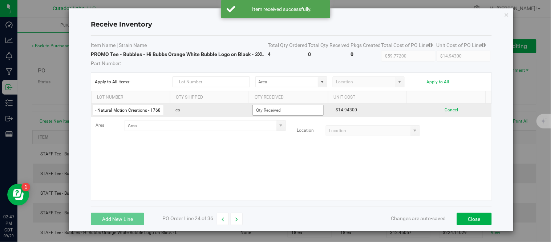
type input "092425 - Natural Motion Creations - 1768"
click at [273, 108] on input at bounding box center [288, 110] width 70 height 10
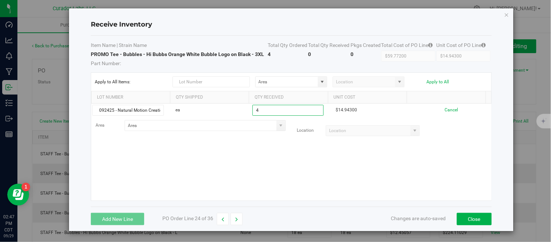
type input "4 ea"
click at [291, 154] on kendo-grid-list "092425 - Natural Motion Creations - 1768 ea 4 ea $14.94300 Cancel Area Location" at bounding box center [291, 152] width 400 height 97
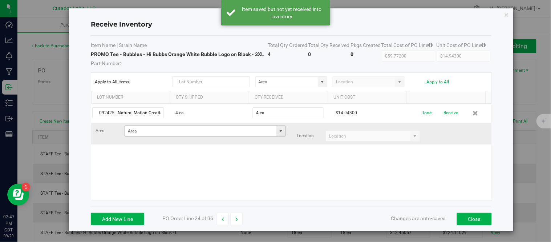
click at [278, 129] on span at bounding box center [281, 131] width 6 height 6
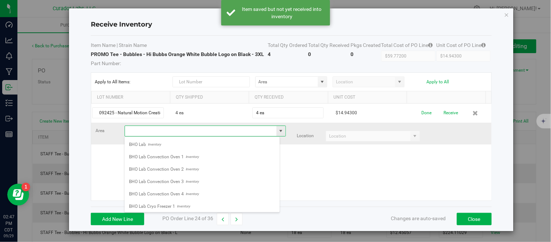
scroll to position [11, 156]
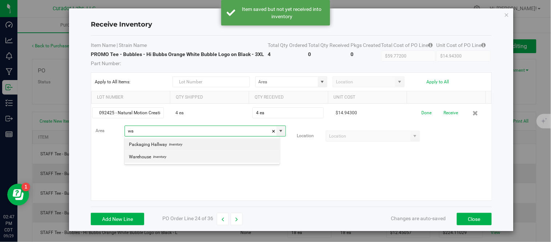
click at [148, 152] on span "Warehouse" at bounding box center [140, 156] width 22 height 11
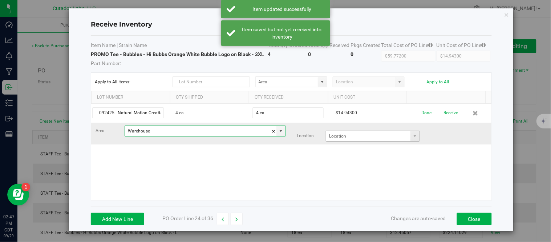
type input "Warehouse"
click at [362, 138] on input at bounding box center [368, 136] width 84 height 10
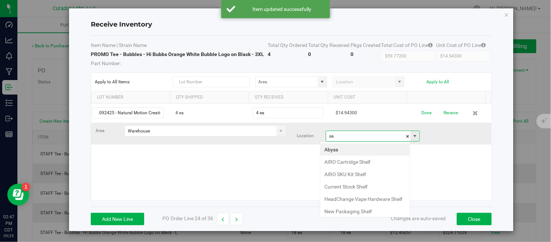
scroll to position [11, 91]
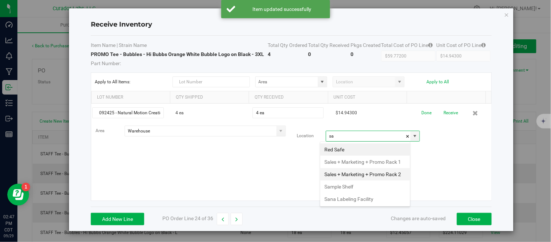
click at [352, 180] on li "Sales + Marketing + Promo Rack 2" at bounding box center [366, 174] width 90 height 12
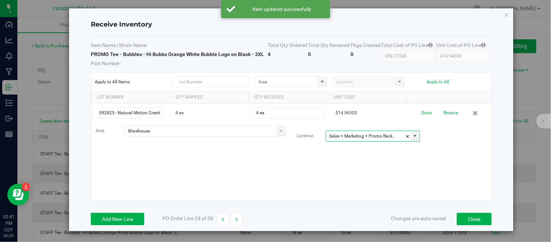
type input "Sales + Marketing + Promo Rack 2"
drag, startPoint x: 388, startPoint y: 163, endPoint x: 406, endPoint y: 154, distance: 19.7
click at [388, 162] on div "092425 - Natural Motion Creations - 1768 4 ea 4 ea $14.94300 Done Receive Area …" at bounding box center [291, 152] width 400 height 97
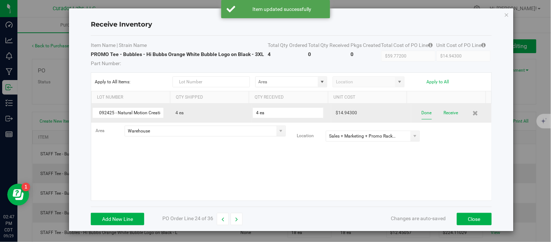
click at [422, 116] on button "Done" at bounding box center [427, 112] width 10 height 13
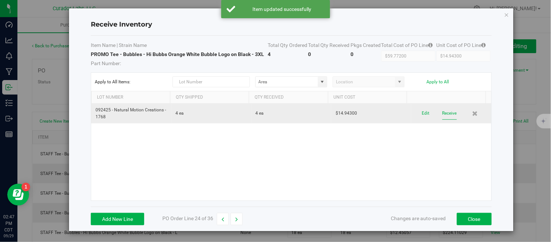
click at [444, 115] on button "Receive" at bounding box center [450, 113] width 15 height 13
click at [237, 219] on icon "button" at bounding box center [236, 219] width 3 height 5
type input "$191.75600"
type input "$13.69686"
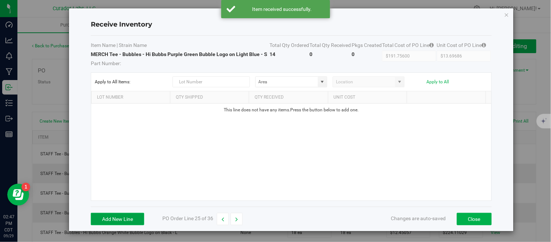
click at [130, 216] on button "Add New Line" at bounding box center [117, 219] width 53 height 12
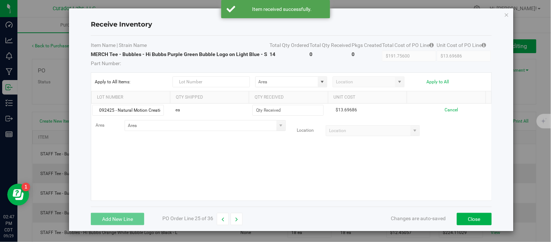
scroll to position [0, 20]
type input "092425 - Natural Motion Creations - 1768"
click at [182, 160] on div "092425 - Natural Motion Creations - 1768 ea $13.69686 Cancel Area Location" at bounding box center [291, 152] width 400 height 97
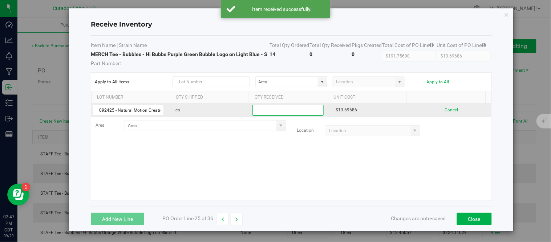
click at [274, 108] on input at bounding box center [288, 110] width 70 height 10
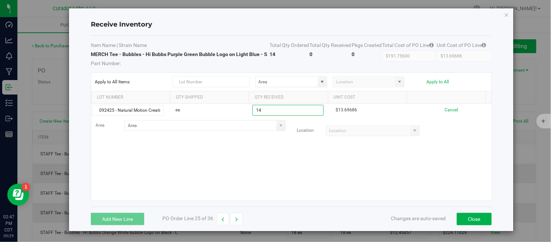
type input "14 ea"
click at [271, 172] on kendo-grid-list "092425 - Natural Motion Creations - 1768 ea 14 ea $13.69686 Cancel Area Location" at bounding box center [291, 152] width 400 height 97
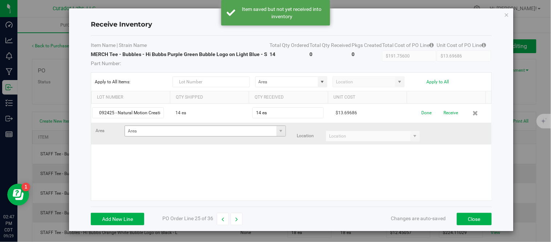
click at [277, 134] on span at bounding box center [281, 131] width 9 height 10
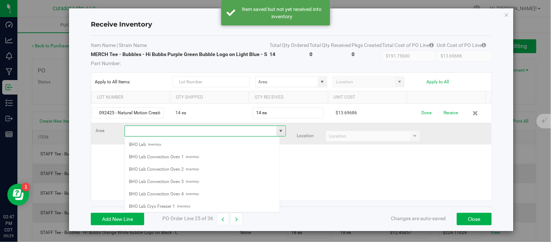
scroll to position [11, 156]
click at [277, 134] on span at bounding box center [281, 131] width 9 height 10
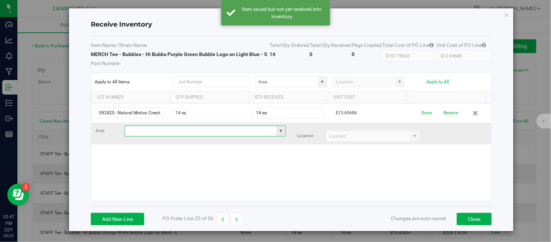
click at [277, 134] on span at bounding box center [281, 131] width 9 height 10
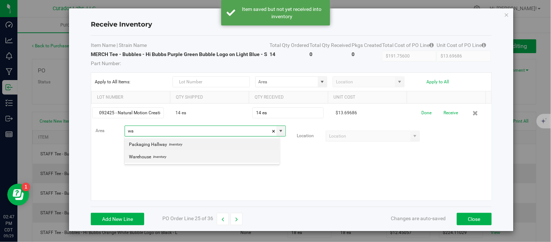
click at [163, 157] on span "Inventory" at bounding box center [158, 156] width 15 height 11
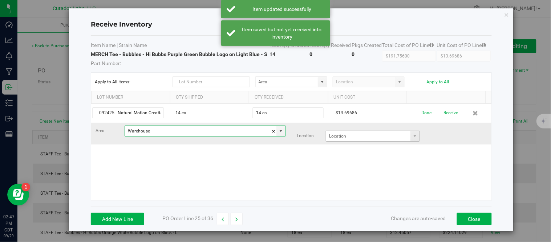
type input "Warehouse"
click at [400, 137] on input at bounding box center [368, 136] width 84 height 10
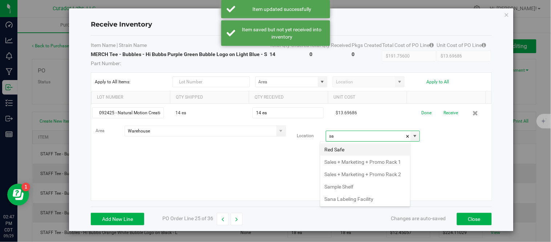
scroll to position [11, 91]
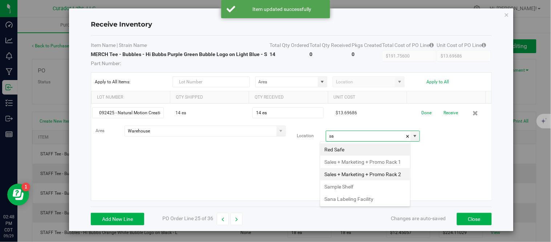
click at [353, 180] on li "Sales + Marketing + Promo Rack 2" at bounding box center [366, 174] width 90 height 12
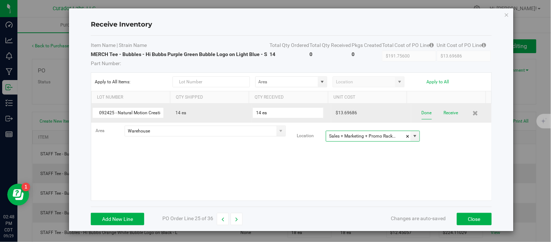
type input "Sales + Marketing + Promo Rack 2"
click at [422, 114] on button "Done" at bounding box center [427, 112] width 10 height 13
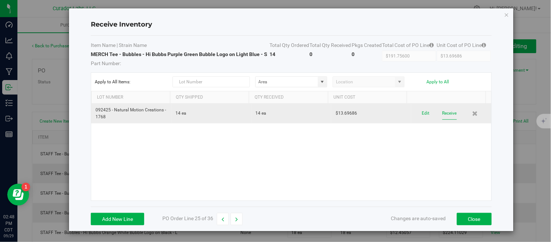
click at [443, 114] on button "Receive" at bounding box center [450, 113] width 15 height 13
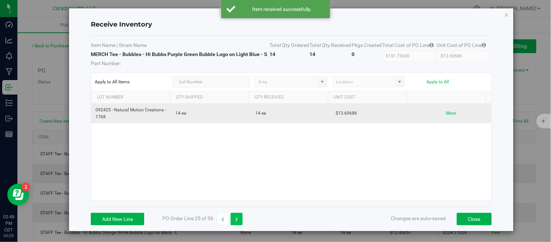
click at [240, 218] on button "button" at bounding box center [237, 219] width 12 height 12
type input "$246.54343"
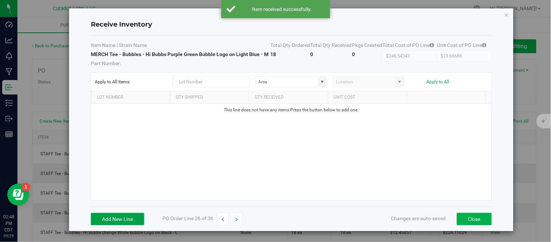
click at [129, 217] on button "Add New Line" at bounding box center [117, 219] width 53 height 12
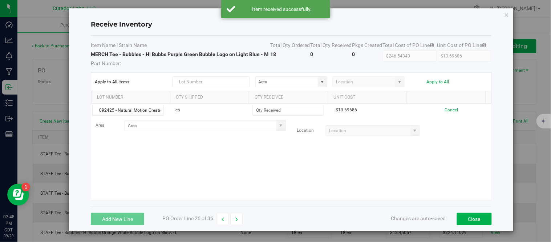
scroll to position [0, 20]
type input "092425 - Natural Motion Creations - 1768"
click at [189, 151] on div "092425 - Natural Motion Creations - 1768 ea $13.69686 Cancel Area Location" at bounding box center [291, 152] width 400 height 97
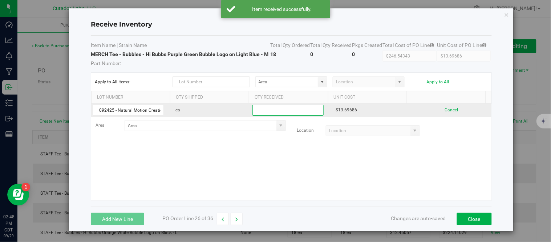
click at [301, 112] on input at bounding box center [288, 110] width 70 height 10
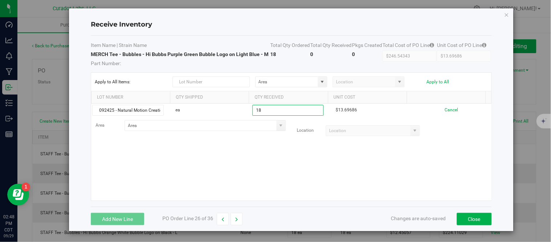
type input "18 ea"
click at [283, 157] on kendo-grid-list "092425 - Natural Motion Creations - 1768 ea 18 ea $13.69686 Cancel Area Location" at bounding box center [291, 152] width 400 height 97
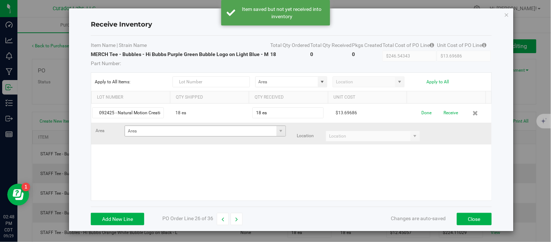
click at [277, 128] on span at bounding box center [281, 131] width 9 height 10
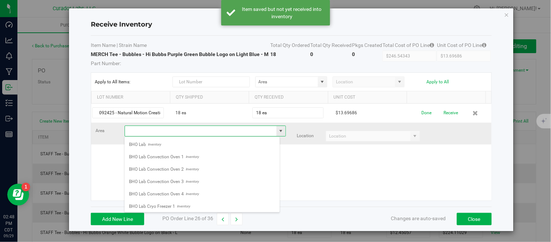
scroll to position [11, 156]
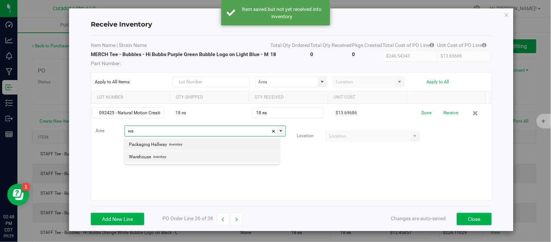
click at [147, 159] on span "Warehouse" at bounding box center [140, 156] width 22 height 11
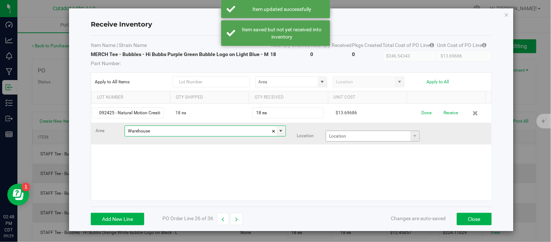
click at [411, 140] on span at bounding box center [415, 136] width 9 height 10
type input "Warehouse"
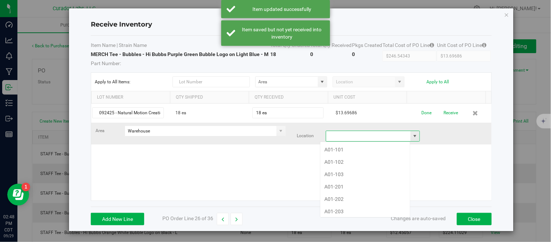
scroll to position [11, 91]
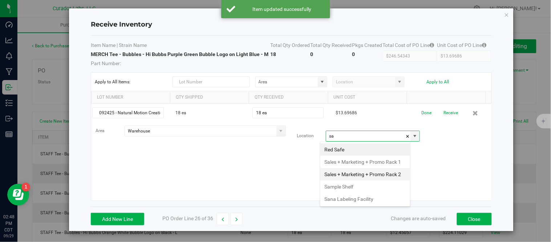
click at [346, 180] on li "Sales + Marketing + Promo Rack 2" at bounding box center [366, 174] width 90 height 12
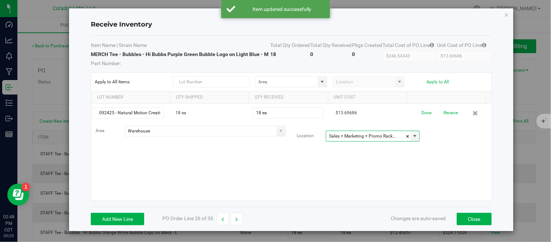
type input "Sales + Marketing + Promo Rack 2"
click at [395, 176] on div "092425 - Natural Motion Creations - 1768 18 ea 18 ea $13.69686 Done Receive Are…" at bounding box center [291, 152] width 400 height 97
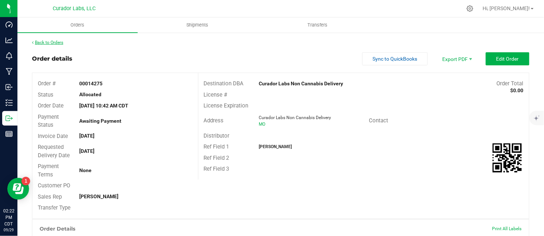
click at [52, 44] on link "Back to Orders" at bounding box center [47, 42] width 31 height 5
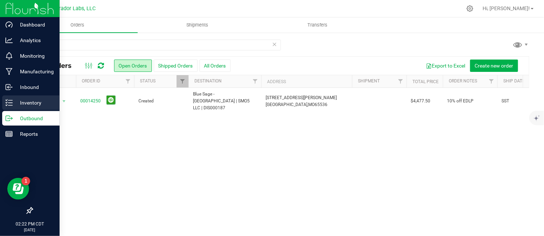
click at [24, 105] on p "Inventory" at bounding box center [35, 102] width 44 height 9
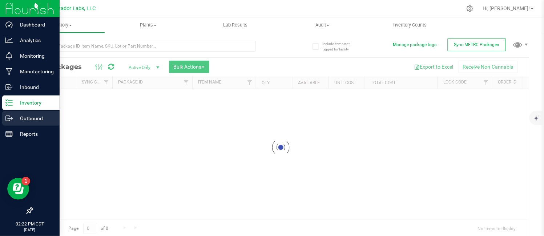
click at [34, 120] on p "Outbound" at bounding box center [35, 118] width 44 height 9
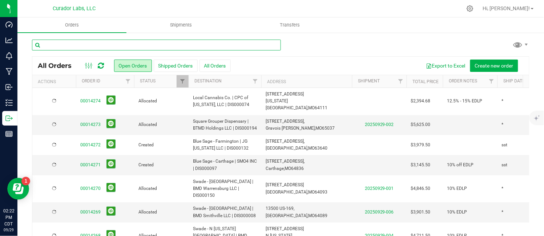
click at [105, 43] on input "text" at bounding box center [156, 45] width 249 height 11
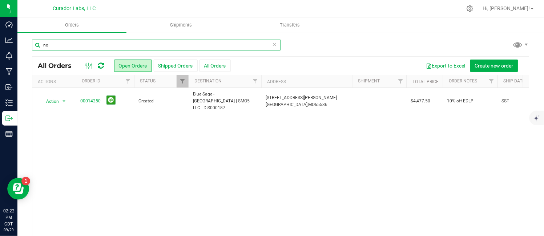
type input "n"
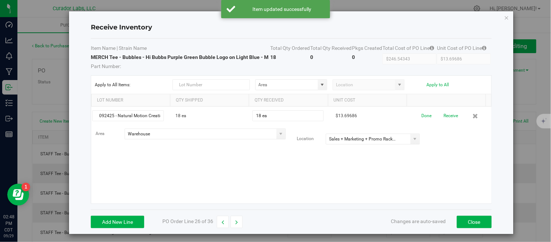
scroll to position [3, 0]
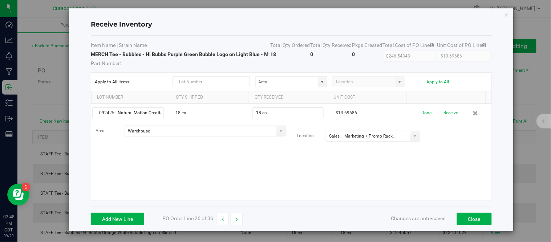
click at [422, 114] on button "Done" at bounding box center [427, 112] width 10 height 13
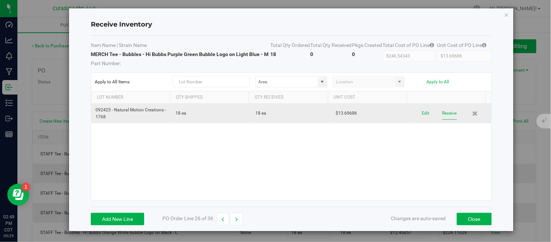
click at [443, 114] on button "Receive" at bounding box center [450, 113] width 15 height 13
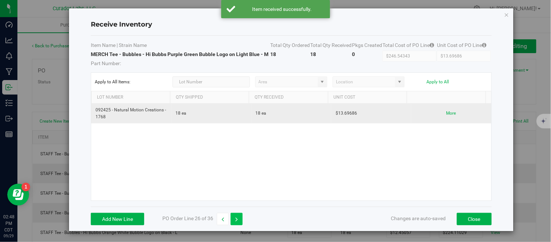
click at [237, 221] on icon "button" at bounding box center [236, 219] width 3 height 5
type input "$479.39000"
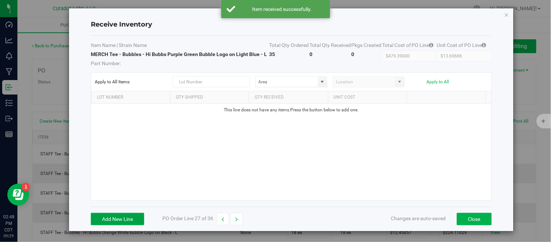
click at [121, 220] on button "Add New Line" at bounding box center [117, 219] width 53 height 12
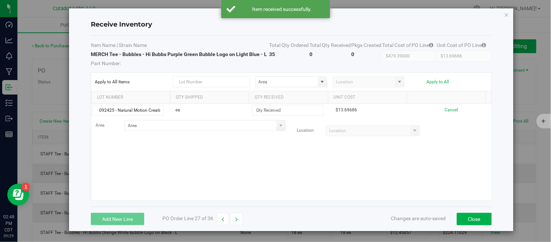
scroll to position [0, 20]
type input "092425 - Natural Motion Creations - 1768"
click at [233, 173] on div "092425 - Natural Motion Creations - 1768 ea $13.69686 Cancel Area Location" at bounding box center [291, 152] width 400 height 97
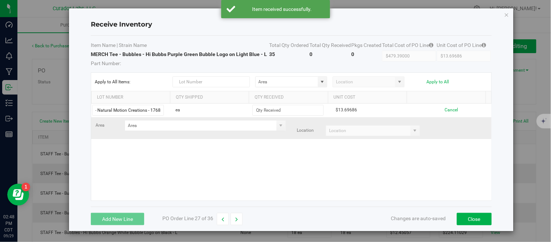
scroll to position [0, 0]
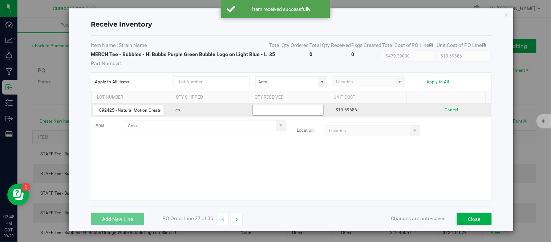
click at [281, 112] on input at bounding box center [288, 110] width 70 height 10
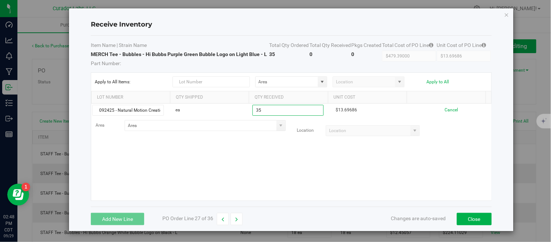
type input "35 ea"
click at [297, 167] on kendo-grid-list "092425 - Natural Motion Creations - 1768 ea 35 ea $13.69686 Cancel Area Locatio…" at bounding box center [291, 152] width 400 height 97
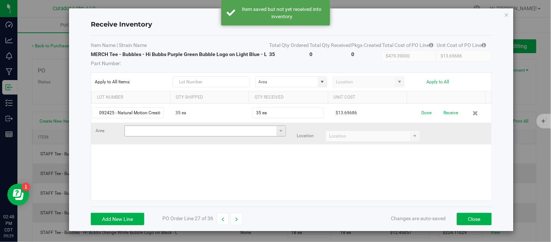
click at [177, 131] on input at bounding box center [201, 131] width 152 height 10
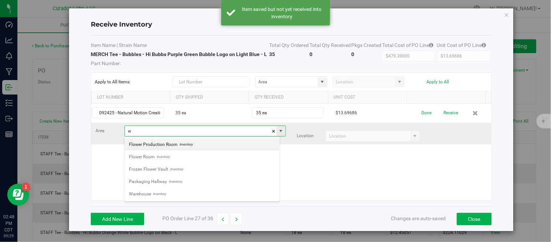
scroll to position [11, 156]
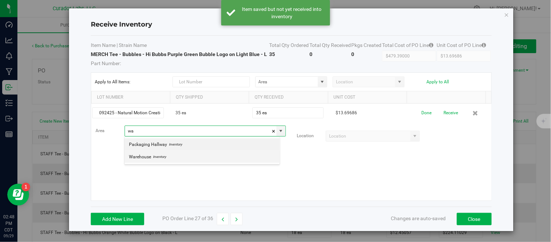
click at [172, 161] on li "Warehouse Inventory" at bounding box center [202, 156] width 155 height 12
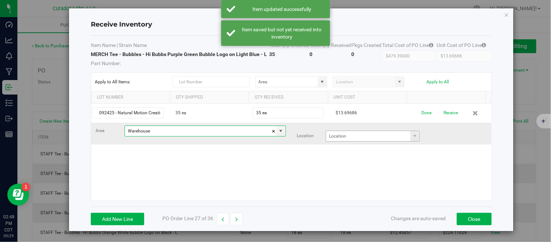
type input "Warehouse"
click at [343, 137] on input at bounding box center [368, 136] width 84 height 10
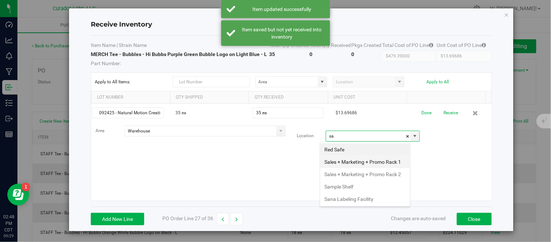
scroll to position [11, 91]
click at [346, 180] on li "Sales + Marketing + Promo Rack 2" at bounding box center [366, 174] width 90 height 12
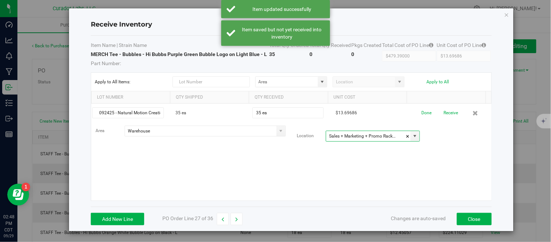
type input "Sales + Marketing + Promo Rack 2"
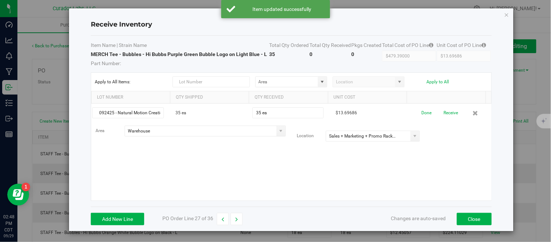
click at [414, 160] on div "092425 - Natural Motion Creations - 1768 35 ea 35 ea $13.69686 Done Receive Are…" at bounding box center [291, 152] width 400 height 97
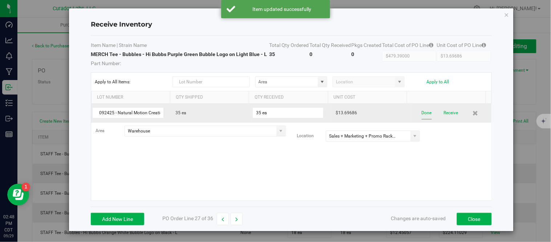
click at [422, 114] on button "Done" at bounding box center [427, 112] width 10 height 13
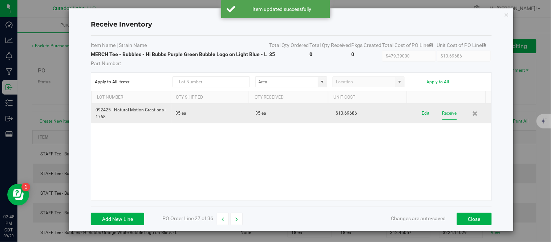
click at [443, 117] on button "Receive" at bounding box center [450, 113] width 15 height 13
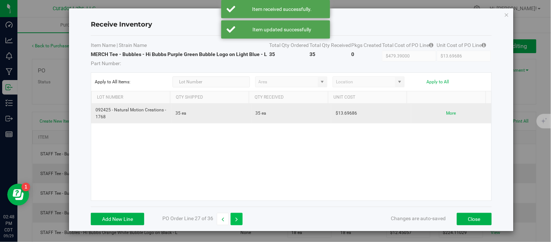
click at [234, 219] on button "button" at bounding box center [237, 219] width 12 height 12
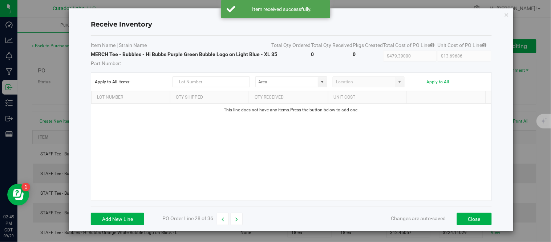
click at [124, 226] on div "Add New Line PO Order Line 28 of 36 Changes are auto-saved Close" at bounding box center [291, 218] width 401 height 24
click at [127, 225] on button "Add New Line" at bounding box center [117, 219] width 53 height 12
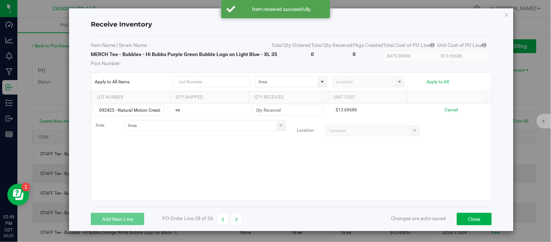
scroll to position [0, 20]
type input "092425 - Natural Motion Creations - 1768"
click at [192, 170] on div "092425 - Natural Motion Creations - 1768 ea $13.69686 Cancel Area Location" at bounding box center [291, 152] width 400 height 97
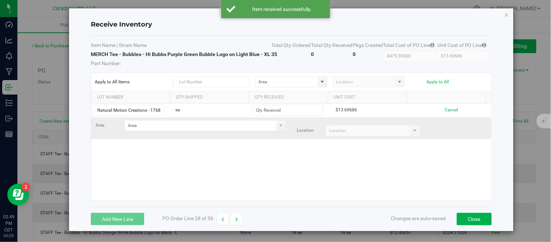
scroll to position [0, 0]
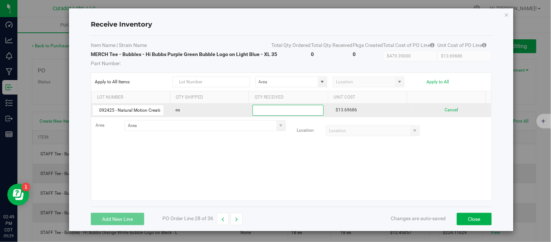
click at [296, 115] on input at bounding box center [288, 110] width 70 height 10
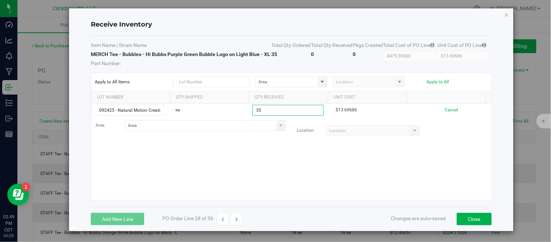
type input "35 ea"
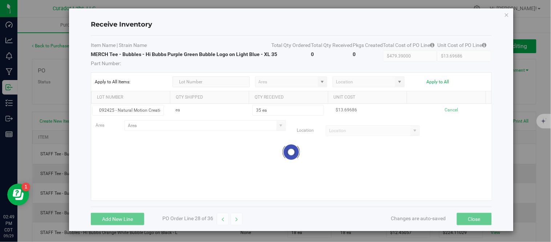
click at [289, 173] on kendo-grid-list "092425 - Natural Motion Creations - 1768 ea 35 ea $13.69686 Cancel Area Locatio…" at bounding box center [291, 152] width 400 height 97
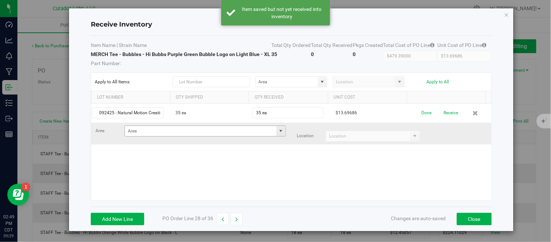
click at [278, 134] on span at bounding box center [281, 131] width 6 height 6
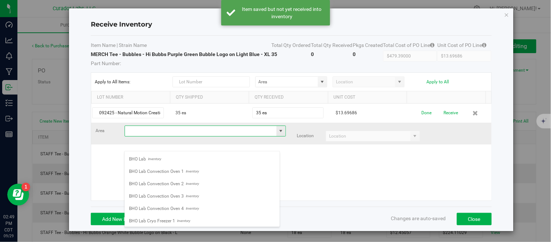
scroll to position [11, 156]
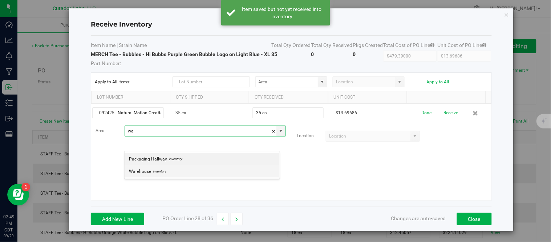
click at [141, 169] on span "Warehouse" at bounding box center [140, 171] width 22 height 11
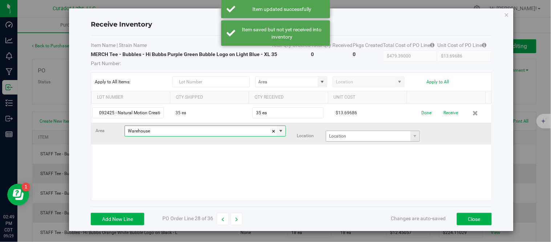
type input "Warehouse"
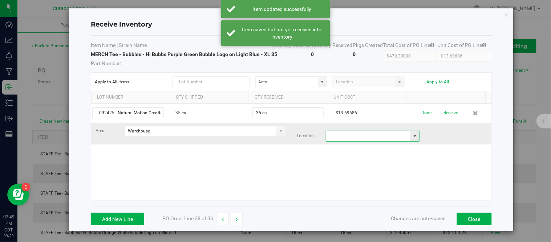
click at [347, 141] on input at bounding box center [368, 136] width 84 height 10
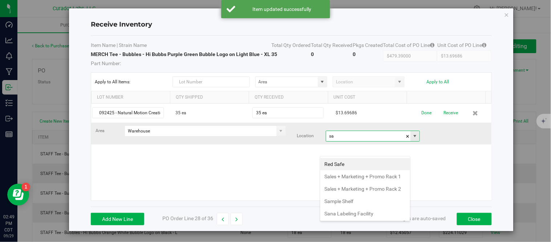
scroll to position [11, 91]
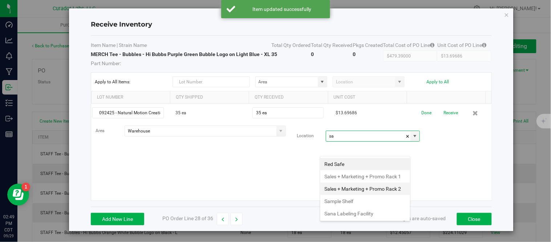
click at [339, 195] on li "Sales + Marketing + Promo Rack 2" at bounding box center [366, 188] width 90 height 12
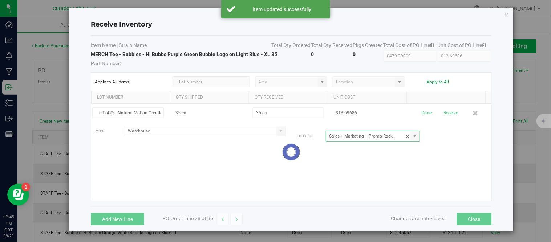
type input "Sales + Marketing + Promo Rack 2"
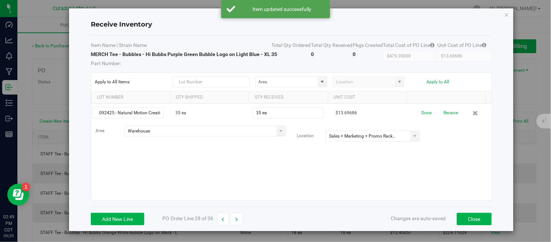
click at [391, 190] on div "092425 - Natural Motion Creations - 1768 35 ea 35 ea $13.69686 Done Receive Are…" at bounding box center [291, 152] width 400 height 97
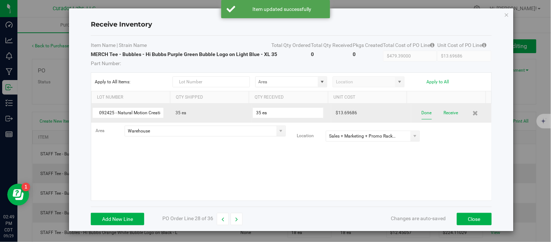
click at [422, 119] on button "Done" at bounding box center [427, 112] width 10 height 13
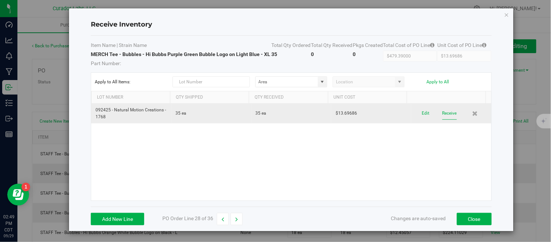
click at [444, 120] on button "Receive" at bounding box center [450, 113] width 15 height 13
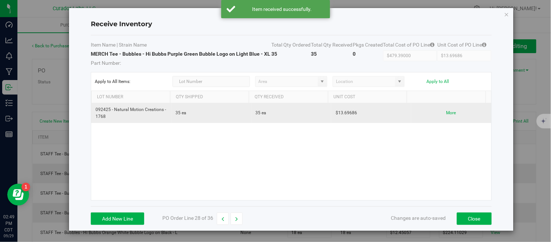
scroll to position [17, 0]
click at [231, 218] on button "button" at bounding box center [237, 218] width 12 height 12
type input "$298.86286"
type input "$14.94314"
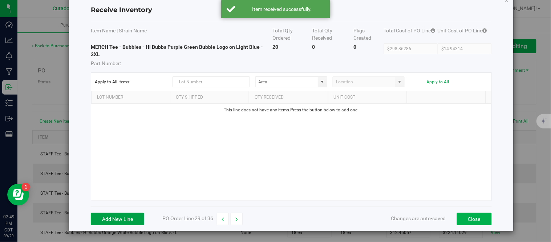
click at [136, 213] on button "Add New Line" at bounding box center [117, 219] width 53 height 12
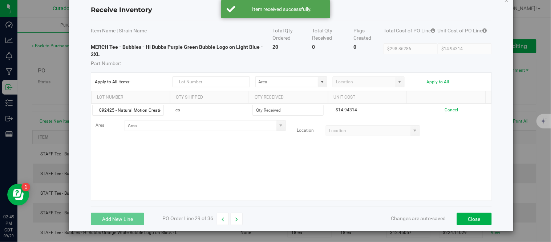
scroll to position [0, 20]
type input "092425 - Natural Motion Creations - 1768"
click at [195, 172] on div "092425 - Natural Motion Creations - 1768 ea $14.94314 Cancel Area Location" at bounding box center [291, 152] width 400 height 97
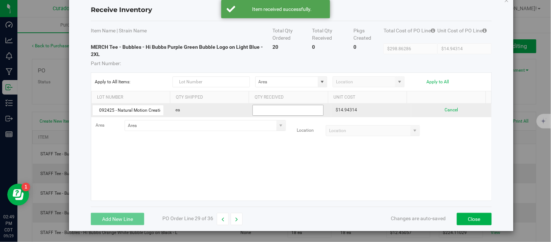
click at [281, 110] on input at bounding box center [288, 110] width 70 height 10
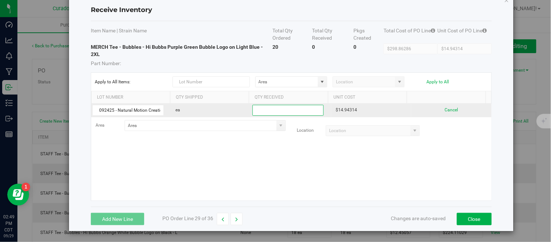
paste input
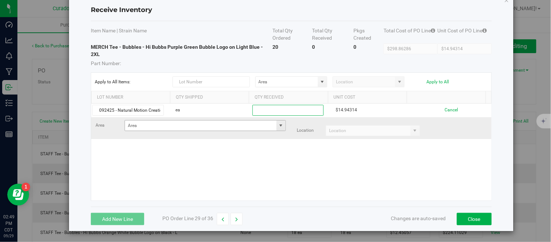
paste input
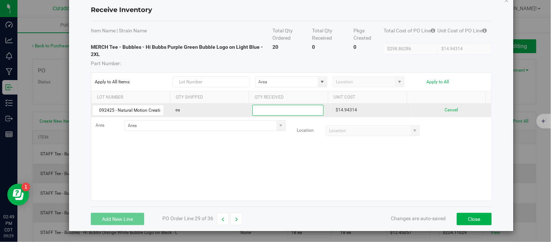
click at [277, 109] on input at bounding box center [288, 110] width 70 height 10
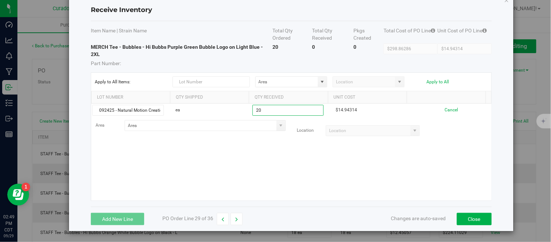
type input "20 ea"
click at [264, 144] on kendo-grid-list "092425 - Natural Motion Creations - 1768 ea 20 ea $14.94314 Cancel Area Location" at bounding box center [291, 152] width 400 height 97
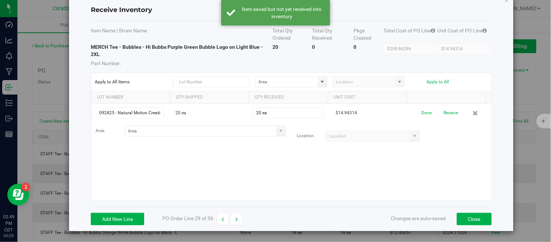
click at [278, 130] on span at bounding box center [281, 131] width 6 height 6
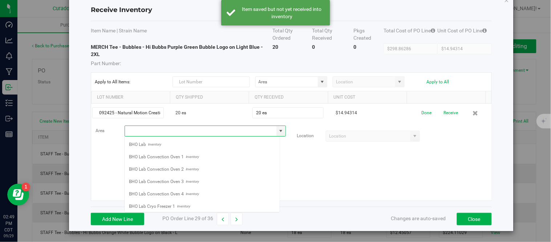
scroll to position [11, 156]
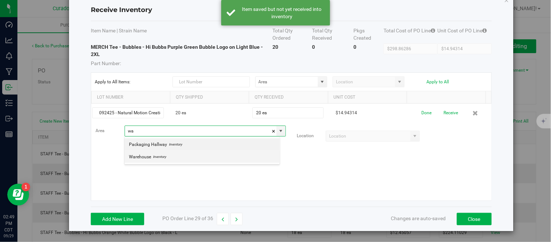
click at [180, 154] on li "Warehouse Inventory" at bounding box center [202, 156] width 155 height 12
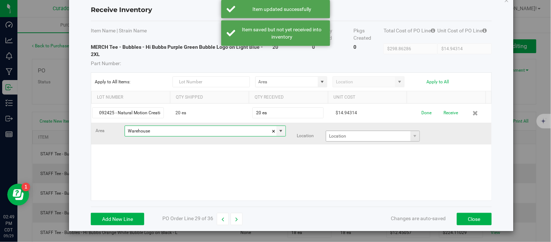
type input "Warehouse"
click at [370, 132] on input at bounding box center [368, 136] width 84 height 10
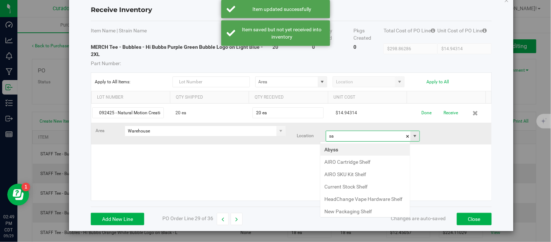
scroll to position [11, 91]
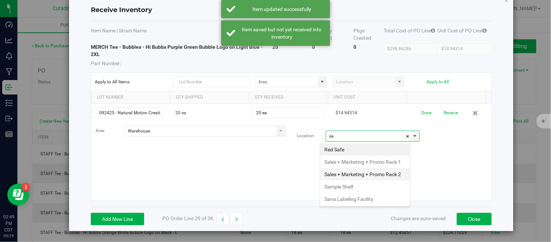
click at [344, 180] on li "Sales + Marketing + Promo Rack 2" at bounding box center [366, 174] width 90 height 12
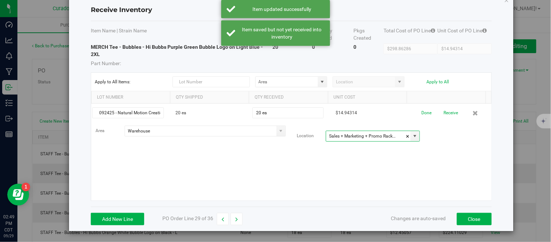
type input "Sales + Marketing + Promo Rack 2"
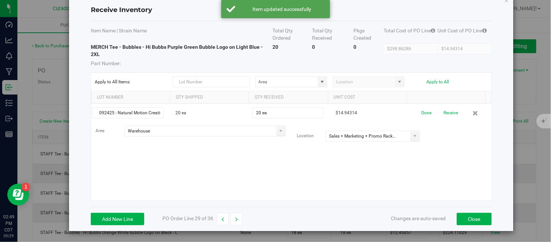
click at [390, 171] on div "092425 - Natural Motion Creations - 1768 20 ea 20 ea $14.94314 Done Receive Are…" at bounding box center [291, 152] width 400 height 97
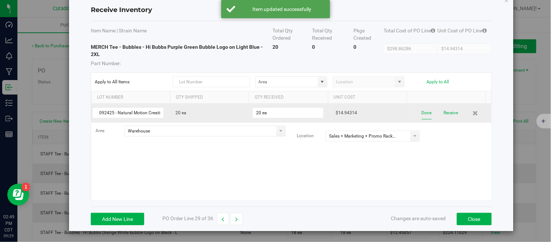
click at [422, 114] on button "Done" at bounding box center [427, 112] width 10 height 13
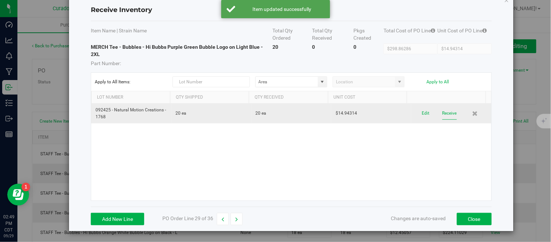
click at [443, 114] on button "Receive" at bounding box center [450, 113] width 15 height 13
click at [238, 221] on button "button" at bounding box center [237, 219] width 12 height 12
type input "$178.08450"
type input "$16.18950"
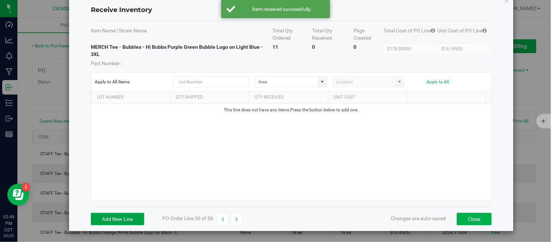
click at [129, 215] on button "Add New Line" at bounding box center [117, 219] width 53 height 12
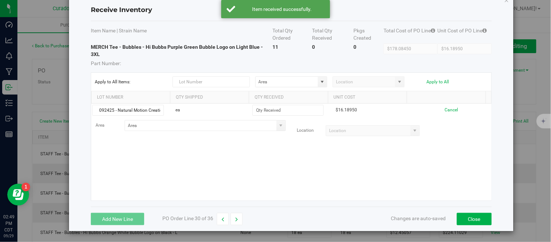
scroll to position [0, 20]
type input "092425 - Natural Motion Creations - 1768"
click at [176, 157] on div "092425 - Natural Motion Creations - 1768 ea $16.18950 Cancel Area Location" at bounding box center [291, 152] width 400 height 97
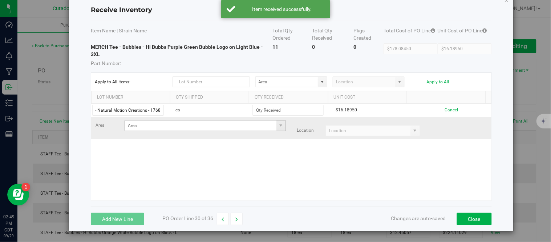
scroll to position [0, 0]
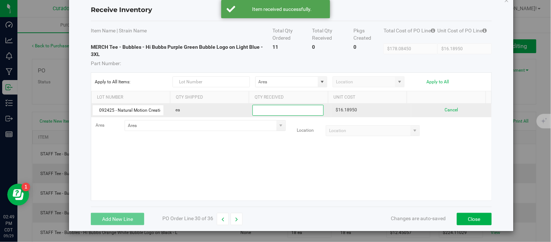
click at [278, 109] on input at bounding box center [288, 110] width 70 height 10
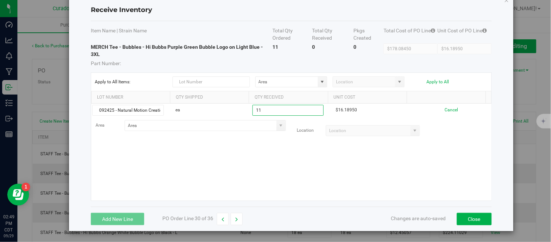
type input "11 ea"
click at [273, 176] on kendo-grid-list "092425 - Natural Motion Creations - 1768 ea 11 ea $16.18950 Cancel Area Locatio…" at bounding box center [291, 152] width 400 height 97
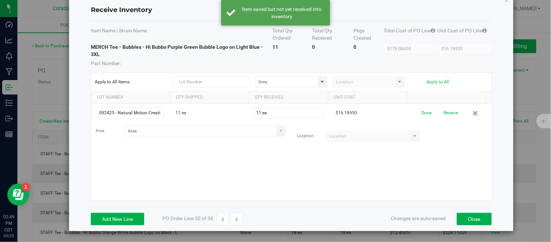
click at [278, 131] on span at bounding box center [281, 131] width 6 height 6
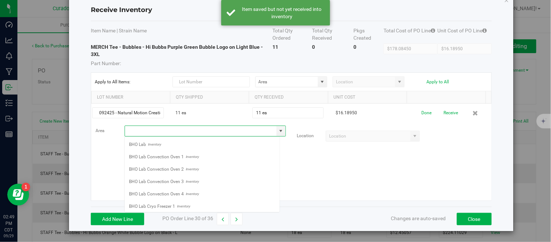
scroll to position [11, 156]
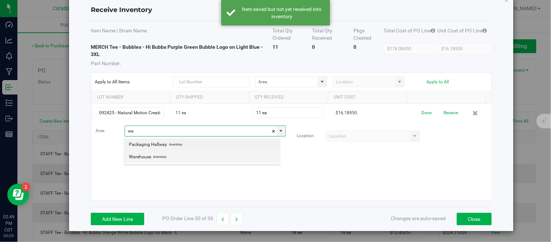
click at [150, 160] on span "Warehouse" at bounding box center [140, 156] width 22 height 11
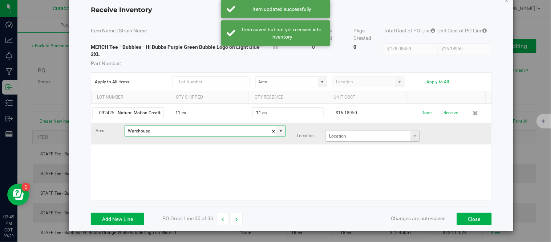
type input "Warehouse"
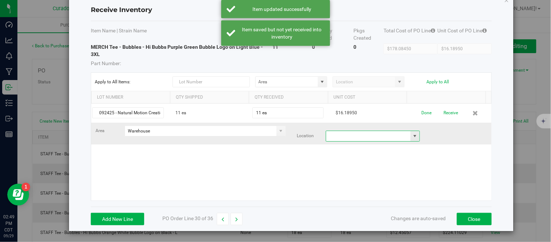
click at [348, 136] on input at bounding box center [368, 136] width 84 height 10
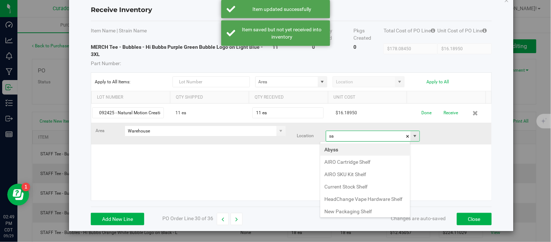
scroll to position [11, 91]
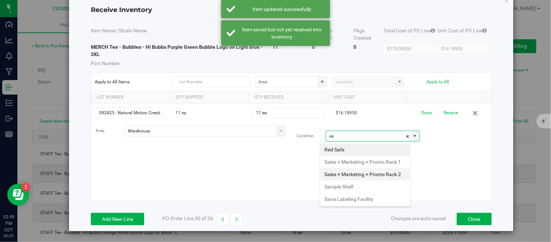
click at [349, 180] on li "Sales + Marketing + Promo Rack 2" at bounding box center [366, 174] width 90 height 12
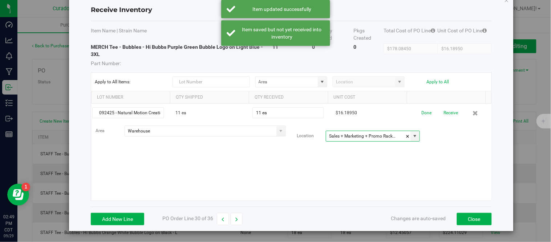
type input "Sales + Marketing + Promo Rack 2"
click at [382, 172] on div "092425 - Natural Motion Creations - 1768 11 ea 11 ea $16.18950 Done Receive Are…" at bounding box center [291, 152] width 400 height 97
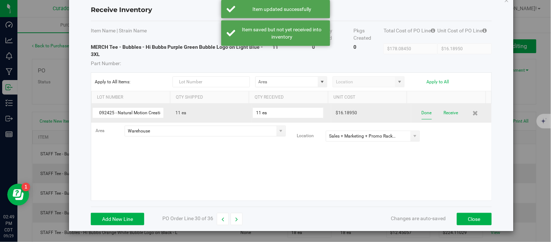
click at [422, 114] on button "Done" at bounding box center [427, 112] width 10 height 13
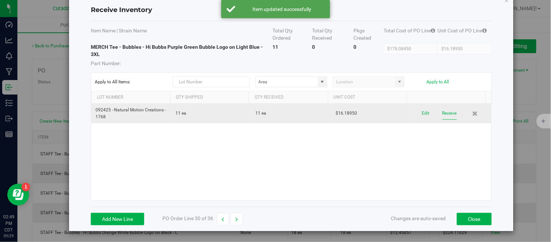
click at [443, 113] on button "Receive" at bounding box center [450, 113] width 15 height 13
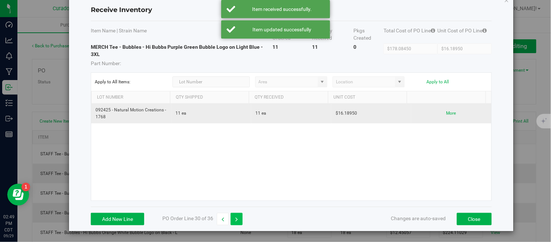
click at [236, 221] on icon "button" at bounding box center [236, 219] width 3 height 5
type input "$68.48429"
type input "$13.69686"
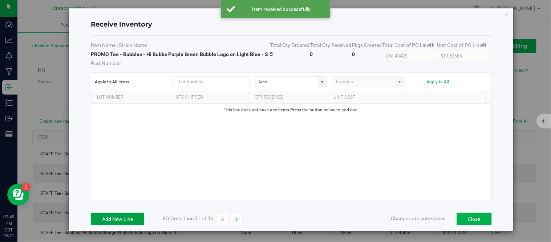
click at [126, 219] on button "Add New Line" at bounding box center [117, 219] width 53 height 12
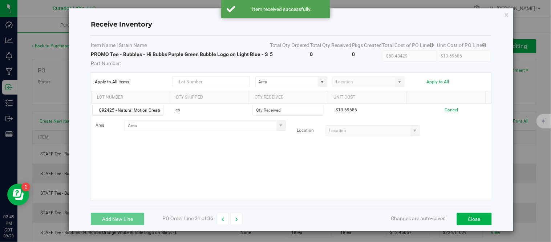
scroll to position [0, 20]
type input "092425 - Natural Motion Creations - 1768"
click at [171, 162] on div "092425 - Natural Motion Creations - 1768 ea $13.69686 Cancel Area Location" at bounding box center [291, 152] width 400 height 97
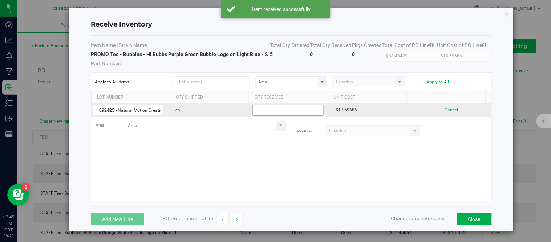
click at [289, 108] on input at bounding box center [288, 110] width 70 height 10
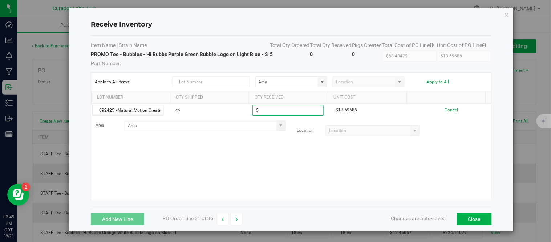
type input "5 ea"
click at [263, 169] on kendo-grid-list "092425 - Natural Motion Creations - 1768 ea 5 ea $13.69686 Cancel Area Location" at bounding box center [291, 152] width 400 height 97
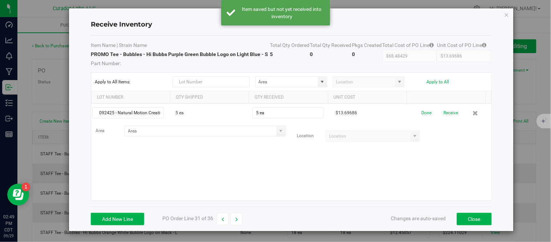
click at [278, 132] on span at bounding box center [281, 131] width 6 height 6
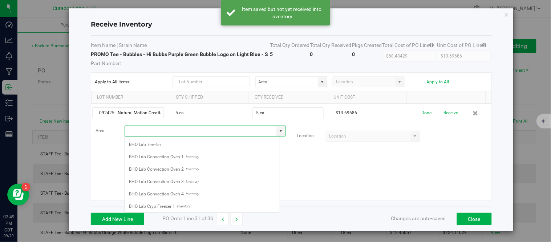
scroll to position [11, 156]
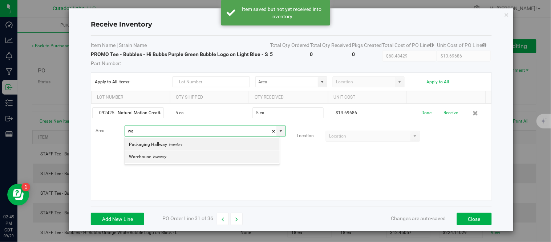
click at [152, 160] on span "Inventory" at bounding box center [158, 156] width 15 height 11
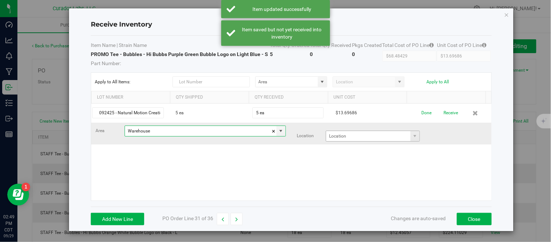
type input "Warehouse"
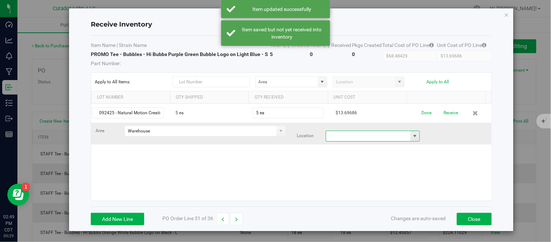
click at [392, 139] on input at bounding box center [368, 136] width 84 height 10
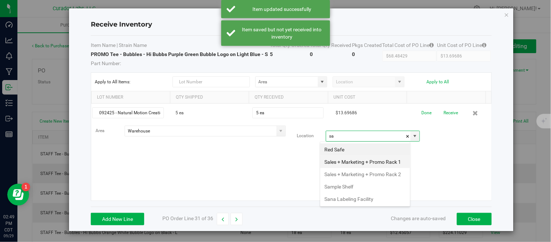
scroll to position [11, 91]
click at [355, 180] on li "Sales + Marketing + Promo Rack 2" at bounding box center [366, 174] width 90 height 12
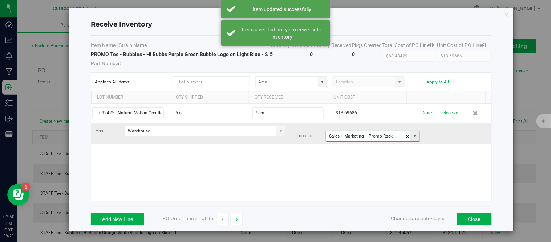
click at [412, 135] on span at bounding box center [415, 136] width 6 height 6
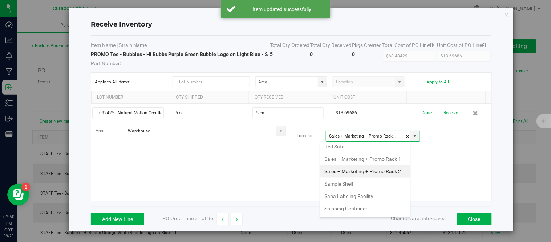
click at [361, 177] on li "Sales + Marketing + Promo Rack 2" at bounding box center [366, 171] width 90 height 12
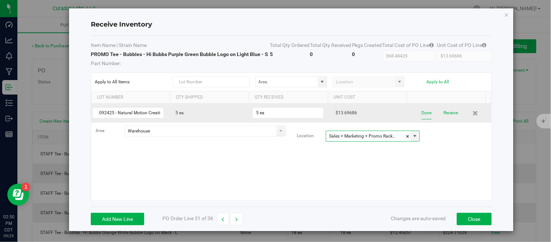
type input "Sales + Marketing + Promo Rack 2"
click at [422, 114] on button "Done" at bounding box center [427, 112] width 10 height 13
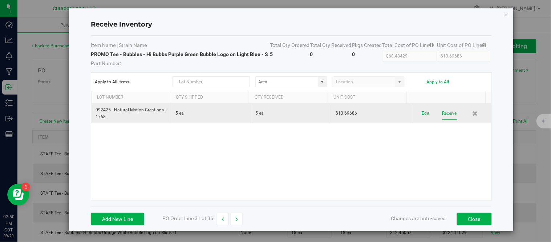
click at [443, 116] on button "Receive" at bounding box center [450, 113] width 15 height 13
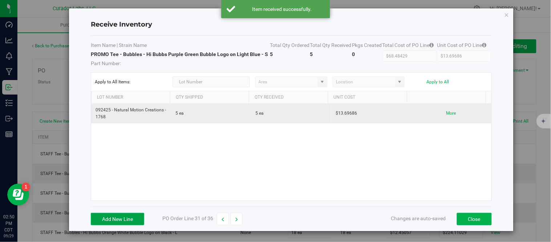
click at [131, 219] on button "Add New Line" at bounding box center [117, 219] width 53 height 12
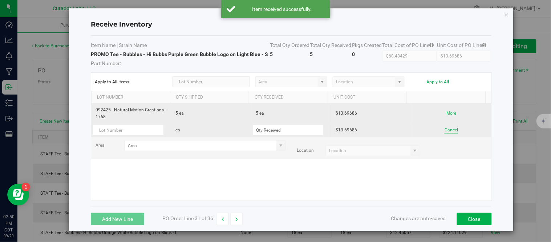
click at [446, 130] on button "Cancel" at bounding box center [451, 129] width 13 height 7
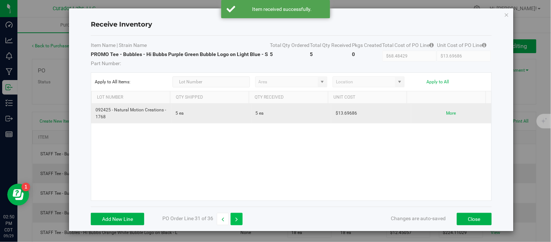
click at [237, 222] on button "button" at bounding box center [237, 219] width 12 height 12
type input "$82.18114"
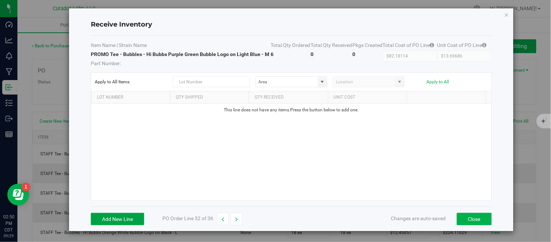
click at [137, 225] on button "Add New Line" at bounding box center [117, 219] width 53 height 12
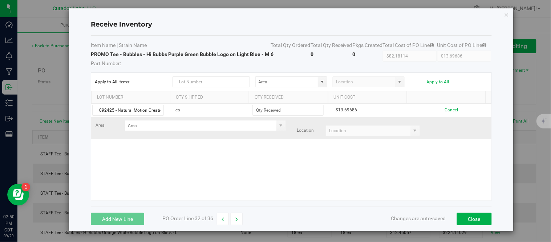
scroll to position [0, 20]
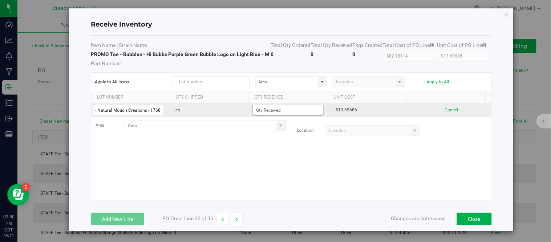
type input "092425 - Natural Motion Creations - 1768"
click at [269, 115] on input at bounding box center [288, 110] width 70 height 10
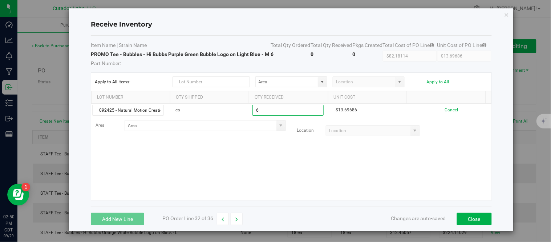
type input "6 ea"
click at [258, 172] on kendo-grid-list "092425 - Natural Motion Creations - 1768 ea 6 ea $13.69686 Cancel Area Location" at bounding box center [291, 152] width 400 height 97
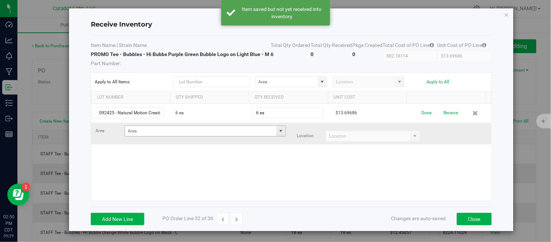
click at [278, 134] on span at bounding box center [281, 131] width 6 height 6
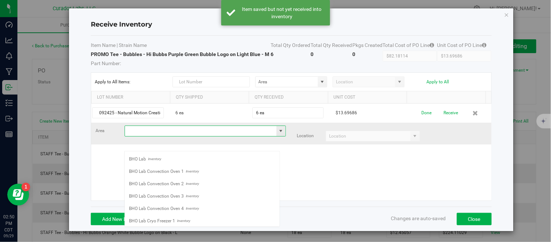
scroll to position [11, 156]
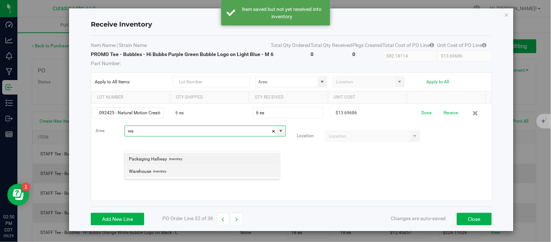
click at [166, 174] on li "Warehouse Inventory" at bounding box center [202, 171] width 155 height 12
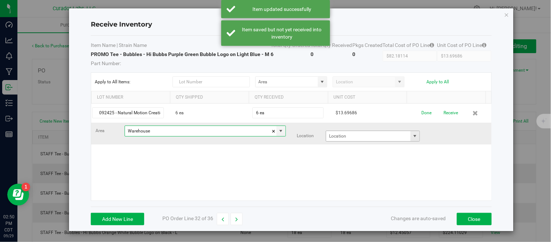
click at [412, 139] on span at bounding box center [415, 136] width 6 height 6
type input "Warehouse"
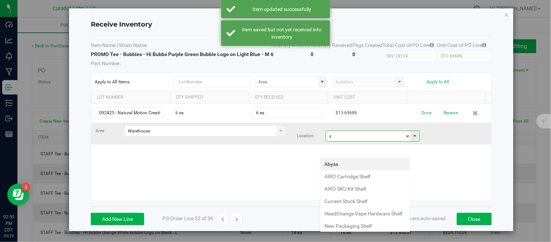
scroll to position [11, 91]
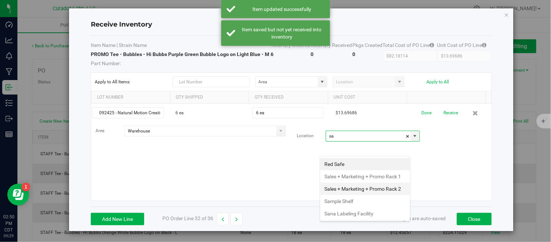
click at [349, 195] on li "Sales + Marketing + Promo Rack 2" at bounding box center [366, 188] width 90 height 12
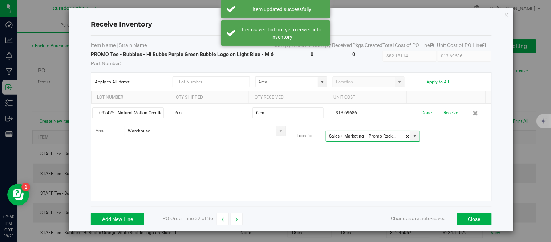
type input "Sales + Marketing + Promo Rack 2"
click at [415, 183] on div "092425 - Natural Motion Creations - 1768 6 ea 6 ea $13.69686 Done Receive Area …" at bounding box center [291, 152] width 400 height 97
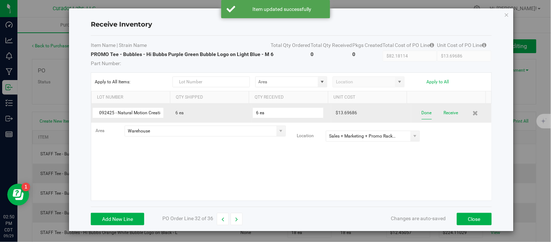
click at [422, 119] on button "Done" at bounding box center [427, 112] width 10 height 13
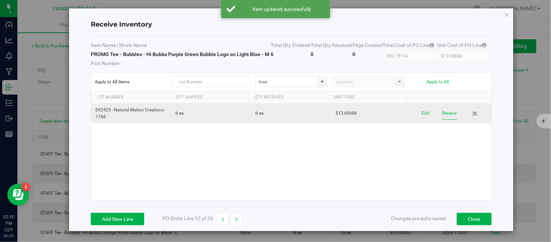
click at [443, 120] on button "Receive" at bounding box center [450, 113] width 15 height 13
click at [238, 225] on button "button" at bounding box center [237, 219] width 12 height 12
type input "$136.96857"
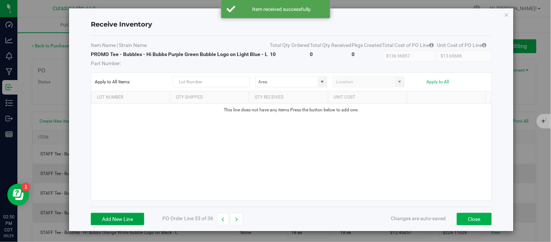
click at [117, 219] on button "Add New Line" at bounding box center [117, 219] width 53 height 12
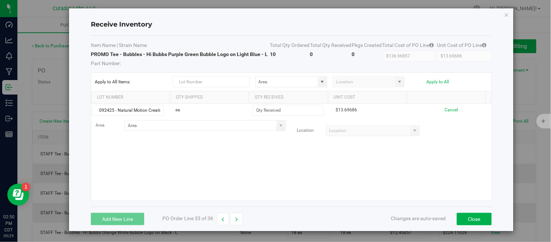
scroll to position [0, 20]
type input "092425 - Natural Motion Creations - 1768"
click at [166, 157] on div "092425 - Natural Motion Creations - 1768 ea $13.69686 Cancel Area Location" at bounding box center [291, 152] width 400 height 97
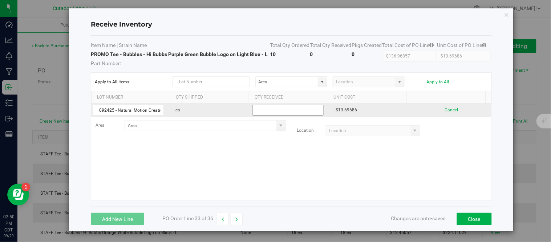
click at [278, 112] on input at bounding box center [288, 110] width 70 height 10
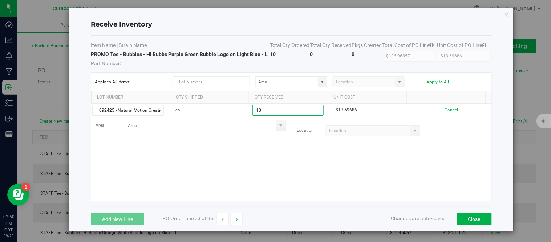
type input "10 ea"
click at [259, 168] on kendo-grid-list "092425 - Natural Motion Creations - 1768 ea 10 ea $13.69686 Cancel Area Locatio…" at bounding box center [291, 152] width 400 height 97
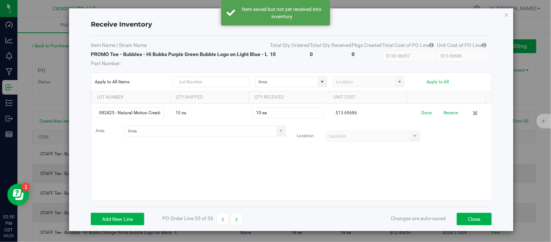
click at [277, 126] on span at bounding box center [281, 131] width 9 height 10
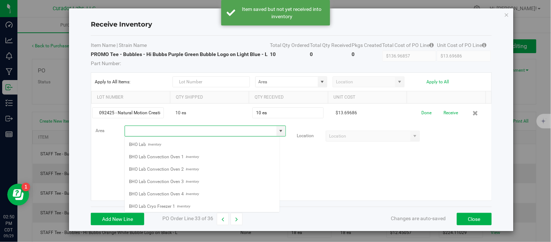
scroll to position [11, 156]
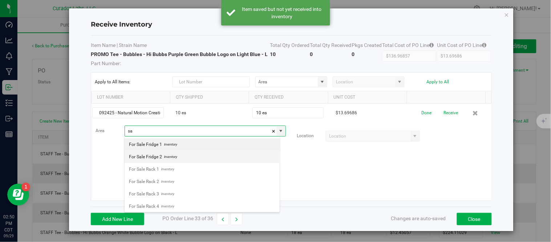
type input "s"
click at [167, 156] on li "Warehouse Inventory" at bounding box center [202, 156] width 155 height 12
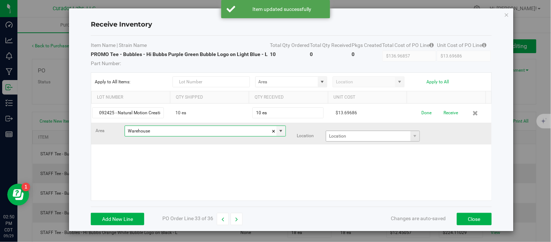
type input "Warehouse"
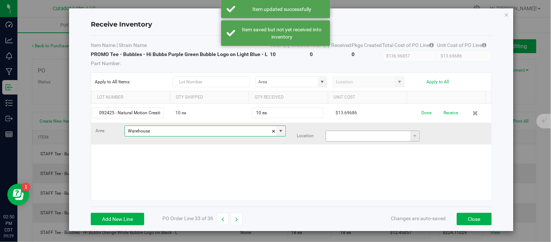
click at [385, 141] on span at bounding box center [373, 135] width 94 height 11
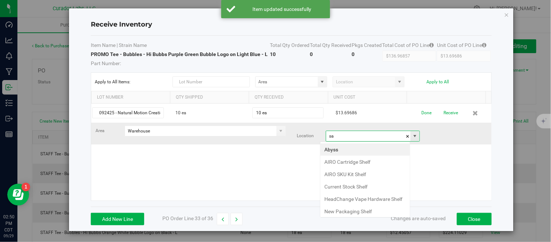
scroll to position [11, 91]
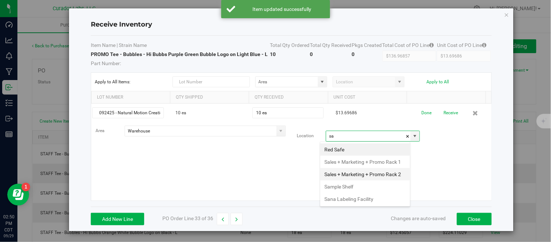
click at [355, 180] on li "Sales + Marketing + Promo Rack 2" at bounding box center [366, 174] width 90 height 12
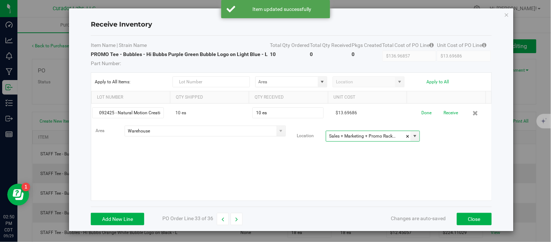
type input "Sales + Marketing + Promo Rack 2"
drag, startPoint x: 402, startPoint y: 168, endPoint x: 418, endPoint y: 150, distance: 23.7
click at [403, 167] on div "092425 - Natural Motion Creations - 1768 10 ea 10 ea $13.69686 Done Receive Are…" at bounding box center [291, 152] width 400 height 97
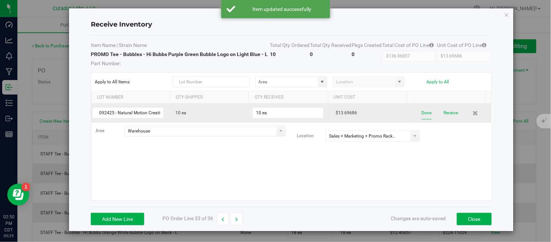
click at [422, 111] on button "Done" at bounding box center [427, 112] width 10 height 13
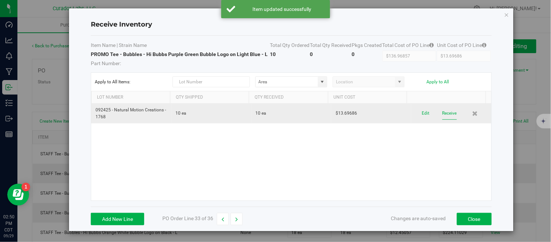
click at [443, 114] on button "Receive" at bounding box center [450, 113] width 15 height 13
click at [235, 221] on icon "button" at bounding box center [236, 219] width 3 height 5
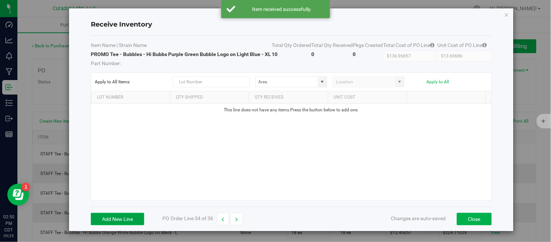
click at [106, 225] on button "Add New Line" at bounding box center [117, 219] width 53 height 12
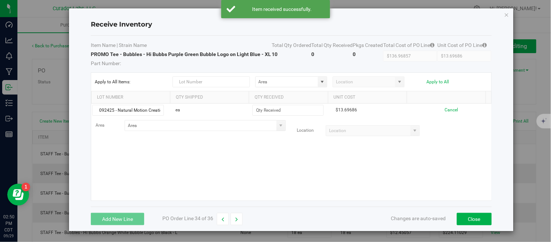
scroll to position [0, 20]
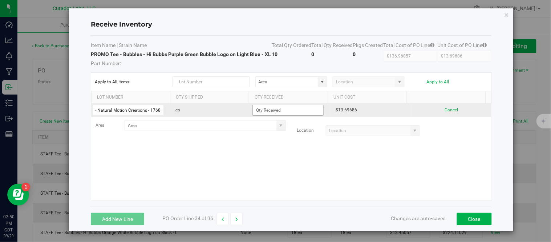
type input "092425 - Natural Motion Creations - 1768"
click at [271, 115] on input at bounding box center [288, 110] width 70 height 10
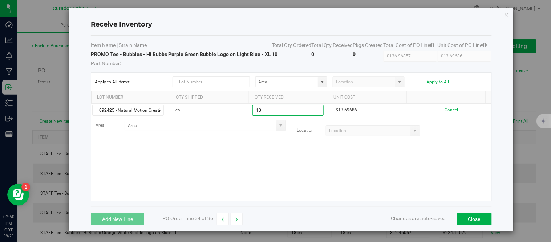
type input "10 ea"
click at [262, 166] on kendo-grid-list "092425 - Natural Motion Creations - 1768 ea 10 ea $13.69686 Cancel Area Location" at bounding box center [291, 152] width 400 height 97
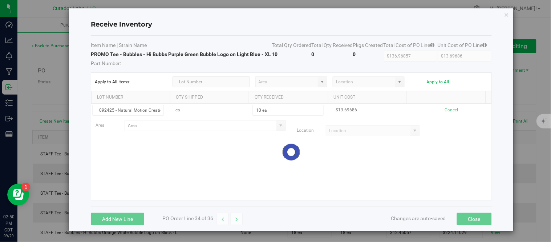
click at [226, 137] on div at bounding box center [291, 152] width 400 height 97
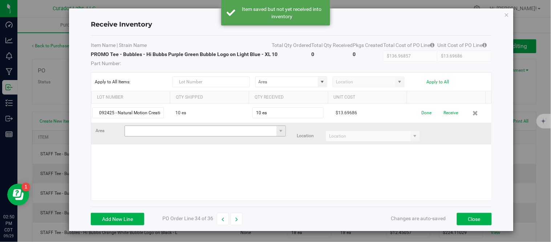
click at [236, 136] on input at bounding box center [201, 131] width 152 height 10
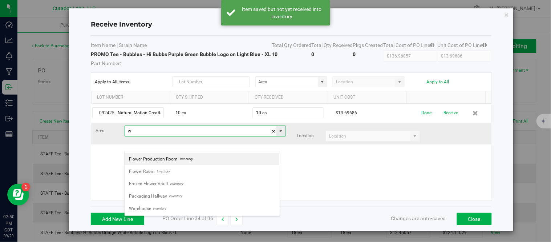
scroll to position [11, 156]
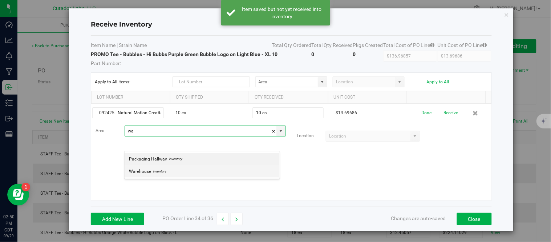
click at [153, 172] on span "Inventory" at bounding box center [158, 171] width 15 height 11
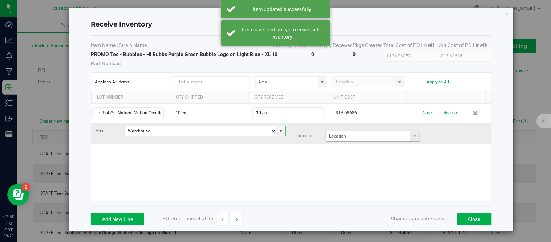
type input "Warehouse"
click at [365, 141] on input at bounding box center [368, 136] width 84 height 10
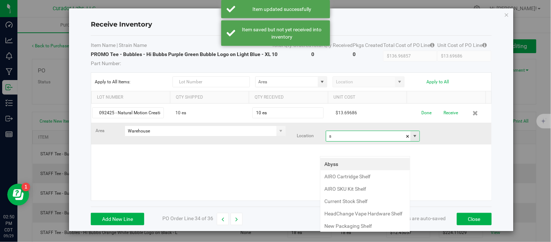
scroll to position [11, 91]
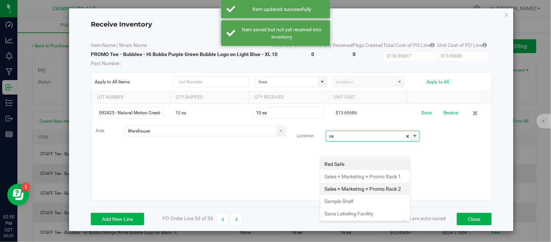
click at [352, 195] on li "Sales + Marketing + Promo Rack 2" at bounding box center [366, 188] width 90 height 12
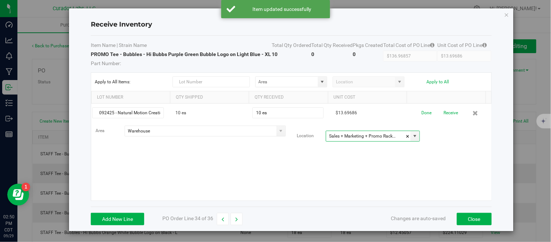
type input "Sales + Marketing + Promo Rack 2"
click at [406, 172] on div "092425 - Natural Motion Creations - 1768 10 ea 10 ea $13.69686 Done Receive Are…" at bounding box center [291, 152] width 400 height 97
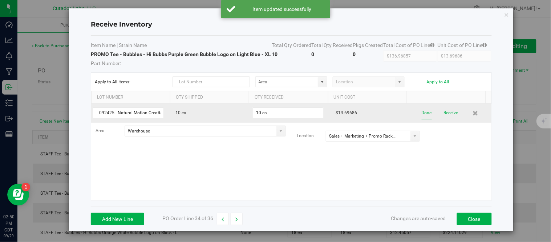
click at [422, 119] on button "Done" at bounding box center [427, 112] width 10 height 13
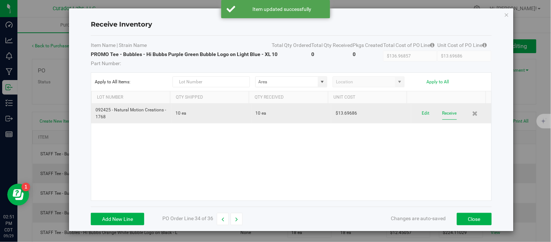
click at [443, 120] on button "Receive" at bounding box center [450, 113] width 15 height 13
click at [235, 222] on icon "button" at bounding box center [236, 219] width 3 height 5
type input "$89.65886"
type input "$14.94314"
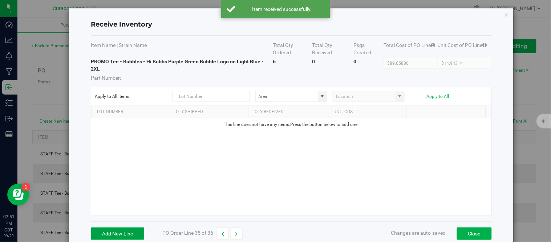
click at [140, 231] on button "Add New Line" at bounding box center [117, 233] width 53 height 12
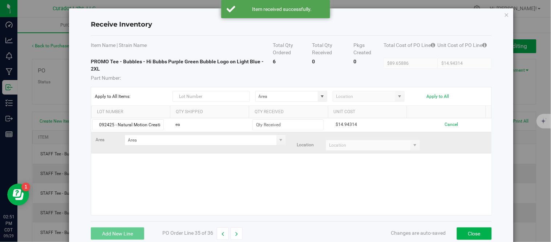
scroll to position [0, 20]
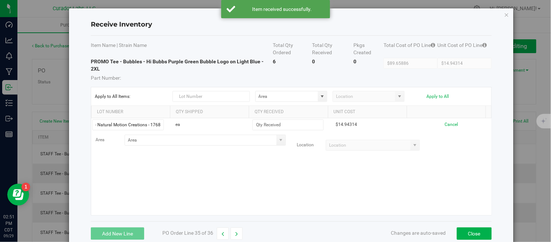
type input "092425 - Natural Motion Creations - 1768"
click at [171, 159] on div "092425 - Natural Motion Creations - 1768 ea $14.94314 Cancel Area Location" at bounding box center [291, 166] width 400 height 97
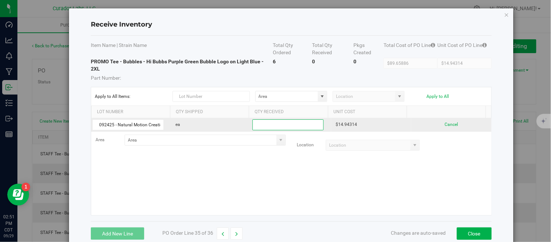
click at [289, 126] on input at bounding box center [288, 125] width 70 height 10
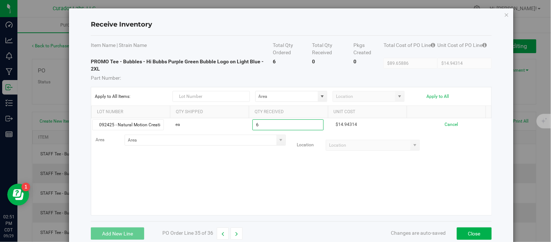
type input "6 ea"
click at [271, 169] on kendo-grid-list "092425 - Natural Motion Creations - 1768 ea 6 ea $14.94314 Cancel Area Location" at bounding box center [291, 166] width 400 height 97
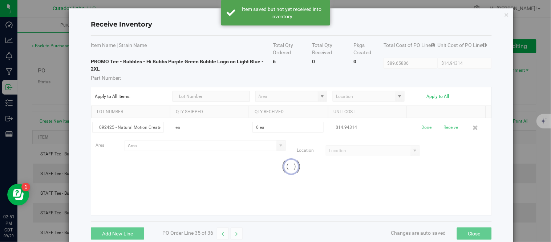
click at [252, 139] on div at bounding box center [291, 166] width 400 height 97
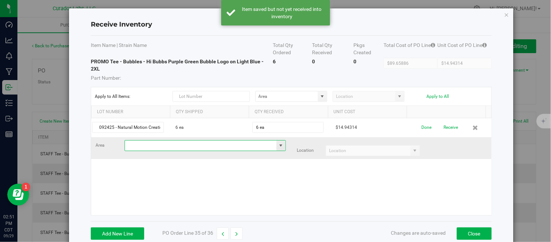
click at [251, 144] on input at bounding box center [201, 145] width 152 height 10
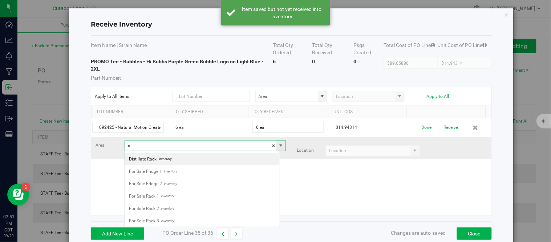
scroll to position [11, 156]
type input "s"
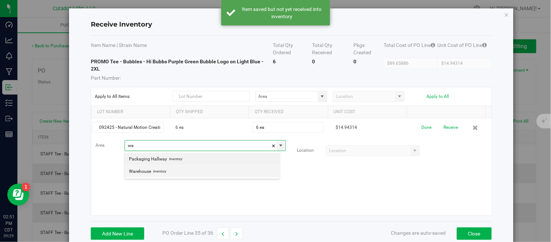
click at [173, 170] on li "Warehouse Inventory" at bounding box center [202, 171] width 155 height 12
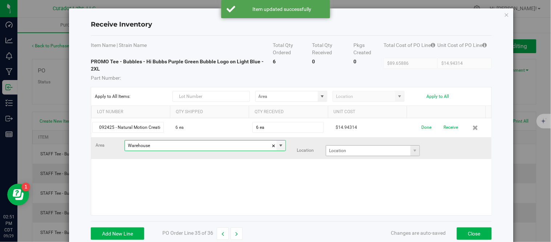
type input "Warehouse"
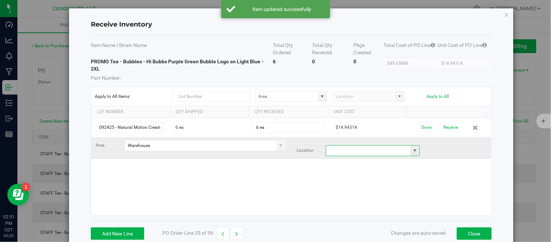
click at [355, 153] on input at bounding box center [368, 150] width 84 height 10
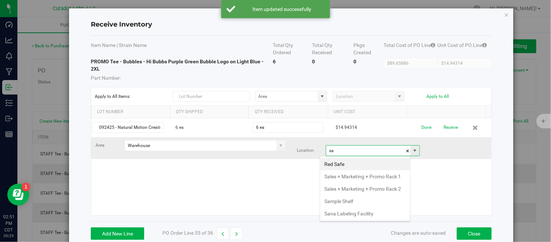
scroll to position [11, 91]
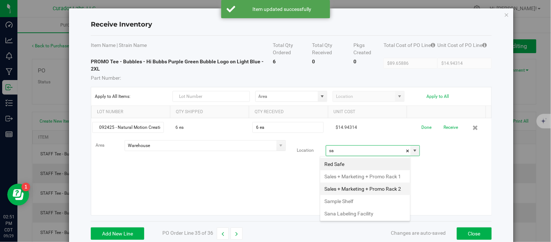
click at [357, 195] on li "Sales + Marketing + Promo Rack 2" at bounding box center [366, 188] width 90 height 12
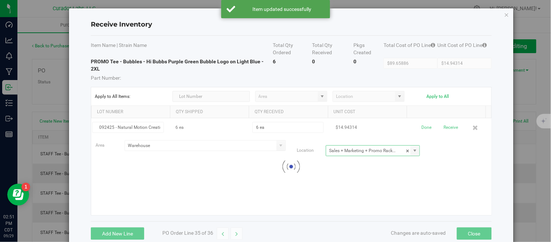
type input "Sales + Marketing + Promo Rack 2"
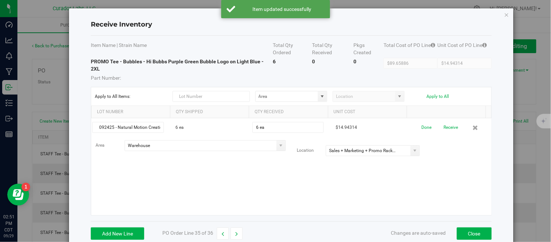
click at [401, 186] on div "092425 - Natural Motion Creations - 1768 6 ea 6 ea $14.94314 Done Receive Area …" at bounding box center [291, 166] width 400 height 97
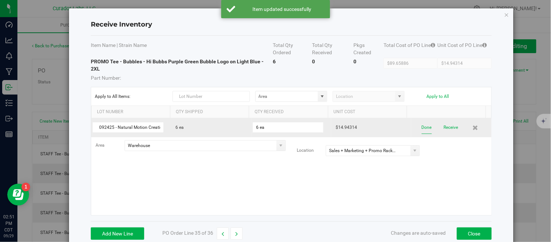
click at [422, 126] on button "Done" at bounding box center [427, 127] width 10 height 13
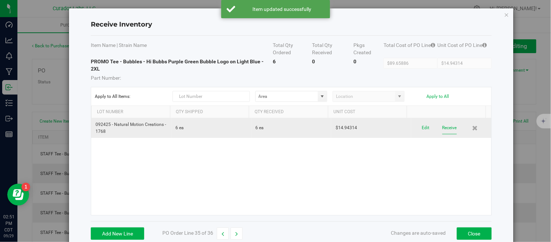
click at [443, 131] on button "Receive" at bounding box center [450, 127] width 15 height 13
click at [237, 229] on button "button" at bounding box center [237, 233] width 12 height 12
type input "$64.75800"
type input "$16.18950"
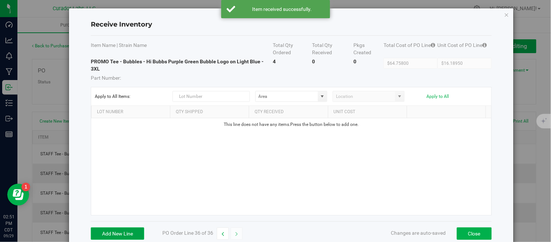
click at [122, 230] on button "Add New Line" at bounding box center [117, 233] width 53 height 12
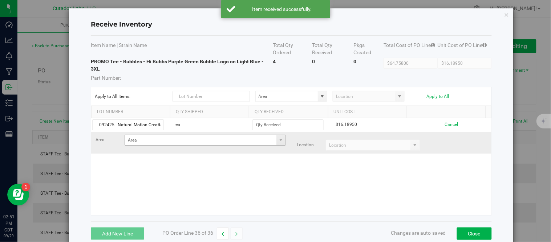
scroll to position [0, 20]
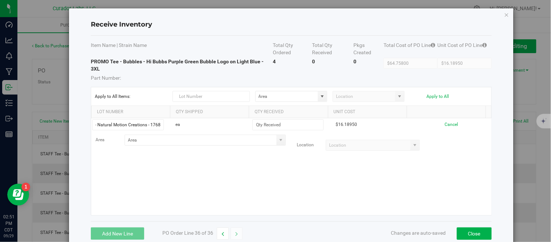
type input "092425 - Natural Motion Creations - 1768"
click at [135, 162] on div "092425 - Natural Motion Creations - 1768 ea $16.18950 Cancel Area Location" at bounding box center [291, 166] width 400 height 97
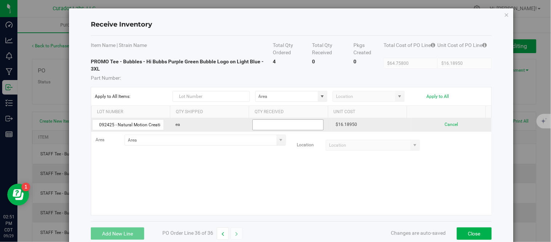
click at [268, 126] on input at bounding box center [288, 125] width 70 height 10
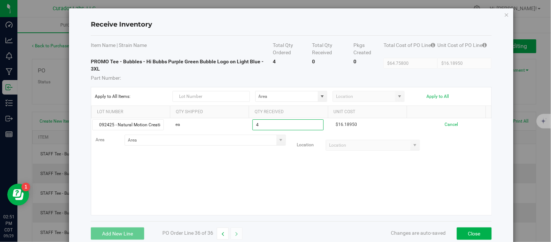
type input "4 ea"
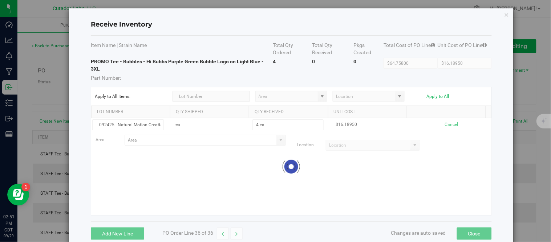
click at [260, 181] on kendo-grid-list "092425 - Natural Motion Creations - 1768 ea 4 ea $16.18950 Cancel Area Location…" at bounding box center [291, 166] width 400 height 97
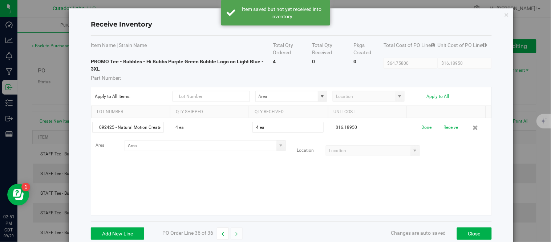
click at [278, 146] on span at bounding box center [281, 145] width 6 height 6
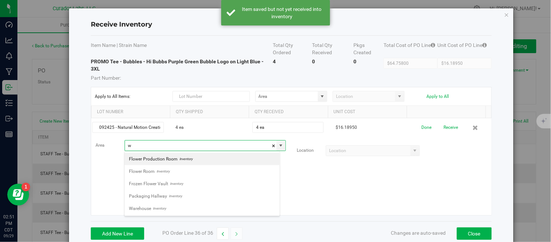
scroll to position [11, 156]
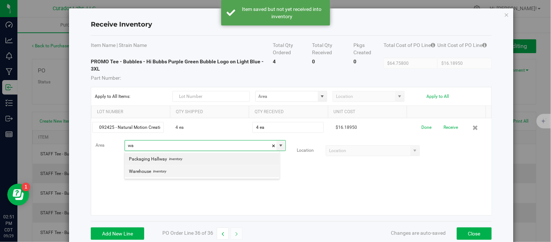
click at [175, 173] on li "Warehouse Inventory" at bounding box center [202, 171] width 155 height 12
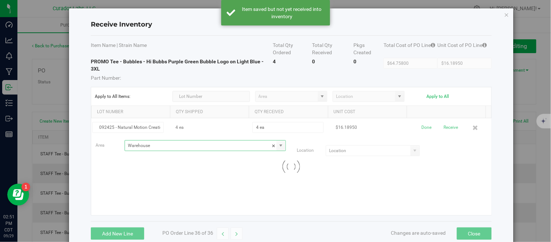
type input "Warehouse"
click at [345, 147] on div at bounding box center [291, 166] width 400 height 97
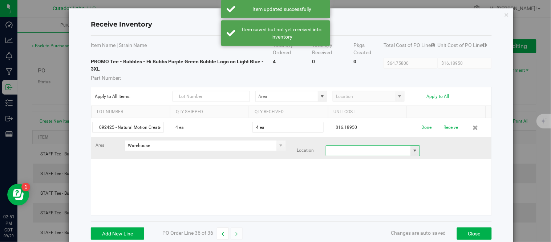
click at [344, 149] on input at bounding box center [368, 150] width 84 height 10
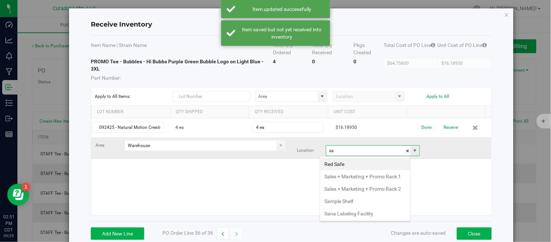
scroll to position [11, 91]
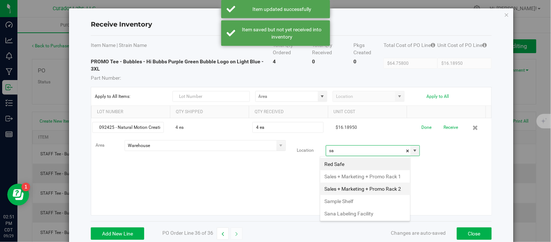
click at [339, 195] on li "Sales + Marketing + Promo Rack 2" at bounding box center [366, 188] width 90 height 12
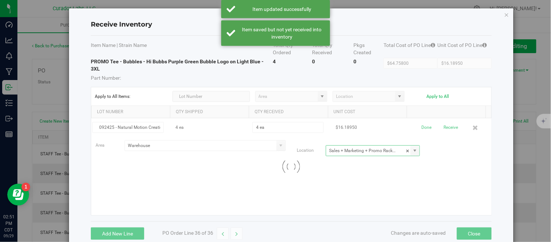
type input "Sales + Marketing + Promo Rack 2"
click at [289, 191] on div at bounding box center [291, 166] width 400 height 97
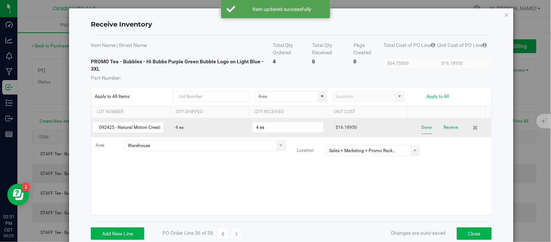
click at [422, 125] on button "Done" at bounding box center [427, 127] width 10 height 13
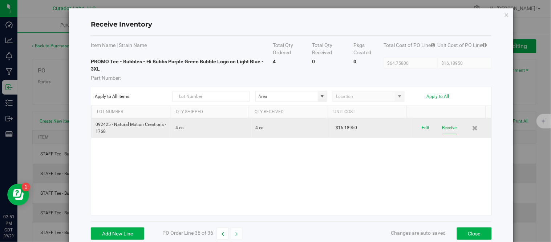
click at [443, 128] on button "Receive" at bounding box center [450, 127] width 15 height 13
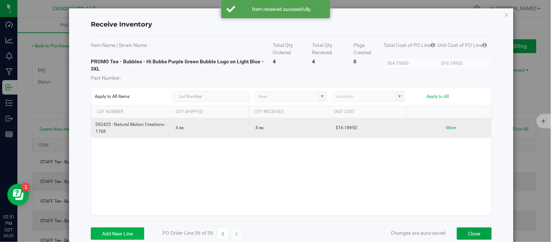
click at [479, 229] on button "Close" at bounding box center [474, 233] width 35 height 12
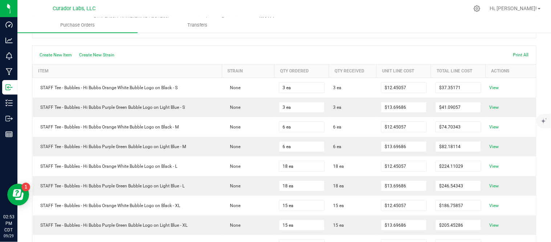
scroll to position [81, 0]
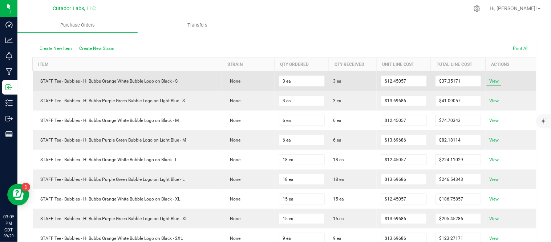
click at [493, 77] on span "View" at bounding box center [494, 81] width 15 height 9
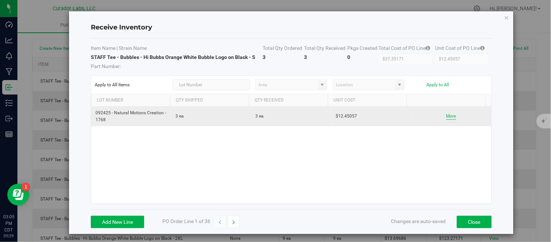
click at [447, 113] on button "More" at bounding box center [452, 116] width 10 height 7
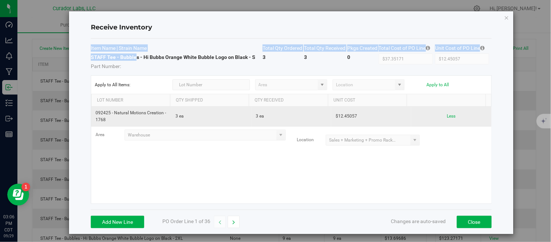
drag, startPoint x: 90, startPoint y: 56, endPoint x: 135, endPoint y: 56, distance: 45.1
click at [135, 56] on div "Receive Inventory Item Name | Strain Name Total Qty Ordered Total Qty Received …" at bounding box center [291, 122] width 445 height 222
click at [135, 56] on strong "STAFF Tee - Bubbles - Hi Bubbs Orange White Bubble Logo on Black - S" at bounding box center [173, 57] width 165 height 6
drag, startPoint x: 89, startPoint y: 57, endPoint x: 102, endPoint y: 57, distance: 12.7
click at [102, 57] on div "Receive Inventory Item Name | Strain Name Total Qty Ordered Total Qty Received …" at bounding box center [291, 122] width 445 height 222
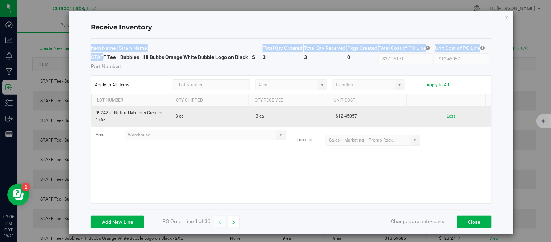
click at [102, 57] on strong "STAFF Tee - Bubbles - Hi Bubbs Orange White Bubble Logo on Black - S" at bounding box center [173, 57] width 165 height 6
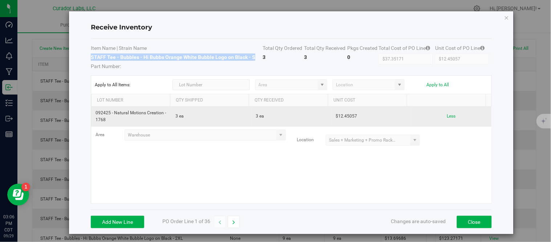
drag, startPoint x: 91, startPoint y: 57, endPoint x: 255, endPoint y: 59, distance: 163.9
click at [255, 59] on td "STAFF Tee - Bubbles - Hi Bubbs Orange White Bubble Logo on Black - S Part Numbe…" at bounding box center [177, 61] width 172 height 16
copy strong "STAFF Tee - Bubbles - Hi Bubbs Orange White Bubble Logo on Black - S"
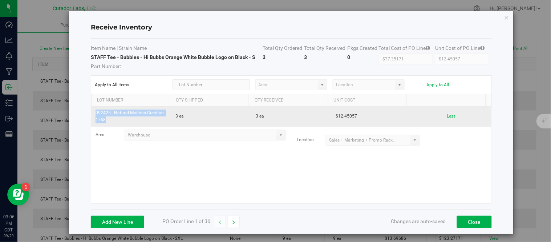
drag, startPoint x: 95, startPoint y: 113, endPoint x: 126, endPoint y: 124, distance: 33.0
click at [126, 124] on td "092425 - Natural Motions Creation - 1768" at bounding box center [131, 116] width 80 height 20
copy td "092425 - Natural Motions Creation - 1768"
drag, startPoint x: 332, startPoint y: 117, endPoint x: 355, endPoint y: 118, distance: 22.9
click at [355, 118] on td "$12.45057" at bounding box center [371, 116] width 80 height 20
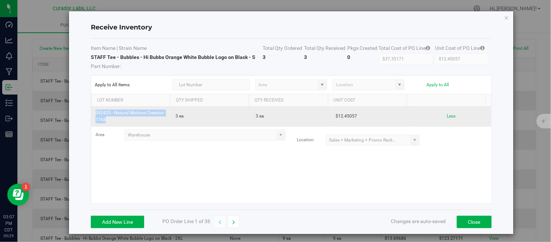
copy td "12.45057"
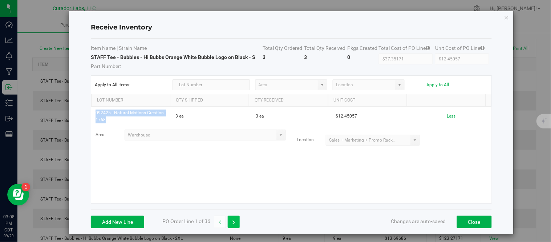
click at [237, 223] on button "button" at bounding box center [234, 221] width 12 height 12
type input "$41.09057"
type input "$13.69686"
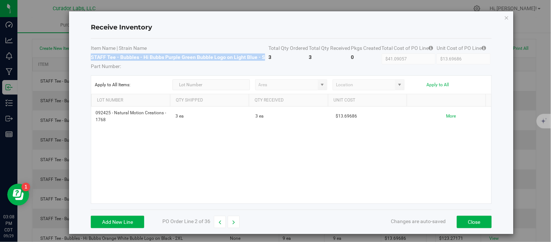
drag, startPoint x: 92, startPoint y: 56, endPoint x: 263, endPoint y: 56, distance: 171.9
click at [263, 56] on td "STAFF Tee - Bubbles - Hi Bubbs Purple Green Bubble Logo on Light Blue - S Part …" at bounding box center [180, 61] width 178 height 16
copy strong "STAFF Tee - Bubbles - Hi Bubbs Purple Green Bubble Logo on Light Blue - S"
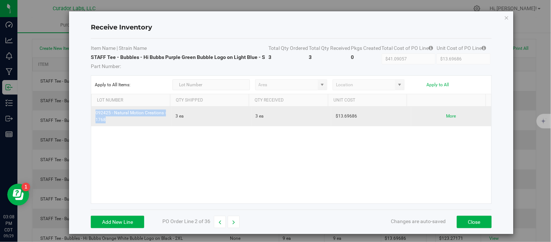
drag, startPoint x: 95, startPoint y: 113, endPoint x: 115, endPoint y: 124, distance: 22.4
click at [115, 124] on td "092425 - Natural Motion Creations - 1768" at bounding box center [131, 116] width 80 height 20
copy td "092425 - Natural Motion Creations - 1768"
drag, startPoint x: 331, startPoint y: 117, endPoint x: 359, endPoint y: 120, distance: 27.8
click at [359, 120] on td "$13.69686" at bounding box center [371, 116] width 80 height 20
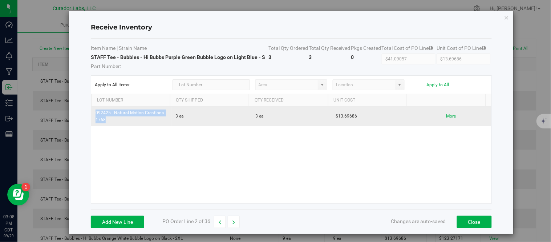
copy td "13.69686"
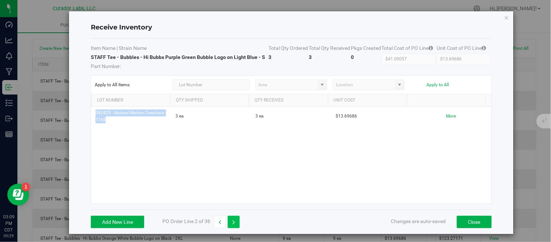
click at [234, 222] on icon "button" at bounding box center [234, 221] width 3 height 5
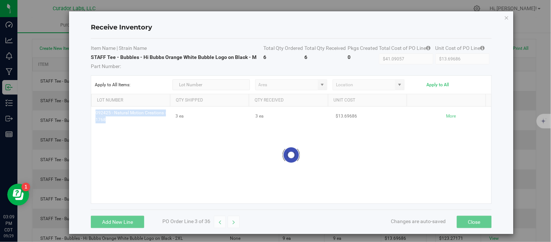
type input "$74.70343"
type input "$12.45057"
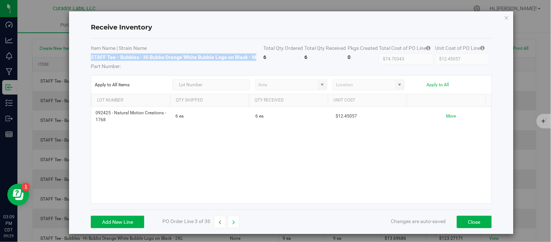
drag, startPoint x: 91, startPoint y: 57, endPoint x: 259, endPoint y: 59, distance: 167.9
click at [259, 59] on td "STAFF Tee - Bubbles - Hi Bubbs Orange White Bubble Logo on Black - M Part Numbe…" at bounding box center [177, 61] width 173 height 16
copy strong "STAFF Tee - Bubbles - Hi Bubbs Orange White Bubble Logo on Black - M"
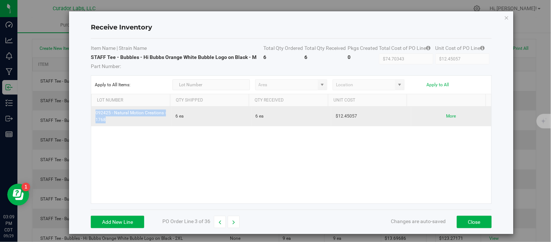
drag, startPoint x: 95, startPoint y: 113, endPoint x: 122, endPoint y: 120, distance: 28.1
click at [122, 120] on td "092425 - Natural Motion Creations - 1768" at bounding box center [131, 116] width 80 height 20
copy td "092425 - Natural Motion Creations - 1768"
drag, startPoint x: 332, startPoint y: 117, endPoint x: 360, endPoint y: 118, distance: 28.0
click at [360, 118] on td "$12.45057" at bounding box center [371, 116] width 80 height 20
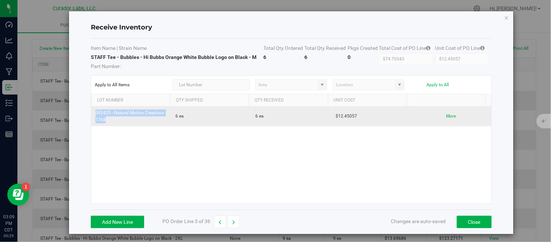
copy td "12.45057"
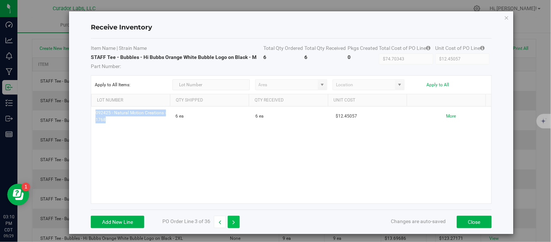
click at [235, 222] on button "button" at bounding box center [234, 221] width 12 height 12
type input "$82.18114"
type input "$13.69686"
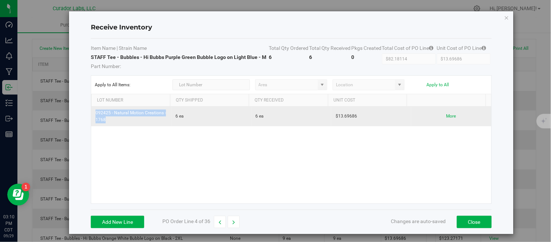
drag, startPoint x: 95, startPoint y: 113, endPoint x: 118, endPoint y: 121, distance: 24.4
click at [118, 121] on td "092425 - Natural Motion Creations - 1768" at bounding box center [131, 116] width 80 height 20
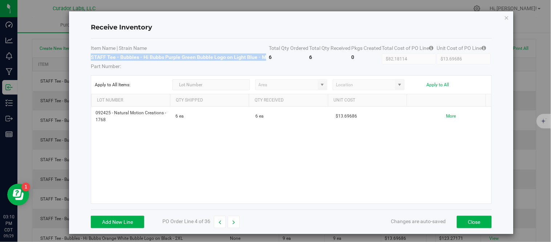
drag, startPoint x: 90, startPoint y: 57, endPoint x: 264, endPoint y: 59, distance: 173.7
click at [264, 59] on strong "STAFF Tee - Bubbles - Hi Bubbs Purple Green Bubble Logo on Light Blue - M" at bounding box center [179, 57] width 176 height 6
copy strong "STAFF Tee - Bubbles - Hi Bubbs Purple Green Bubble Logo on Light Blue - M"
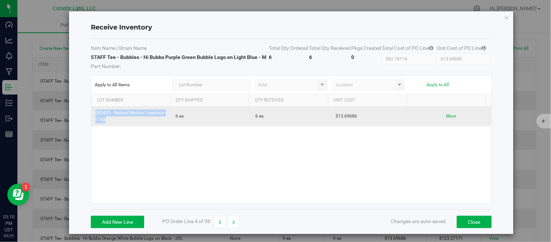
drag, startPoint x: 95, startPoint y: 114, endPoint x: 110, endPoint y: 118, distance: 15.9
click at [110, 118] on td "092425 - Natural Motion Creations - 1768" at bounding box center [131, 116] width 80 height 20
drag, startPoint x: 332, startPoint y: 117, endPoint x: 355, endPoint y: 121, distance: 22.9
click at [355, 121] on td "$13.69686" at bounding box center [371, 116] width 80 height 20
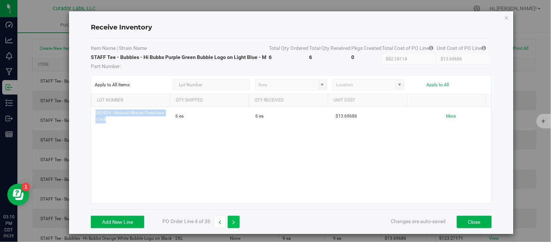
click at [236, 218] on button "button" at bounding box center [234, 221] width 12 height 12
type input "$224.11029"
type input "$12.45057"
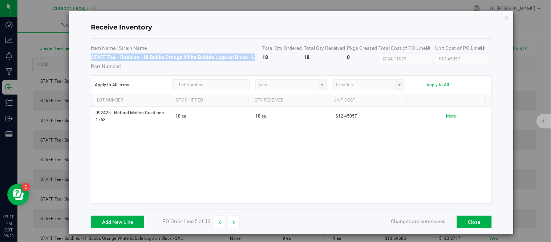
drag, startPoint x: 90, startPoint y: 56, endPoint x: 253, endPoint y: 59, distance: 163.2
click at [253, 59] on strong "STAFF Tee - Bubbles - Hi Bubbs Orange White Bubble Logo on Black - L" at bounding box center [173, 57] width 164 height 6
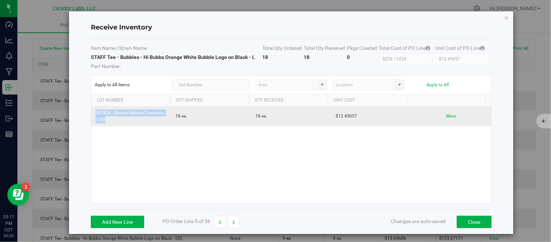
drag, startPoint x: 95, startPoint y: 113, endPoint x: 111, endPoint y: 120, distance: 17.6
click at [111, 120] on td "092425 - Natural Motion Creations - 1768" at bounding box center [131, 116] width 80 height 20
drag, startPoint x: 332, startPoint y: 117, endPoint x: 353, endPoint y: 120, distance: 21.3
click at [353, 120] on td "$12.45057" at bounding box center [371, 116] width 80 height 20
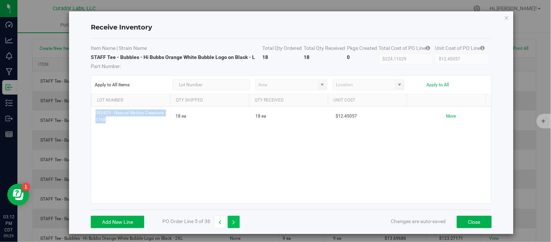
click at [233, 222] on icon "button" at bounding box center [234, 221] width 3 height 5
type input "$246.54343"
type input "$13.69686"
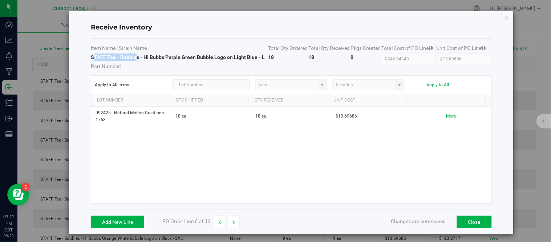
drag, startPoint x: 92, startPoint y: 59, endPoint x: 136, endPoint y: 60, distance: 43.6
click at [136, 60] on td "STAFF Tee - Bubbles - Hi Bubbs Purple Green Bubble Logo on Light Blue - L Part …" at bounding box center [179, 61] width 177 height 16
click at [135, 60] on td "STAFF Tee - Bubbles - Hi Bubbs Purple Green Bubble Logo on Light Blue - L Part …" at bounding box center [179, 61] width 177 height 16
drag, startPoint x: 90, startPoint y: 56, endPoint x: 263, endPoint y: 59, distance: 173.4
click at [263, 59] on td "STAFF Tee - Bubbles - Hi Bubbs Purple Green Bubble Logo on Light Blue - L Part …" at bounding box center [179, 61] width 177 height 16
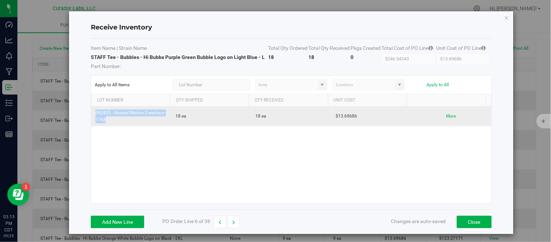
drag, startPoint x: 96, startPoint y: 113, endPoint x: 109, endPoint y: 121, distance: 16.1
click at [109, 121] on td "092425 - Natural Motion Creations - 1768" at bounding box center [131, 116] width 80 height 20
drag, startPoint x: 332, startPoint y: 117, endPoint x: 353, endPoint y: 119, distance: 20.9
click at [353, 119] on td "$13.69686" at bounding box center [371, 116] width 80 height 20
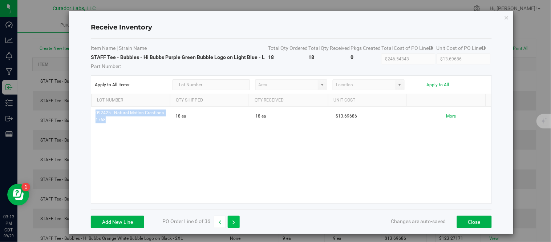
click at [235, 224] on icon "button" at bounding box center [234, 221] width 3 height 5
type input "$186.75857"
type input "$12.45057"
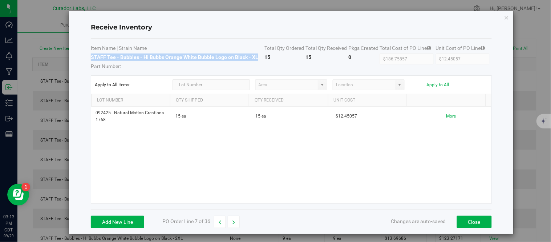
drag, startPoint x: 90, startPoint y: 57, endPoint x: 255, endPoint y: 59, distance: 165.7
click at [255, 59] on strong "STAFF Tee - Bubbles - Hi Bubbs Orange White Bubble Logo on Black - XL" at bounding box center [175, 57] width 168 height 6
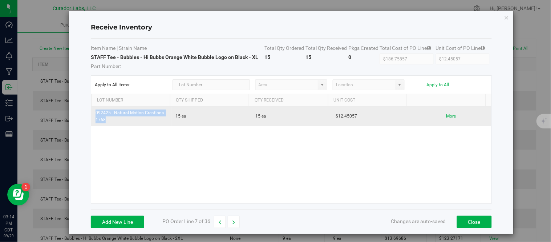
drag, startPoint x: 96, startPoint y: 113, endPoint x: 122, endPoint y: 126, distance: 29.4
click at [122, 126] on td "092425 - Natural Motion Creations - 1768" at bounding box center [131, 116] width 80 height 20
drag, startPoint x: 331, startPoint y: 118, endPoint x: 359, endPoint y: 118, distance: 27.3
click at [359, 118] on td "$12.45057" at bounding box center [371, 116] width 80 height 20
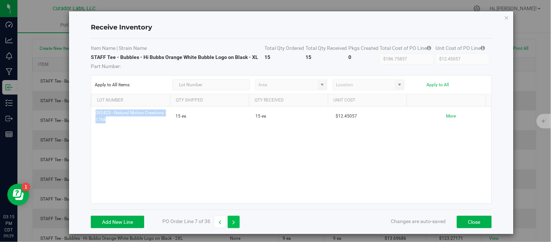
click at [236, 219] on button "button" at bounding box center [234, 221] width 12 height 12
type input "$205.45286"
type input "$13.69686"
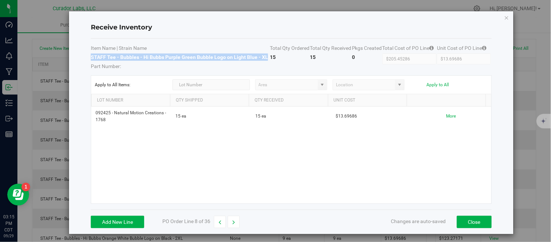
drag, startPoint x: 91, startPoint y: 59, endPoint x: 265, endPoint y: 57, distance: 174.4
click at [265, 57] on strong "STAFF Tee - Bubbles - Hi Bubbs Purple Green Bubble Logo on Light Blue - XL" at bounding box center [179, 57] width 177 height 6
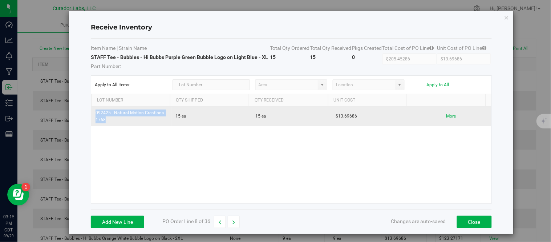
drag, startPoint x: 95, startPoint y: 115, endPoint x: 112, endPoint y: 120, distance: 17.6
click at [112, 120] on td "092425 - Natural Motion Creations - 1768" at bounding box center [131, 116] width 80 height 20
drag, startPoint x: 332, startPoint y: 117, endPoint x: 354, endPoint y: 117, distance: 22.5
click at [354, 117] on td "$13.69686" at bounding box center [371, 116] width 80 height 20
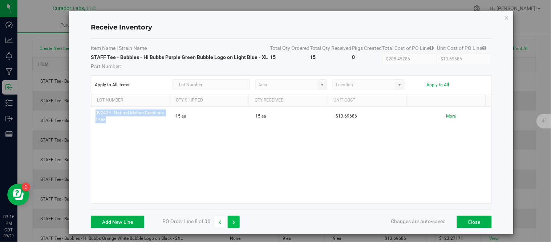
click at [234, 223] on icon "button" at bounding box center [234, 221] width 3 height 5
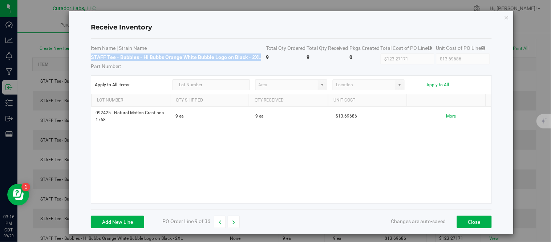
drag, startPoint x: 90, startPoint y: 57, endPoint x: 258, endPoint y: 59, distance: 168.6
click at [258, 59] on strong "STAFF Tee - Bubbles - Hi Bubbs Orange White Bubble Logo on Black - 2XL" at bounding box center [176, 57] width 170 height 6
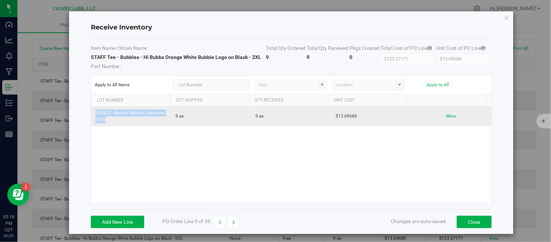
drag, startPoint x: 96, startPoint y: 115, endPoint x: 112, endPoint y: 121, distance: 16.9
click at [112, 121] on td "092425 - Natural Motion Creations - 1768" at bounding box center [131, 116] width 80 height 20
drag, startPoint x: 332, startPoint y: 116, endPoint x: 349, endPoint y: 117, distance: 16.8
click at [366, 121] on td "$13.69686" at bounding box center [371, 116] width 80 height 20
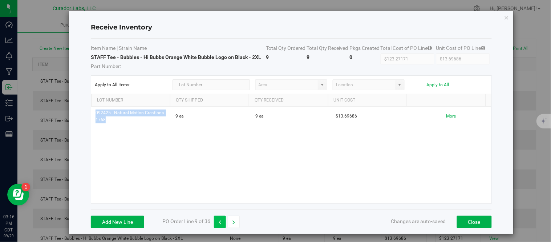
click at [222, 219] on button "button" at bounding box center [220, 221] width 12 height 12
click at [235, 219] on icon "button" at bounding box center [234, 221] width 3 height 5
type input "$134.48829"
type input "$14.94314"
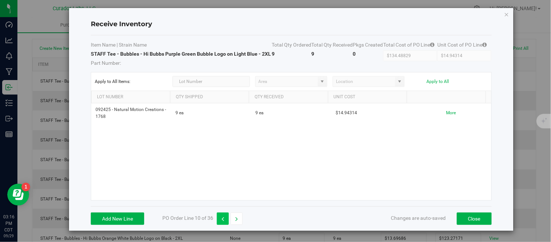
click at [225, 216] on button "button" at bounding box center [223, 218] width 12 height 12
type input "$123.27171"
type input "$13.69686"
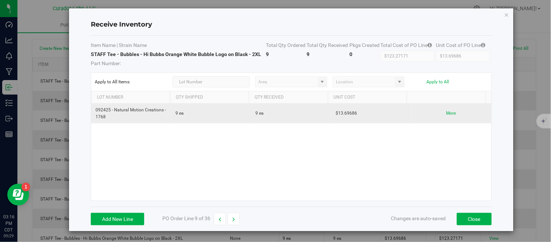
drag, startPoint x: 331, startPoint y: 113, endPoint x: 352, endPoint y: 115, distance: 20.9
click at [352, 115] on td "$13.69686" at bounding box center [371, 114] width 80 height 20
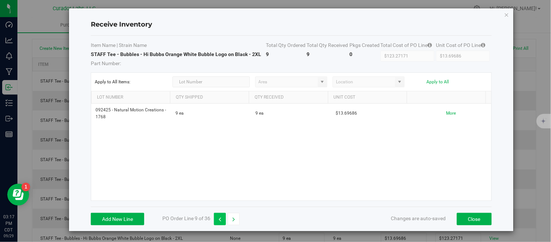
click at [220, 218] on icon "button" at bounding box center [220, 219] width 3 height 5
click at [232, 218] on button "button" at bounding box center [234, 219] width 12 height 12
click at [225, 214] on button "button" at bounding box center [220, 219] width 12 height 12
click at [222, 218] on button "button" at bounding box center [220, 219] width 12 height 12
type input "$186.75857"
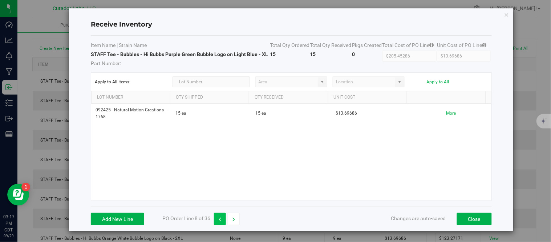
type input "$12.45057"
click at [230, 219] on button "button" at bounding box center [234, 219] width 12 height 12
type input "$205.45286"
type input "$13.69686"
click at [230, 219] on button "button" at bounding box center [234, 219] width 12 height 12
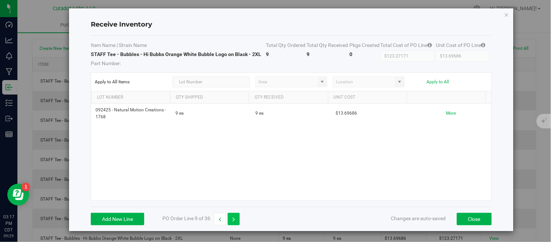
click at [230, 219] on button "button" at bounding box center [234, 219] width 12 height 12
type input "$134.48829"
type input "$14.94314"
click at [237, 222] on icon "button" at bounding box center [236, 219] width 3 height 5
type input "$74.71500"
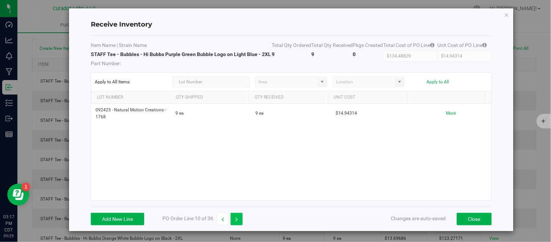
type input "$14.94300"
click at [238, 219] on icon "button" at bounding box center [236, 219] width 3 height 5
type input "$80.94750"
type input "$16.18950"
click at [226, 216] on button "button" at bounding box center [223, 218] width 12 height 12
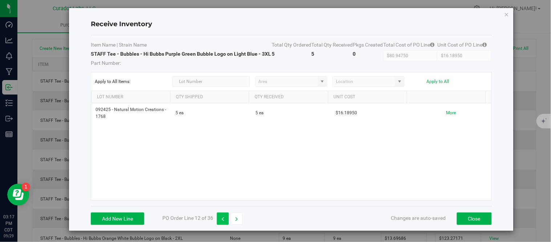
type input "$74.71500"
type input "$14.94300"
click at [225, 217] on button "button" at bounding box center [223, 219] width 12 height 12
type input "$134.48829"
type input "$14.94314"
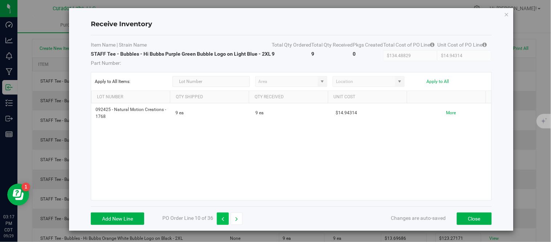
click at [222, 217] on icon "button" at bounding box center [223, 218] width 3 height 5
type input "$123.27171"
type input "$13.69686"
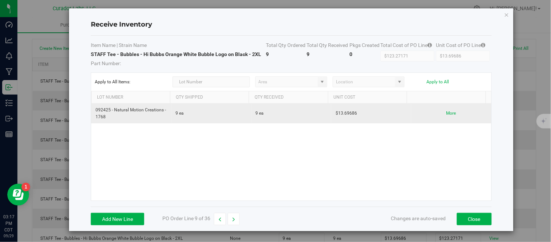
drag, startPoint x: 331, startPoint y: 114, endPoint x: 351, endPoint y: 114, distance: 19.6
click at [351, 114] on td "$13.69686" at bounding box center [371, 114] width 80 height 20
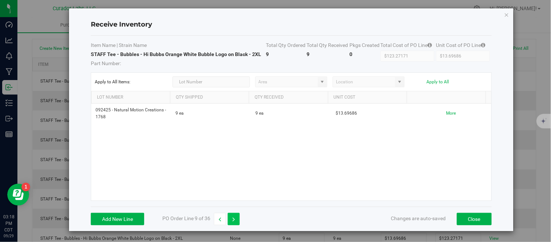
click at [237, 219] on button "button" at bounding box center [234, 219] width 12 height 12
type input "$134.48829"
type input "$14.94314"
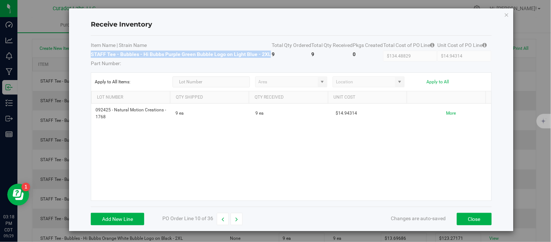
drag, startPoint x: 91, startPoint y: 60, endPoint x: 110, endPoint y: 67, distance: 20.8
click at [110, 67] on td "STAFF Tee - Bubbles - Hi Bubbs Purple Green Bubble Logo on Light Blue - 2XL Par…" at bounding box center [181, 59] width 181 height 16
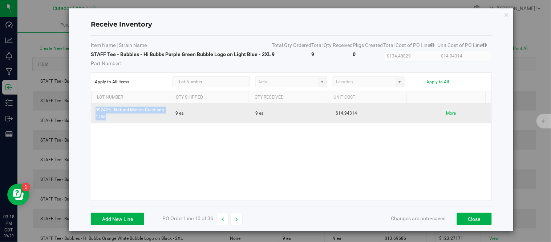
drag, startPoint x: 99, startPoint y: 124, endPoint x: 113, endPoint y: 129, distance: 15.1
click at [113, 123] on td "092425 - Natural Motion Creations - 1768" at bounding box center [131, 114] width 80 height 20
drag, startPoint x: 331, startPoint y: 126, endPoint x: 355, endPoint y: 131, distance: 23.7
click at [355, 123] on td "$14.94314" at bounding box center [371, 114] width 80 height 20
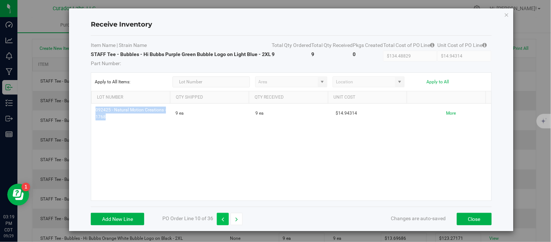
click at [227, 225] on button "button" at bounding box center [223, 219] width 12 height 12
type input "$123.27171"
type input "$13.69686"
click at [235, 219] on icon "button" at bounding box center [234, 219] width 3 height 5
type input "$134.48829"
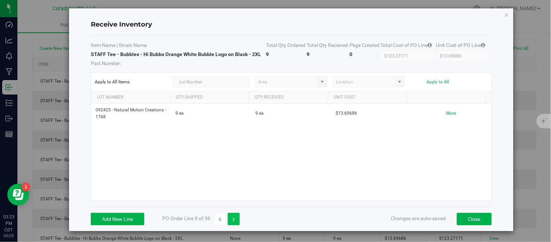
type input "$14.94314"
click at [235, 206] on div "Item Name | Strain Name Total Qty Ordered Total Qty Received Pkgs Created Total…" at bounding box center [291, 121] width 401 height 171
click at [235, 219] on icon "button" at bounding box center [236, 218] width 3 height 5
type input "$74.71500"
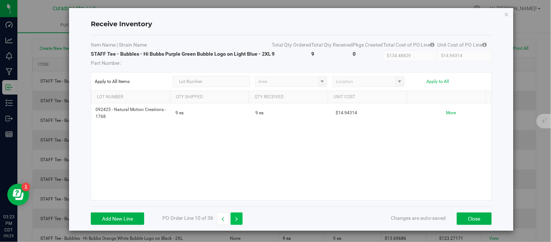
type input "$14.94300"
click at [235, 219] on icon "button" at bounding box center [236, 219] width 3 height 5
type input "$80.94750"
type input "$16.18950"
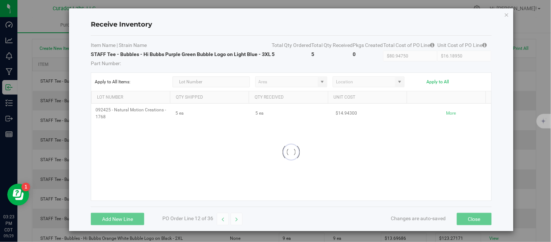
click at [235, 206] on div "Item Name | Strain Name Total Qty Ordered Total Qty Received Pkgs Created Total…" at bounding box center [291, 121] width 401 height 171
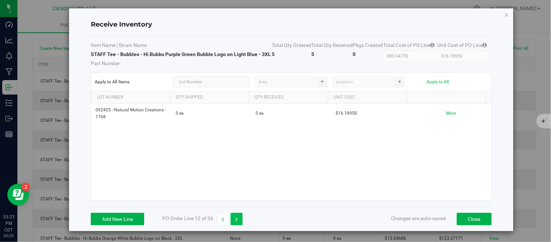
scroll to position [17, 0]
click at [235, 219] on icon "button" at bounding box center [236, 218] width 3 height 5
type input "$174.30800"
type input "$12.45057"
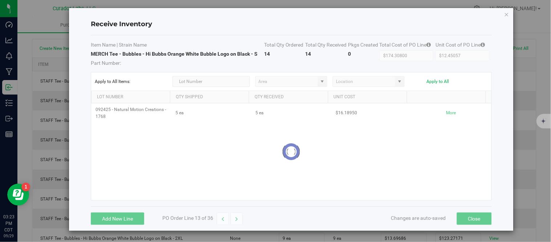
scroll to position [3, 0]
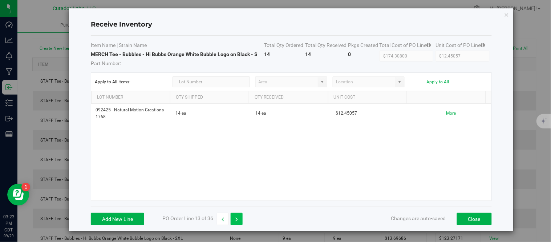
click at [235, 220] on icon "button" at bounding box center [236, 219] width 3 height 5
type input "$273.93714"
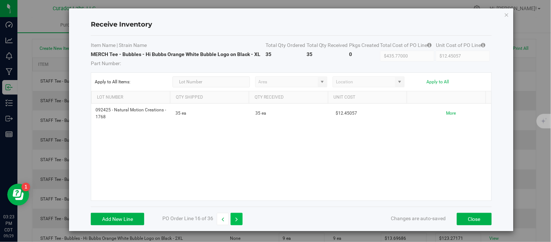
type input "$13.69686"
click at [223, 220] on icon "button" at bounding box center [223, 219] width 3 height 5
type input "$435.77000"
type input "$12.45057"
click at [224, 219] on icon "button" at bounding box center [223, 219] width 3 height 5
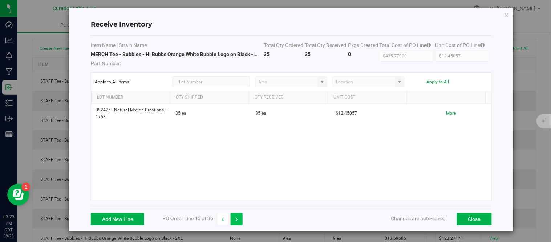
click at [235, 219] on button "button" at bounding box center [237, 219] width 12 height 12
click at [236, 218] on icon "button" at bounding box center [236, 219] width 3 height 5
type input "$273.93714"
type input "$13.69686"
click at [236, 218] on icon "button" at bounding box center [236, 219] width 3 height 5
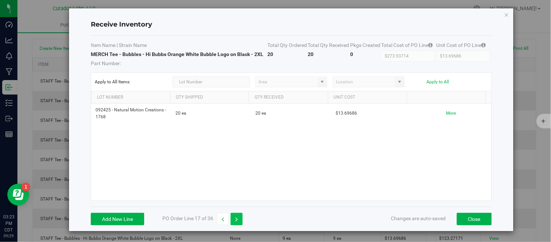
type input "$164.37300"
type input "$14.94300"
click at [225, 217] on button "button" at bounding box center [223, 219] width 12 height 12
type input "$273.93714"
type input "$13.69686"
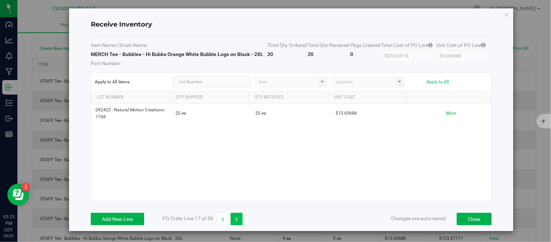
click at [233, 217] on button "button" at bounding box center [237, 219] width 12 height 12
type input "$164.37300"
type input "$14.94300"
click at [233, 217] on button "button" at bounding box center [237, 219] width 12 height 12
type input "$62.25286"
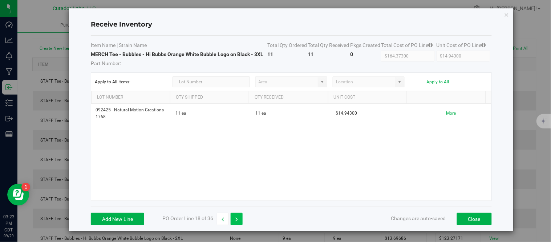
type input "$12.45057"
click at [233, 217] on button "button" at bounding box center [237, 219] width 12 height 12
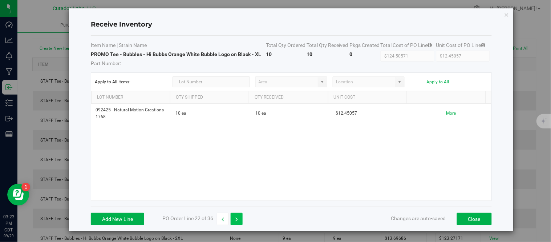
type input "$82.18114"
type input "$13.69686"
click at [233, 217] on button "button" at bounding box center [237, 219] width 12 height 12
type input "$59.77200"
type input "$14.94300"
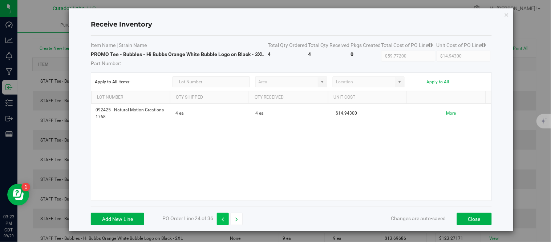
click at [224, 217] on icon "button" at bounding box center [223, 219] width 3 height 5
type input "$82.18114"
type input "$13.69686"
click at [224, 217] on icon "button" at bounding box center [223, 219] width 3 height 5
type input "$124.50571"
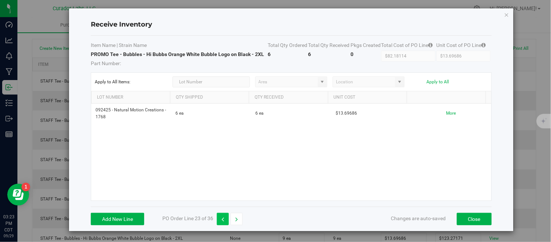
type input "$12.45057"
click at [235, 217] on icon "button" at bounding box center [236, 219] width 3 height 5
type input "$82.18114"
type input "$13.69686"
click at [222, 217] on icon "button" at bounding box center [223, 219] width 3 height 5
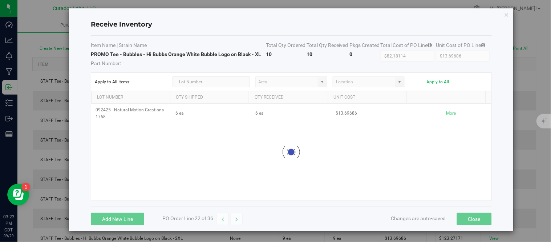
type input "$124.50571"
type input "$12.45057"
click at [222, 217] on icon "button" at bounding box center [223, 219] width 3 height 5
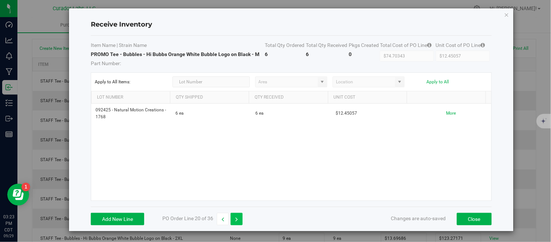
click at [231, 217] on button "button" at bounding box center [237, 219] width 12 height 12
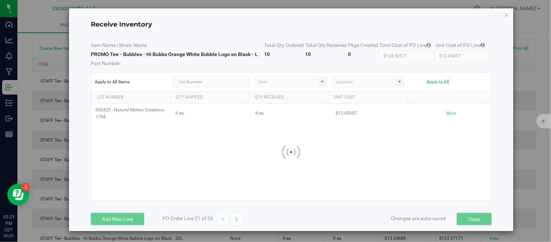
click at [231, 217] on button "button" at bounding box center [237, 219] width 12 height 12
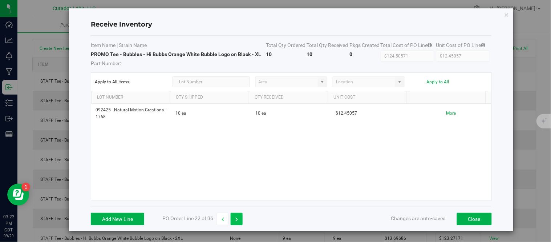
click at [231, 217] on button "button" at bounding box center [237, 219] width 12 height 12
type input "$82.18114"
type input "$13.69686"
click at [231, 217] on button "button" at bounding box center [237, 219] width 12 height 12
type input "$59.77200"
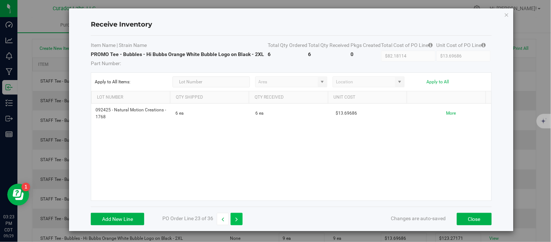
type input "$14.94300"
click at [231, 217] on button "button" at bounding box center [237, 219] width 12 height 12
type input "$191.75600"
type input "$13.69686"
click at [231, 217] on button "button" at bounding box center [237, 219] width 12 height 12
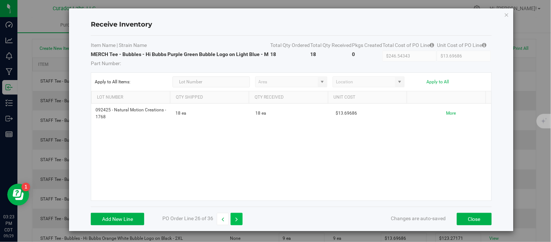
click at [233, 217] on button "button" at bounding box center [237, 219] width 12 height 12
click at [223, 217] on icon "button" at bounding box center [223, 219] width 3 height 5
type input "$59.77200"
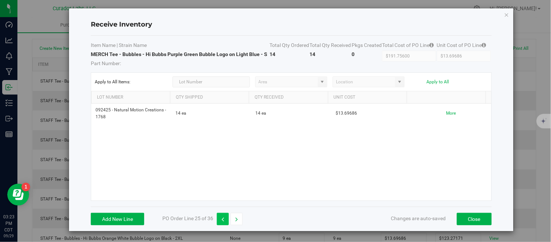
type input "$14.94300"
click at [234, 217] on button "button" at bounding box center [237, 219] width 12 height 12
type input "$191.75600"
type input "$13.69686"
click at [234, 217] on button "button" at bounding box center [237, 219] width 12 height 12
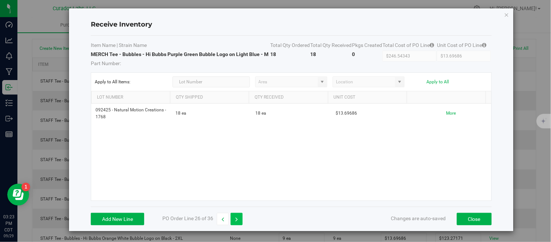
click at [234, 217] on button "button" at bounding box center [237, 219] width 12 height 12
click at [234, 206] on div "Item Name | Strain Name Total Qty Ordered Total Qty Received Pkgs Created Total…" at bounding box center [291, 121] width 401 height 171
click at [235, 218] on icon "button" at bounding box center [236, 218] width 3 height 5
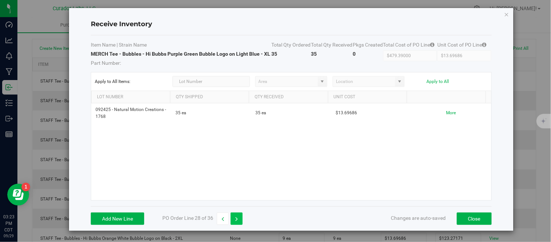
type input "$298.86286"
type input "$14.94314"
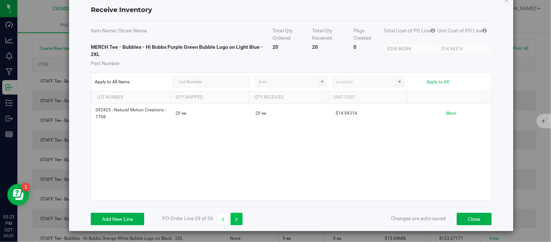
click at [235, 218] on icon "button" at bounding box center [236, 219] width 3 height 5
type input "$178.08450"
type input "$16.18950"
click at [235, 218] on icon "button" at bounding box center [236, 219] width 3 height 5
type input "$68.48429"
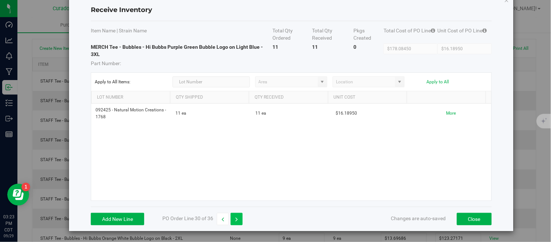
type input "$13.69686"
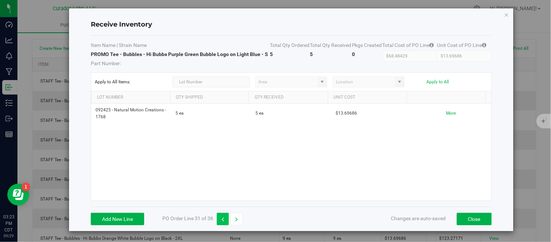
click at [225, 219] on button "button" at bounding box center [223, 219] width 12 height 12
type input "$178.08450"
type input "$16.18950"
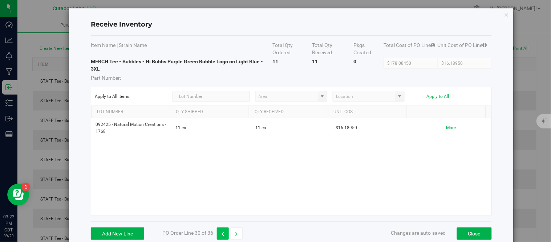
click at [224, 231] on icon "button" at bounding box center [223, 233] width 3 height 5
type input "$298.86286"
type input "$14.94314"
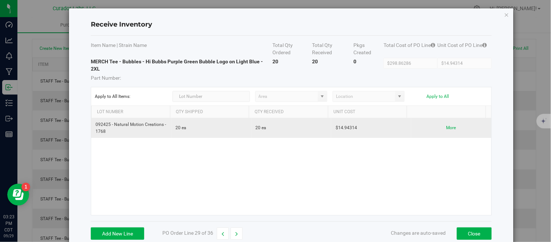
drag, startPoint x: 313, startPoint y: 125, endPoint x: 327, endPoint y: 137, distance: 19.3
click at [311, 125] on td "20 ea" at bounding box center [291, 128] width 80 height 20
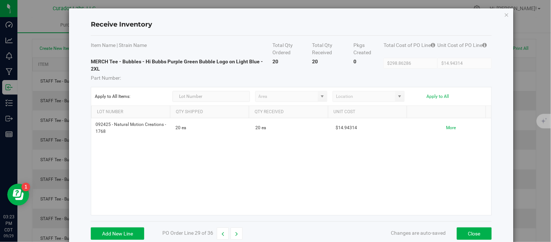
click at [347, 157] on div "092425 - Natural Motion Creations - 1768 20 ea 20 ea $14.94314 More" at bounding box center [291, 166] width 400 height 97
click at [349, 156] on div "092425 - Natural Motion Creations - 1768 20 ea 20 ea $14.94314 More" at bounding box center [291, 166] width 400 height 97
click at [160, 48] on th "Item Name | Strain Name" at bounding box center [182, 49] width 182 height 16
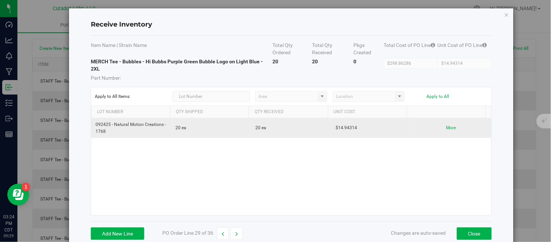
drag, startPoint x: 332, startPoint y: 128, endPoint x: 352, endPoint y: 128, distance: 20.7
click at [352, 128] on td "$14.94314" at bounding box center [371, 128] width 80 height 20
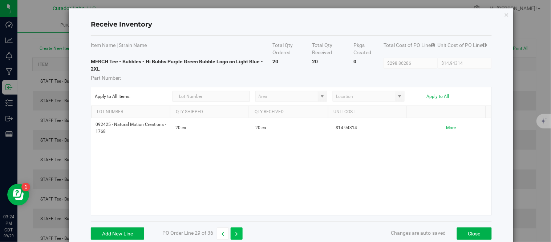
click at [237, 231] on icon "button" at bounding box center [236, 233] width 3 height 5
type input "$178.08450"
type input "$16.18950"
click at [225, 231] on button "button" at bounding box center [223, 233] width 12 height 12
type input "$298.86286"
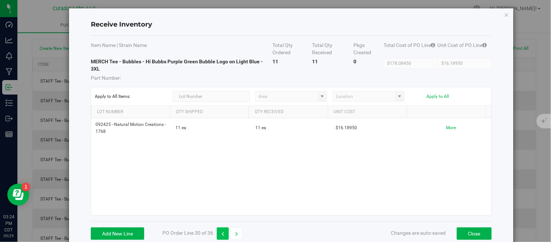
type input "$14.94314"
click at [239, 233] on button "button" at bounding box center [237, 233] width 12 height 12
type input "$178.08450"
type input "$16.18950"
click at [224, 231] on icon "button" at bounding box center [223, 233] width 3 height 5
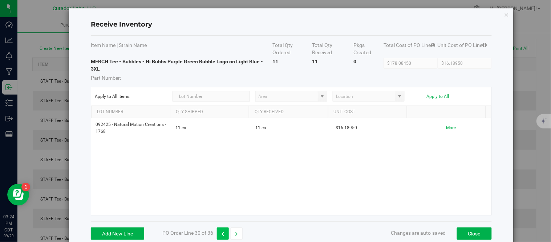
type input "$298.86286"
type input "$14.94314"
click at [224, 232] on button "button" at bounding box center [223, 233] width 12 height 12
type input "$479.39000"
type input "$13.69686"
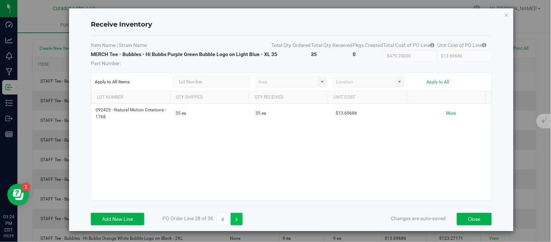
click at [237, 222] on icon "button" at bounding box center [236, 219] width 3 height 5
type input "$298.86286"
type input "$14.94314"
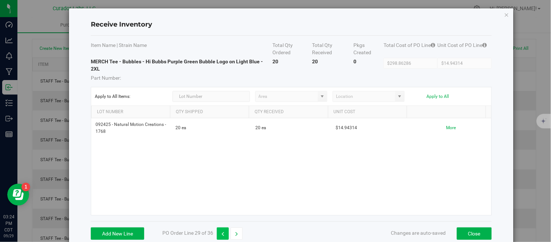
click at [224, 231] on button "button" at bounding box center [223, 233] width 12 height 12
type input "$479.39000"
type input "$13.69686"
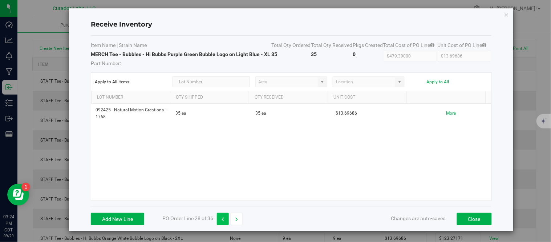
click at [224, 225] on button "button" at bounding box center [223, 219] width 12 height 12
click at [224, 231] on div "Receive Inventory Item Name | Strain Name Total Qty Ordered Total Qty Received …" at bounding box center [278, 121] width 557 height 242
click at [219, 221] on button "button" at bounding box center [223, 219] width 12 height 12
click at [219, 219] on button "button" at bounding box center [223, 219] width 12 height 12
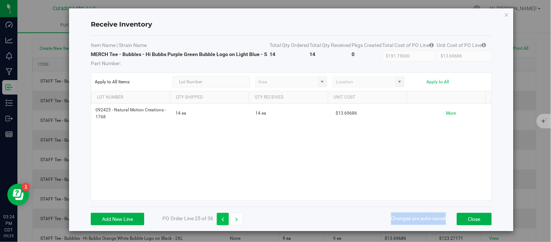
type input "$59.77200"
type input "$14.94300"
click at [219, 219] on button "button" at bounding box center [223, 219] width 12 height 12
type input "$82.18114"
type input "$13.69686"
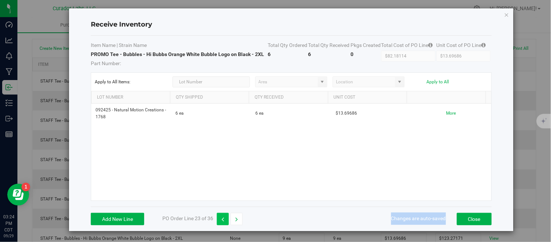
click at [219, 219] on button "button" at bounding box center [223, 219] width 12 height 12
type input "$124.50571"
type input "$12.45057"
click at [236, 219] on icon "button" at bounding box center [236, 219] width 3 height 5
type input "$82.18114"
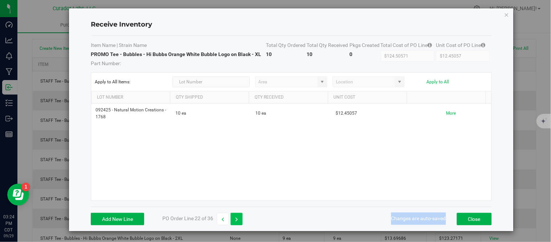
type input "$13.69686"
click at [237, 218] on icon "button" at bounding box center [236, 219] width 3 height 5
type input "$59.77200"
type input "$14.94300"
click at [223, 217] on icon "button" at bounding box center [223, 219] width 3 height 5
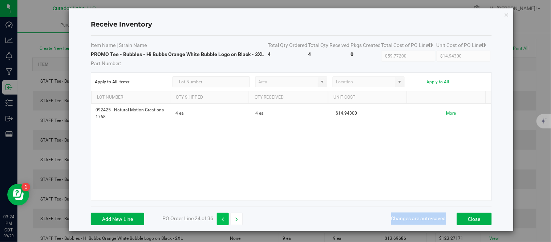
type input "$82.18114"
type input "$13.69686"
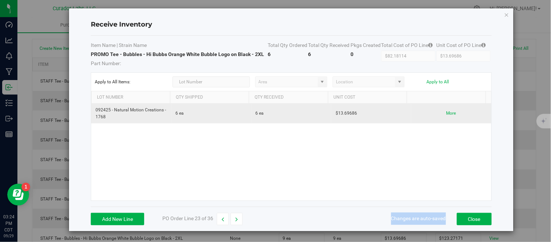
drag, startPoint x: 331, startPoint y: 112, endPoint x: 352, endPoint y: 113, distance: 20.8
click at [352, 113] on td "$13.69686" at bounding box center [371, 114] width 80 height 20
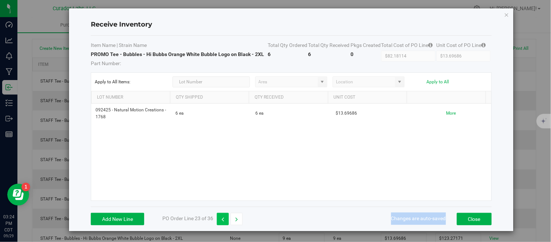
click at [223, 219] on icon "button" at bounding box center [223, 219] width 3 height 5
type input "$124.50571"
type input "$12.45057"
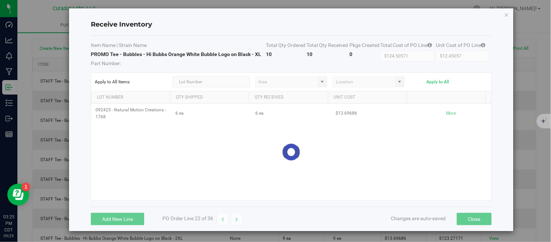
click at [223, 219] on icon "button" at bounding box center [223, 219] width 3 height 5
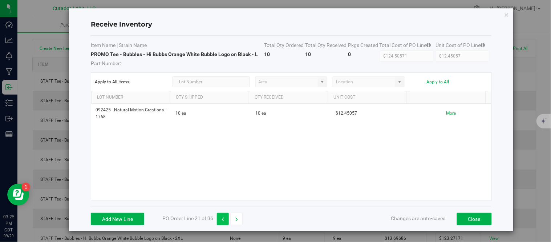
click at [223, 218] on icon "button" at bounding box center [223, 219] width 3 height 5
click at [221, 220] on button "button" at bounding box center [223, 219] width 12 height 12
click at [221, 219] on button "button" at bounding box center [223, 219] width 12 height 12
type input "$164.37300"
type input "$14.94300"
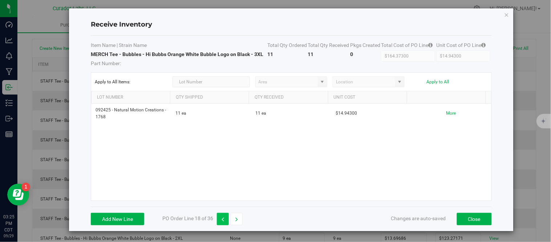
click at [221, 219] on button "button" at bounding box center [223, 219] width 12 height 12
type input "$273.93714"
type input "$13.69686"
click at [221, 219] on button "button" at bounding box center [223, 219] width 12 height 12
type input "$435.77000"
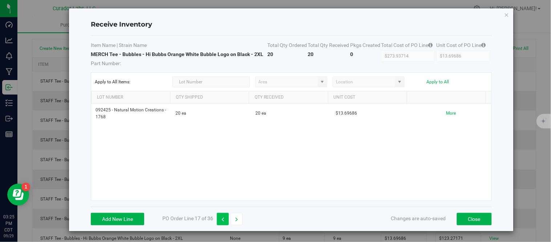
type input "$12.45057"
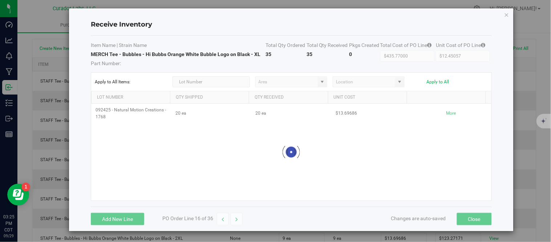
click at [221, 219] on button "button" at bounding box center [223, 219] width 12 height 12
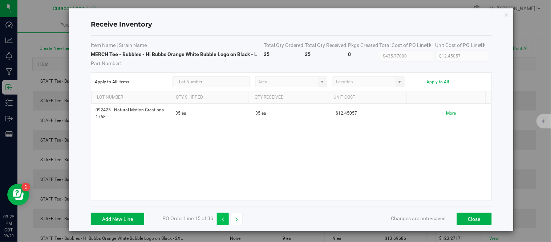
click at [221, 219] on button "button" at bounding box center [223, 219] width 12 height 12
type input "$80.94750"
type input "$16.18950"
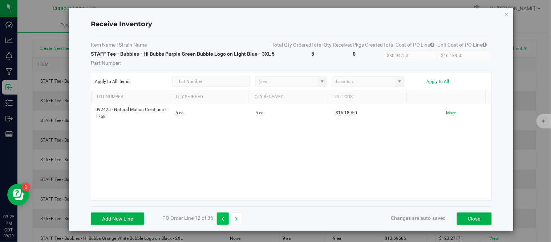
click at [222, 218] on icon "button" at bounding box center [223, 218] width 3 height 5
type input "$74.71500"
type input "$14.94300"
click at [224, 222] on button "button" at bounding box center [223, 219] width 12 height 12
type input "$134.48829"
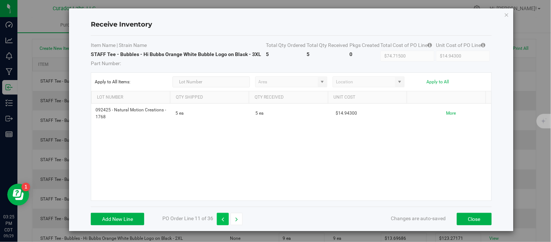
type input "$14.94314"
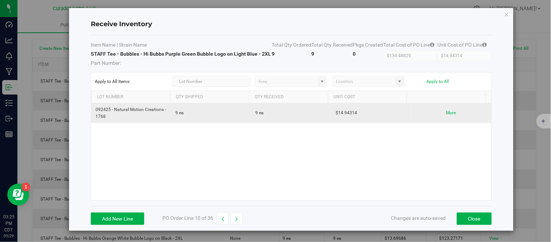
drag, startPoint x: 331, startPoint y: 112, endPoint x: 354, endPoint y: 115, distance: 23.8
click at [354, 115] on td "$14.94314" at bounding box center [371, 113] width 80 height 20
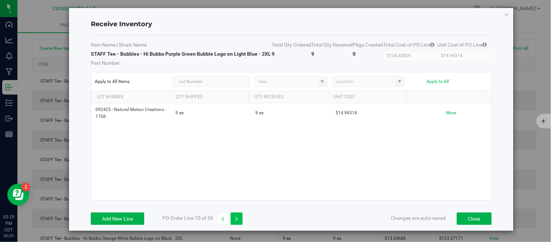
click at [239, 223] on button "button" at bounding box center [237, 218] width 12 height 12
type input "$74.71500"
type input "$14.94300"
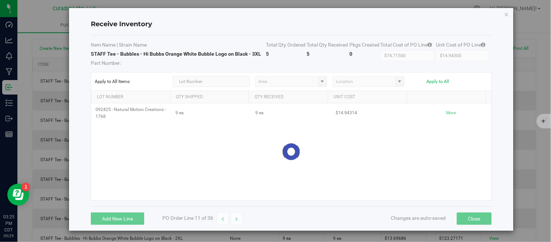
scroll to position [3, 0]
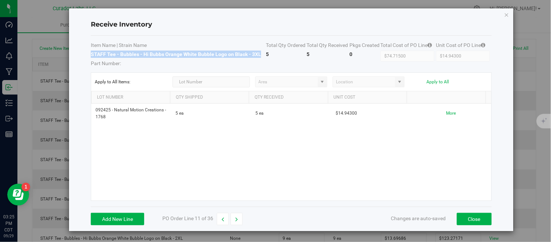
drag, startPoint x: 91, startPoint y: 53, endPoint x: 258, endPoint y: 53, distance: 167.5
click at [258, 53] on strong "STAFF Tee - Bubbles - Hi Bubbs Orange White Bubble Logo on Black - 3XL" at bounding box center [176, 54] width 170 height 6
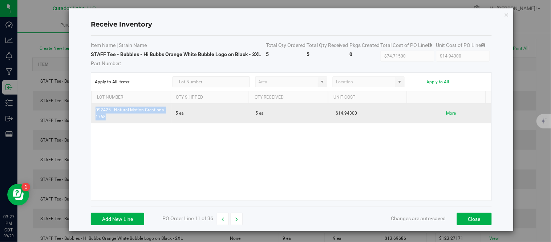
drag, startPoint x: 95, startPoint y: 110, endPoint x: 113, endPoint y: 118, distance: 19.2
click at [113, 118] on td "092425 - Natural Motion Creations - 1768" at bounding box center [131, 114] width 80 height 20
drag, startPoint x: 331, startPoint y: 113, endPoint x: 350, endPoint y: 116, distance: 19.0
click at [350, 116] on td "$14.94300" at bounding box center [371, 114] width 80 height 20
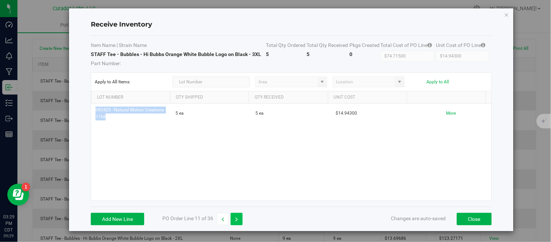
click at [240, 216] on button "button" at bounding box center [237, 219] width 12 height 12
type input "$80.94750"
type input "$16.18950"
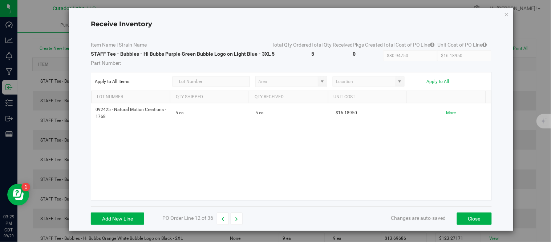
scroll to position [17, 0]
drag, startPoint x: 91, startPoint y: 46, endPoint x: 122, endPoint y: 53, distance: 31.7
click at [122, 53] on td "STAFF Tee - Bubbles - Hi Bubbs Purple Green Bubble Logo on Light Blue - 3XL Par…" at bounding box center [181, 58] width 181 height 16
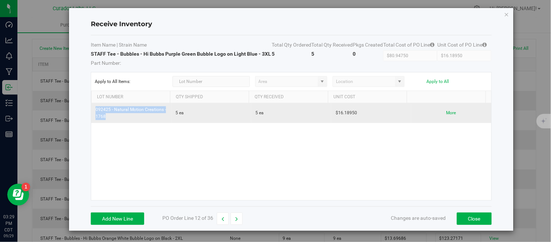
drag, startPoint x: 94, startPoint y: 111, endPoint x: 106, endPoint y: 117, distance: 14.0
click at [106, 117] on td "092425 - Natural Motion Creations - 1768" at bounding box center [131, 113] width 80 height 20
drag, startPoint x: 331, startPoint y: 114, endPoint x: 353, endPoint y: 117, distance: 22.0
click at [353, 117] on td "$16.18950" at bounding box center [371, 113] width 80 height 20
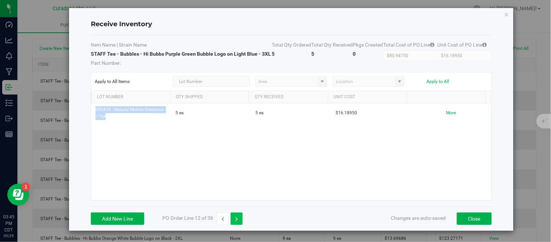
click at [236, 219] on icon "button" at bounding box center [236, 218] width 3 height 5
type input "$174.30800"
type input "$12.45057"
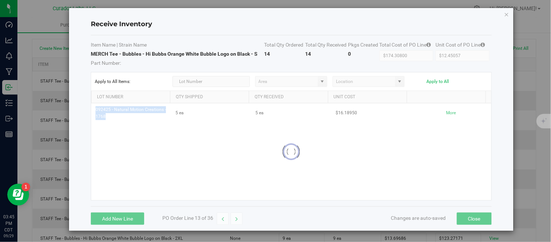
scroll to position [3, 0]
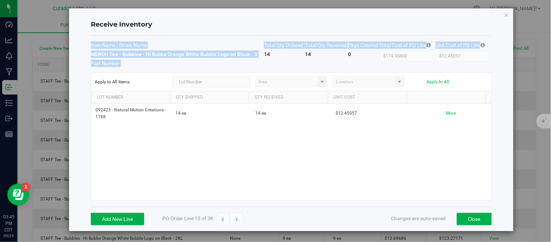
drag, startPoint x: 89, startPoint y: 53, endPoint x: 136, endPoint y: 59, distance: 46.8
click at [136, 59] on div "Receive Inventory Item Name | Strain Name Total Qty Ordered Total Qty Received …" at bounding box center [291, 119] width 445 height 222
click at [136, 59] on span "Part Number:" at bounding box center [177, 62] width 173 height 9
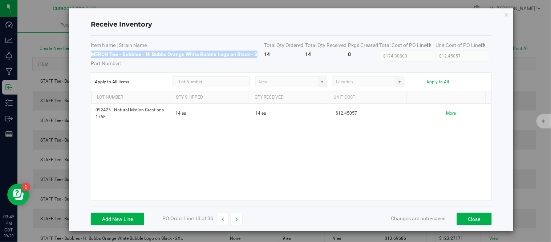
drag, startPoint x: 92, startPoint y: 53, endPoint x: 255, endPoint y: 53, distance: 163.9
click at [255, 53] on strong "MERCH Tee - Bubbles - Hi Bubbs Orange White Bubble Logo on Black - S" at bounding box center [174, 54] width 167 height 6
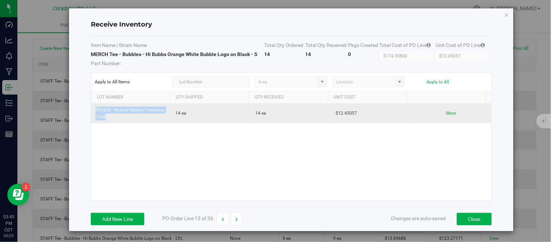
drag, startPoint x: 96, startPoint y: 110, endPoint x: 112, endPoint y: 118, distance: 17.2
click at [112, 118] on td "092425 - Natural Motion Creations - 1768" at bounding box center [131, 114] width 80 height 20
drag, startPoint x: 333, startPoint y: 114, endPoint x: 346, endPoint y: 116, distance: 13.7
click at [346, 116] on td "$12.45057" at bounding box center [371, 114] width 80 height 20
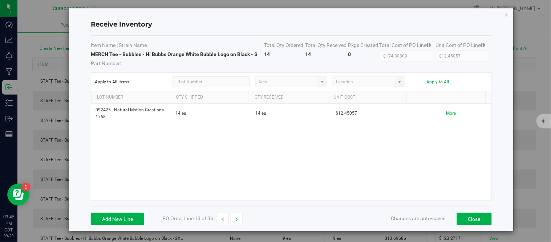
click at [341, 133] on div "092425 - Natural Motion Creations - 1768 14 ea 14 ea $12.45057 More" at bounding box center [291, 152] width 400 height 97
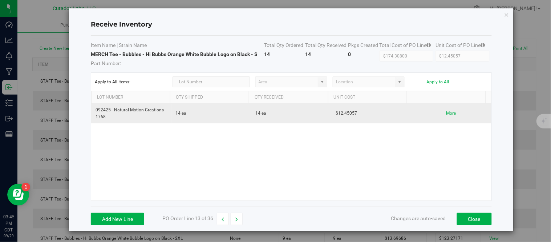
drag, startPoint x: 331, startPoint y: 113, endPoint x: 352, endPoint y: 115, distance: 21.2
click at [352, 115] on td "$12.45057" at bounding box center [371, 114] width 80 height 20
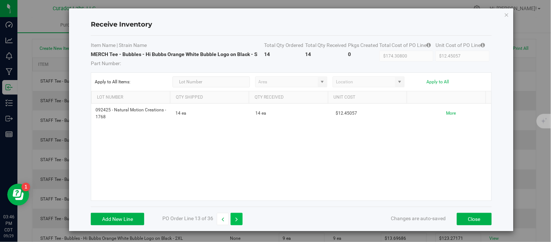
click at [236, 219] on icon "button" at bounding box center [236, 219] width 3 height 5
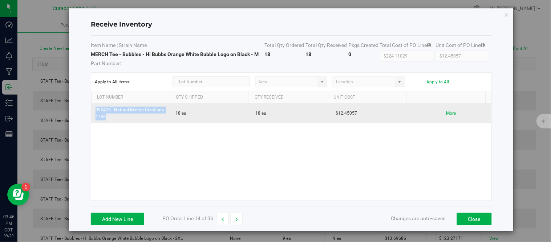
drag, startPoint x: 94, startPoint y: 110, endPoint x: 123, endPoint y: 118, distance: 29.4
click at [123, 118] on td "092425 - Natural Motion Creations - 1768" at bounding box center [131, 114] width 80 height 20
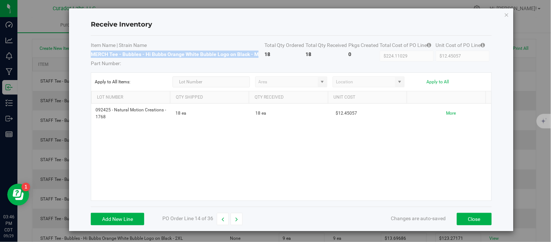
drag, startPoint x: 91, startPoint y: 53, endPoint x: 259, endPoint y: 54, distance: 168.3
click at [259, 54] on td "MERCH Tee - Bubbles - Hi Bubbs Orange White Bubble Logo on Black - M Part Numbe…" at bounding box center [178, 59] width 174 height 16
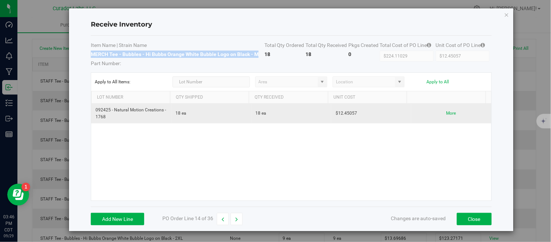
drag, startPoint x: 331, startPoint y: 114, endPoint x: 358, endPoint y: 114, distance: 26.2
click at [358, 114] on td "$12.45057" at bounding box center [371, 114] width 80 height 20
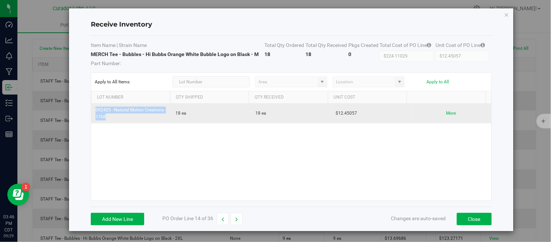
drag, startPoint x: 96, startPoint y: 110, endPoint x: 117, endPoint y: 119, distance: 23.6
click at [117, 119] on td "092425 - Natural Motion Creations - 1768" at bounding box center [131, 114] width 80 height 20
drag, startPoint x: 332, startPoint y: 114, endPoint x: 351, endPoint y: 117, distance: 19.2
click at [351, 117] on td "$12.45057" at bounding box center [371, 114] width 80 height 20
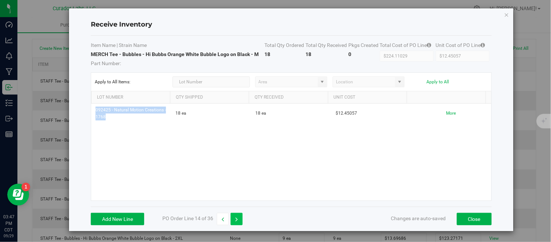
click at [241, 217] on button "button" at bounding box center [237, 219] width 12 height 12
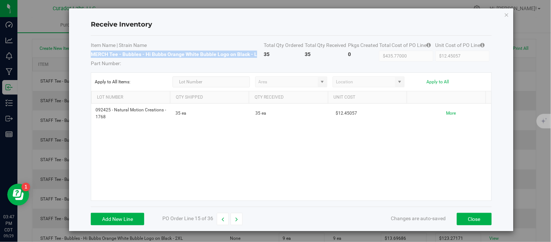
drag, startPoint x: 91, startPoint y: 55, endPoint x: 258, endPoint y: 55, distance: 167.5
click at [258, 55] on td "MERCH Tee - Bubbles - Hi Bubbs Orange White Bubble Logo on Black - L Part Numbe…" at bounding box center [177, 59] width 173 height 16
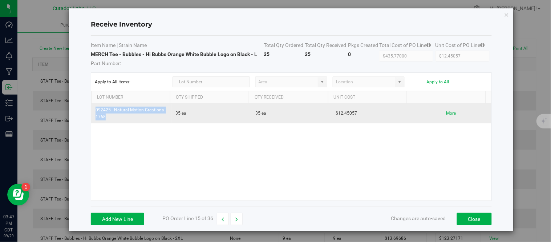
drag, startPoint x: 95, startPoint y: 111, endPoint x: 113, endPoint y: 118, distance: 19.6
click at [113, 118] on td "092425 - Natural Motion Creations - 1768" at bounding box center [131, 114] width 80 height 20
drag, startPoint x: 332, startPoint y: 113, endPoint x: 352, endPoint y: 118, distance: 21.3
click at [352, 118] on td "$12.45057" at bounding box center [371, 114] width 80 height 20
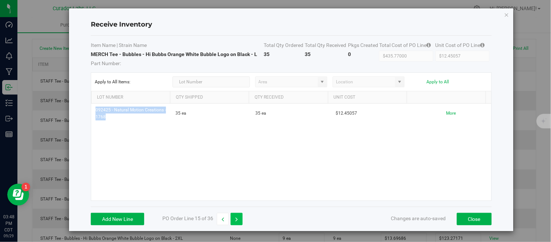
click at [238, 217] on icon "button" at bounding box center [236, 219] width 3 height 5
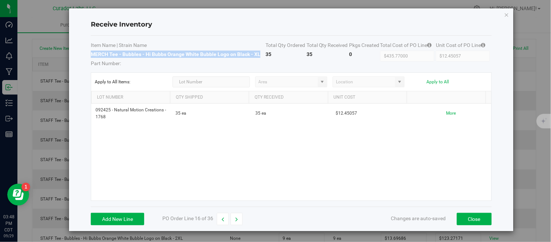
drag, startPoint x: 92, startPoint y: 55, endPoint x: 258, endPoint y: 55, distance: 166.4
click at [258, 55] on strong "MERCH Tee - Bubbles - Hi Bubbs Orange White Bubble Logo on Black - XL" at bounding box center [176, 54] width 170 height 6
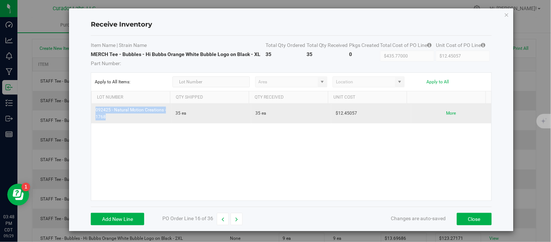
drag, startPoint x: 96, startPoint y: 110, endPoint x: 113, endPoint y: 120, distance: 20.3
click at [113, 120] on td "092425 - Natural Motion Creations - 1768" at bounding box center [131, 114] width 80 height 20
drag, startPoint x: 331, startPoint y: 115, endPoint x: 355, endPoint y: 116, distance: 24.0
click at [355, 116] on td "$12.45057" at bounding box center [371, 114] width 80 height 20
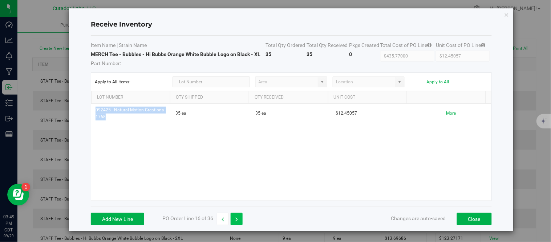
click at [237, 217] on icon "button" at bounding box center [236, 219] width 3 height 5
type input "$273.93714"
type input "$13.69686"
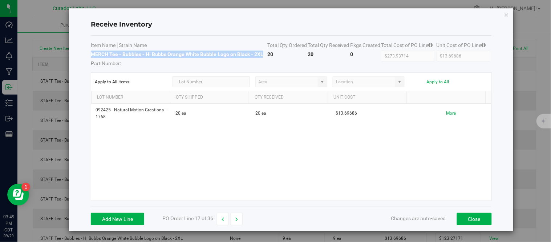
drag, startPoint x: 91, startPoint y: 55, endPoint x: 263, endPoint y: 56, distance: 172.6
click at [263, 56] on td "MERCH Tee - Bubbles - Hi Bubbs Orange White Bubble Logo on Black - 2XL Part Num…" at bounding box center [179, 59] width 177 height 16
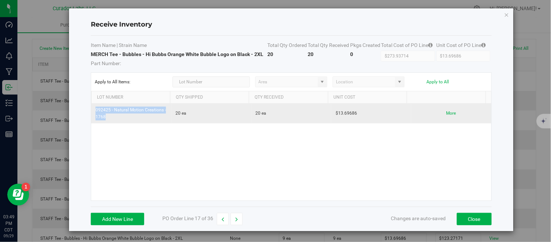
drag, startPoint x: 95, startPoint y: 111, endPoint x: 114, endPoint y: 120, distance: 20.8
click at [114, 120] on td "092425 - Natural Motion Creations - 1768" at bounding box center [131, 114] width 80 height 20
drag, startPoint x: 332, startPoint y: 113, endPoint x: 352, endPoint y: 116, distance: 20.1
click at [352, 116] on td "$13.69686" at bounding box center [371, 114] width 80 height 20
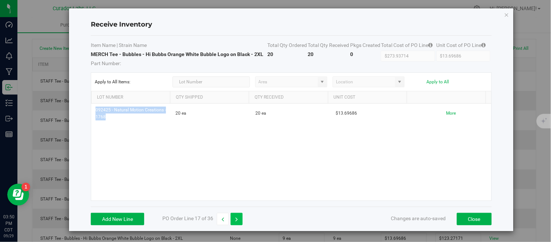
click at [239, 217] on button "button" at bounding box center [237, 219] width 12 height 12
type input "$164.37300"
type input "$14.94300"
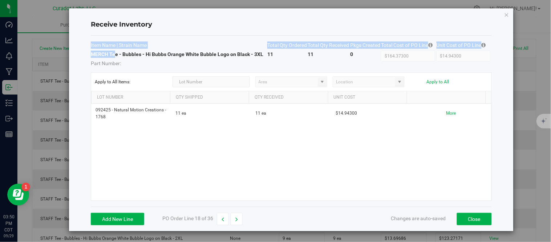
drag, startPoint x: 88, startPoint y: 54, endPoint x: 113, endPoint y: 55, distance: 25.8
click at [113, 55] on div "Receive Inventory Item Name | Strain Name Total Qty Ordered Total Qty Received …" at bounding box center [291, 119] width 445 height 222
click at [113, 55] on strong "MERCH Tee - Bubbles - Hi Bubbs Orange White Bubble Logo on Black - 3XL" at bounding box center [177, 54] width 173 height 6
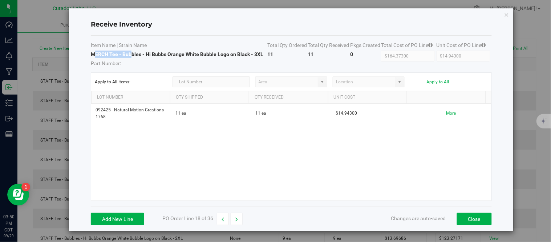
drag, startPoint x: 93, startPoint y: 55, endPoint x: 130, endPoint y: 54, distance: 37.1
click at [130, 54] on strong "MERCH Tee - Bubbles - Hi Bubbs Orange White Bubble Logo on Black - 3XL" at bounding box center [177, 54] width 173 height 6
drag, startPoint x: 92, startPoint y: 54, endPoint x: 263, endPoint y: 55, distance: 171.9
click at [263, 55] on td "MERCH Tee - Bubbles - Hi Bubbs Orange White Bubble Logo on Black - 3XL Part Num…" at bounding box center [179, 59] width 177 height 16
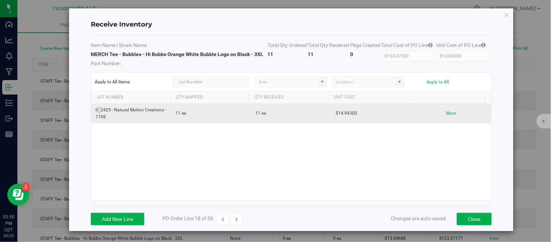
drag, startPoint x: 96, startPoint y: 110, endPoint x: 100, endPoint y: 111, distance: 4.1
click at [100, 111] on td "092425 - Natural Motion Creations - 1768" at bounding box center [131, 114] width 80 height 20
click at [95, 109] on td "092425 - Natural Motion Creations - 1768" at bounding box center [131, 114] width 80 height 20
drag, startPoint x: 95, startPoint y: 109, endPoint x: 117, endPoint y: 119, distance: 24.2
click at [117, 119] on td "092425 - Natural Motion Creations - 1768" at bounding box center [131, 114] width 80 height 20
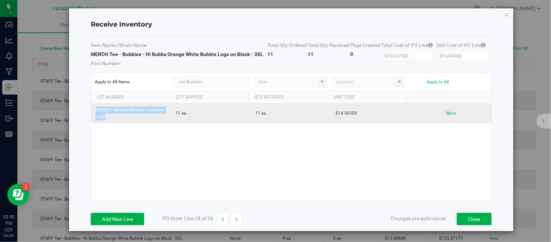
drag, startPoint x: 332, startPoint y: 113, endPoint x: 350, endPoint y: 114, distance: 17.9
click at [350, 114] on td "$14.94300" at bounding box center [371, 114] width 80 height 20
